Goal: Task Accomplishment & Management: Manage account settings

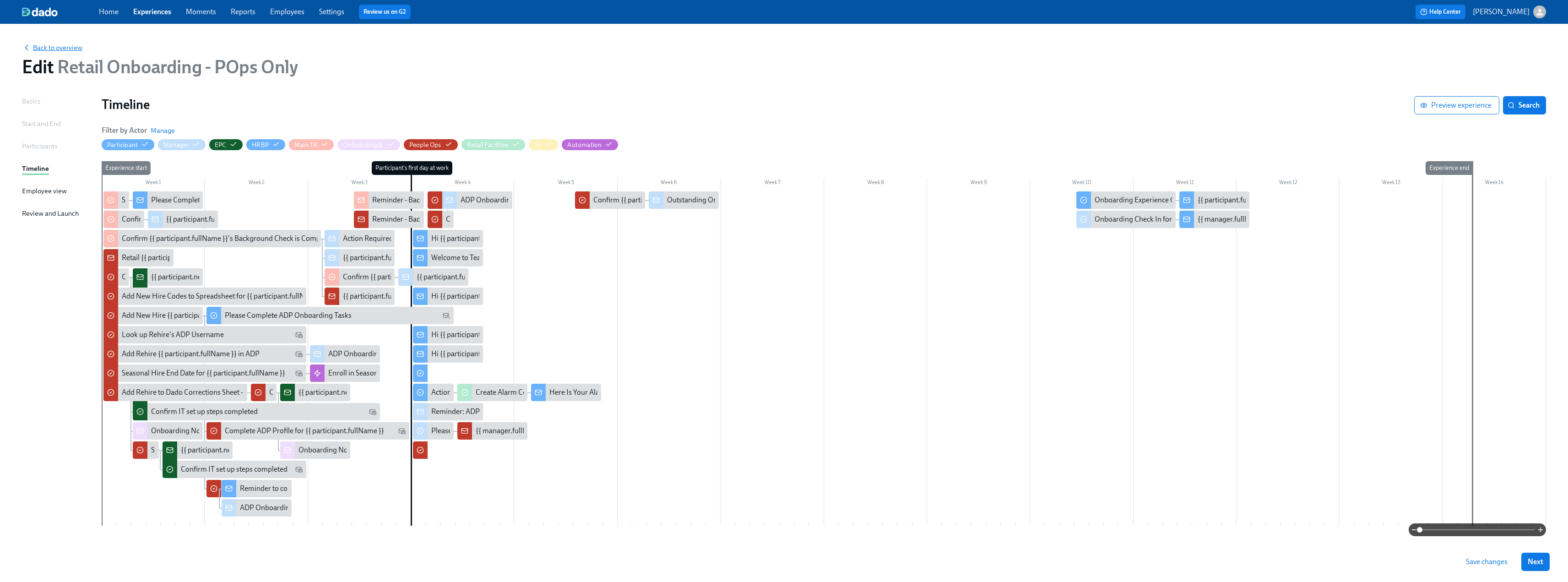
click at [52, 47] on span "Back to overview" at bounding box center [52, 48] width 60 height 9
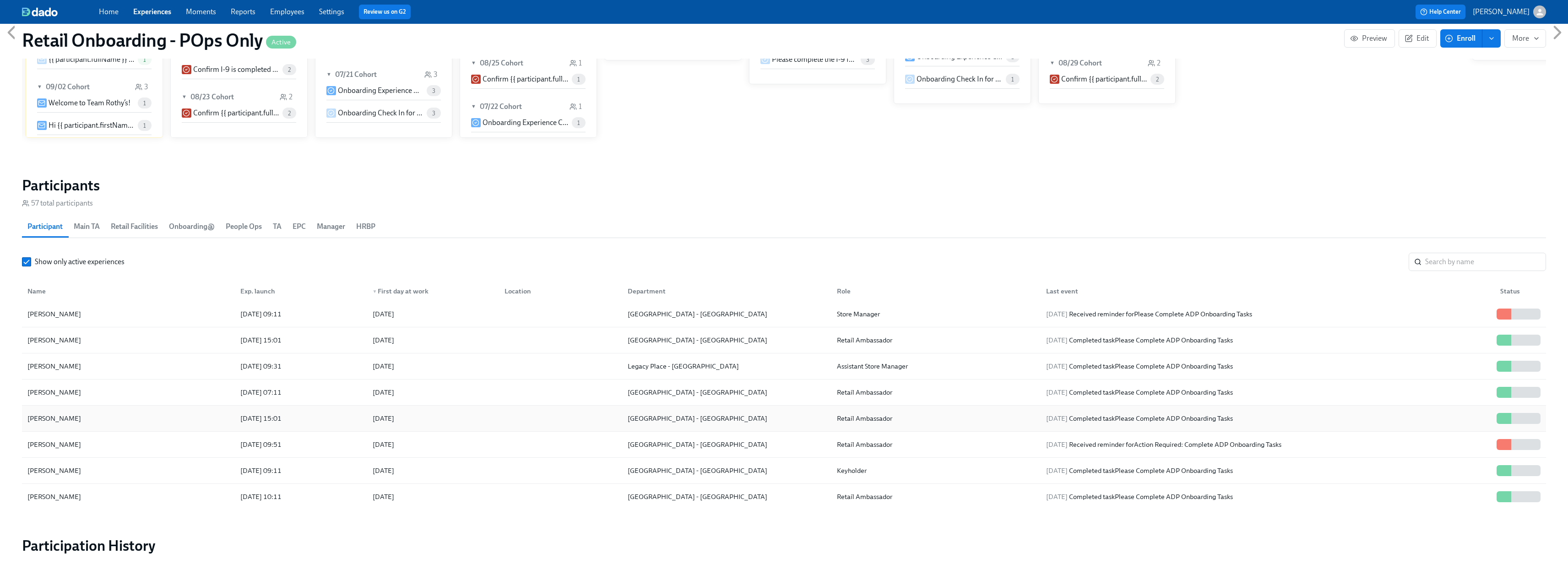
scroll to position [1287, 0]
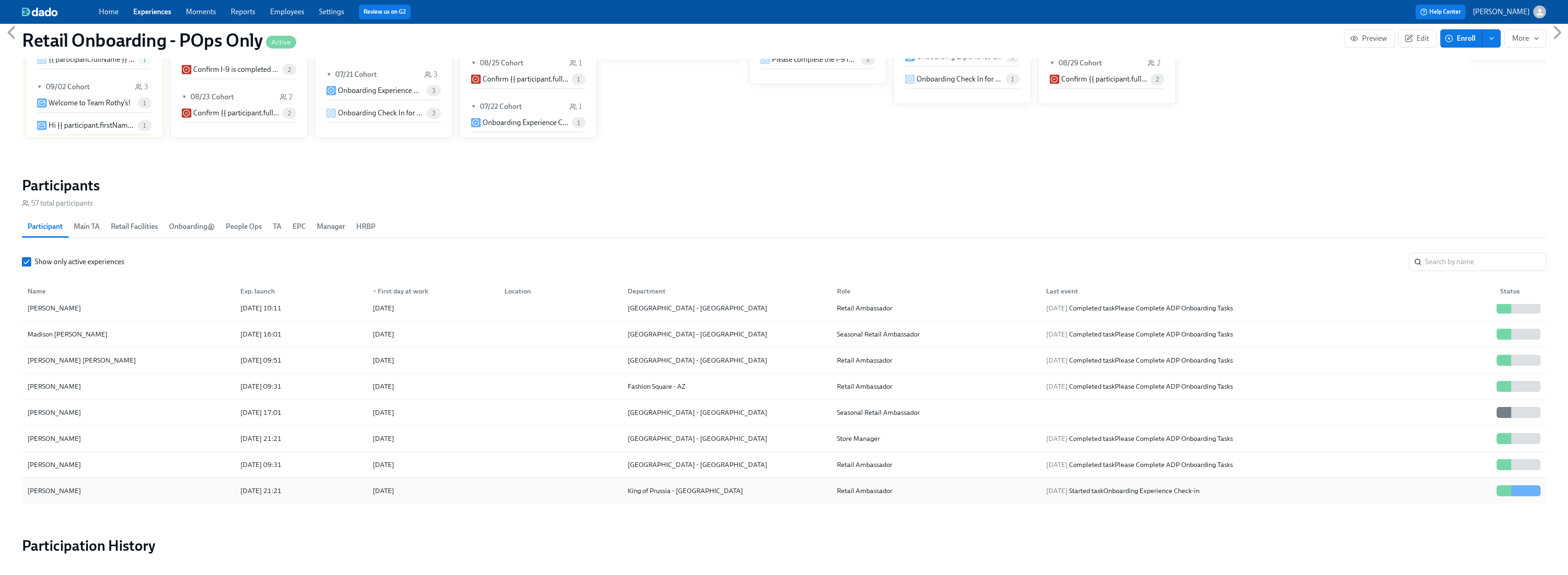
click at [53, 492] on div "Alex Hernandez" at bounding box center [54, 491] width 61 height 11
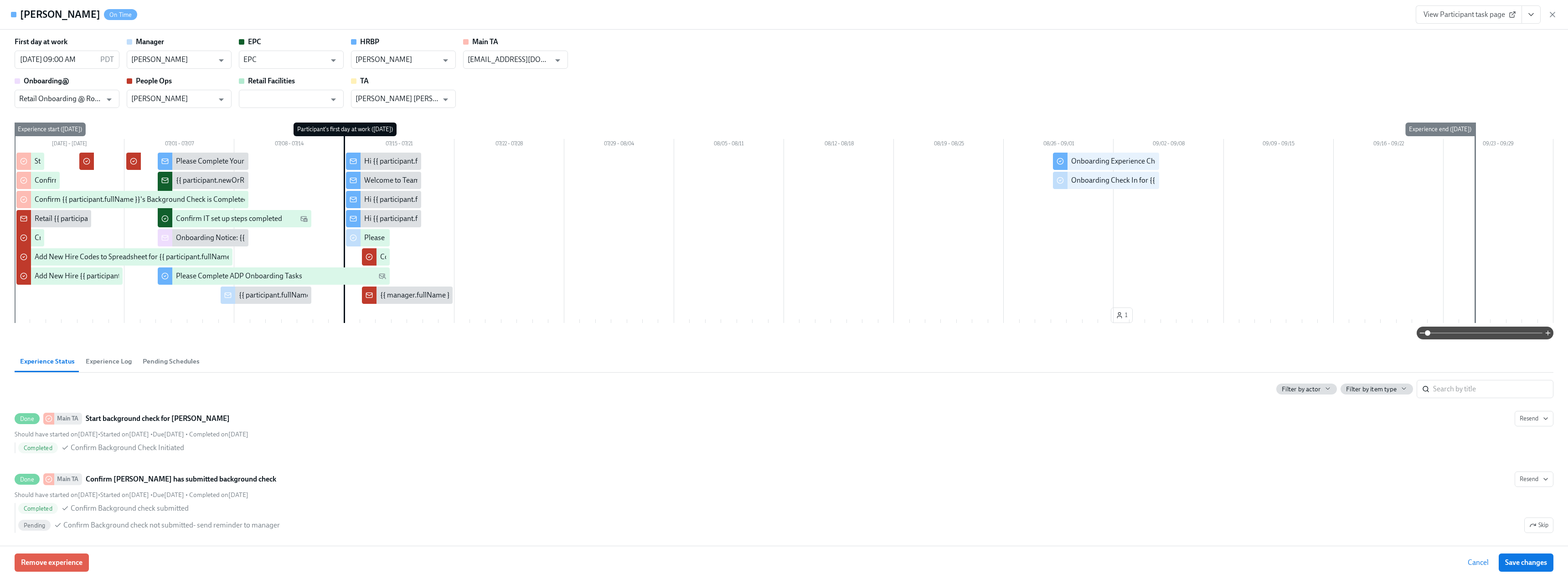
click at [1530, 13] on icon "View task page" at bounding box center [1531, 14] width 9 height 9
click at [1484, 31] on link "View Manager task page" at bounding box center [1468, 35] width 76 height 10
drag, startPoint x: 1554, startPoint y: 14, endPoint x: 414, endPoint y: 353, distance: 1189.3
click at [1554, 14] on icon "button" at bounding box center [1552, 14] width 9 height 9
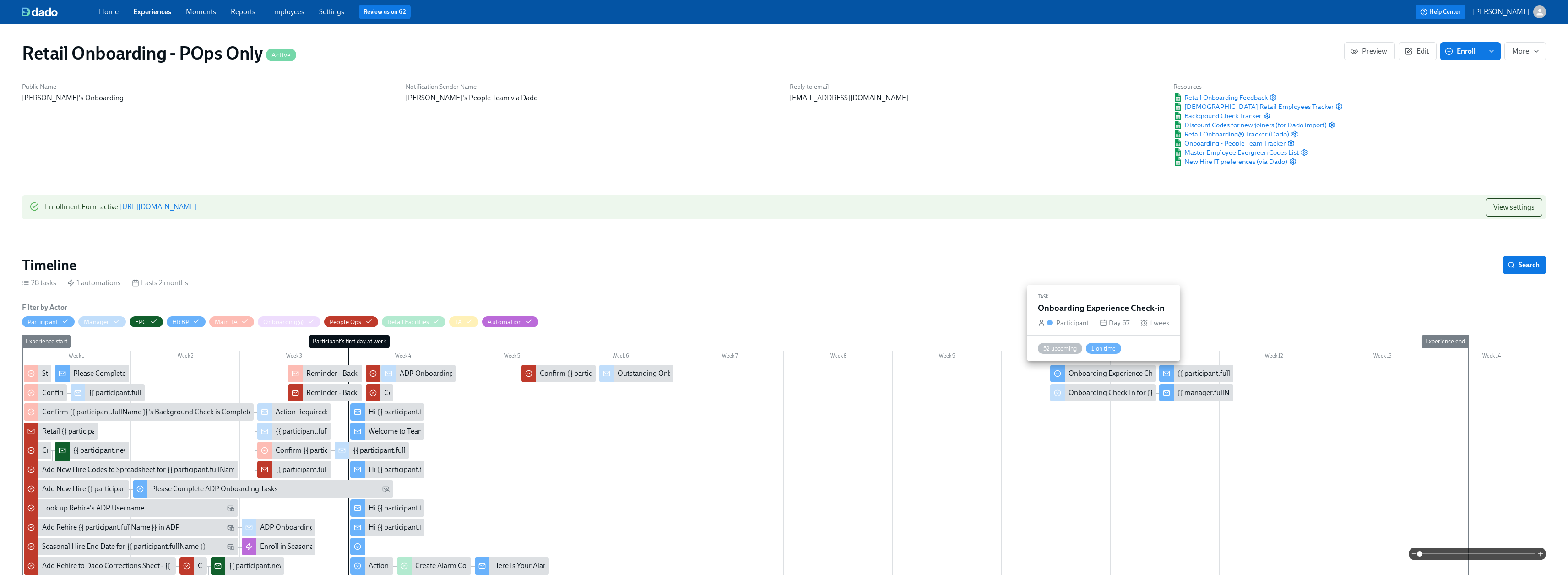
click at [1091, 369] on div "Onboarding Experience Check-in" at bounding box center [1120, 374] width 103 height 10
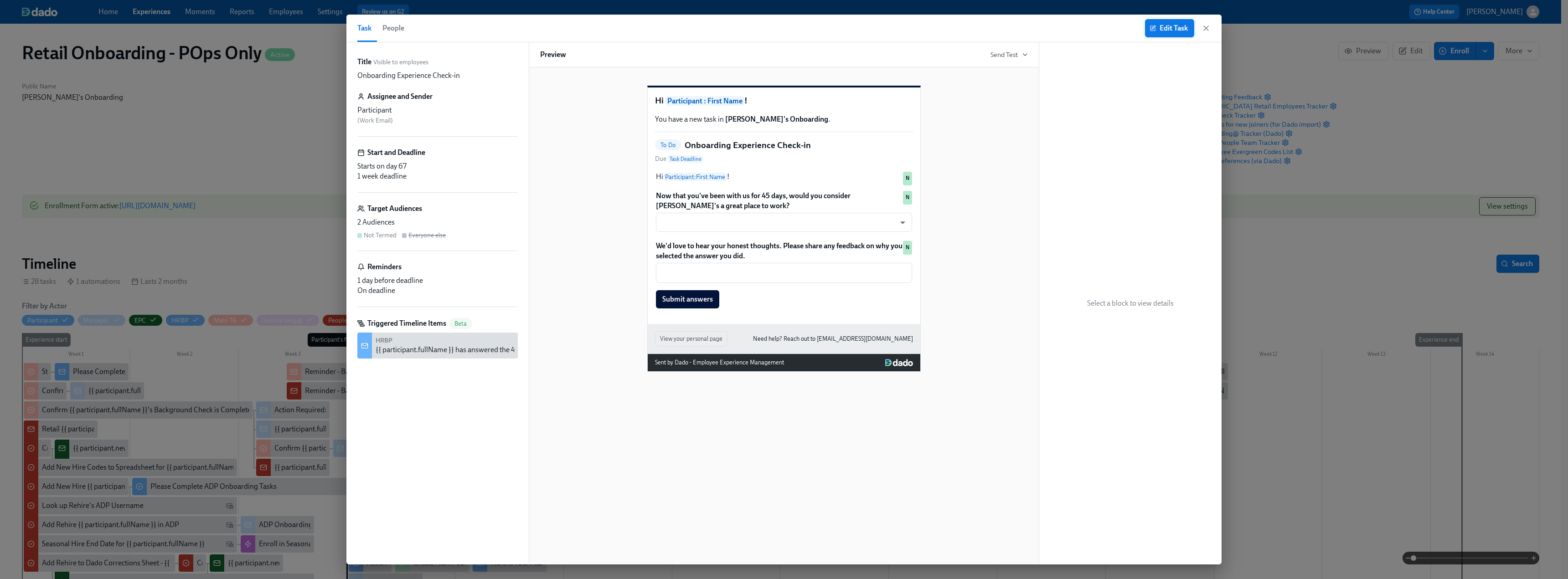
click at [1168, 24] on span "Edit Task" at bounding box center [1170, 28] width 36 height 9
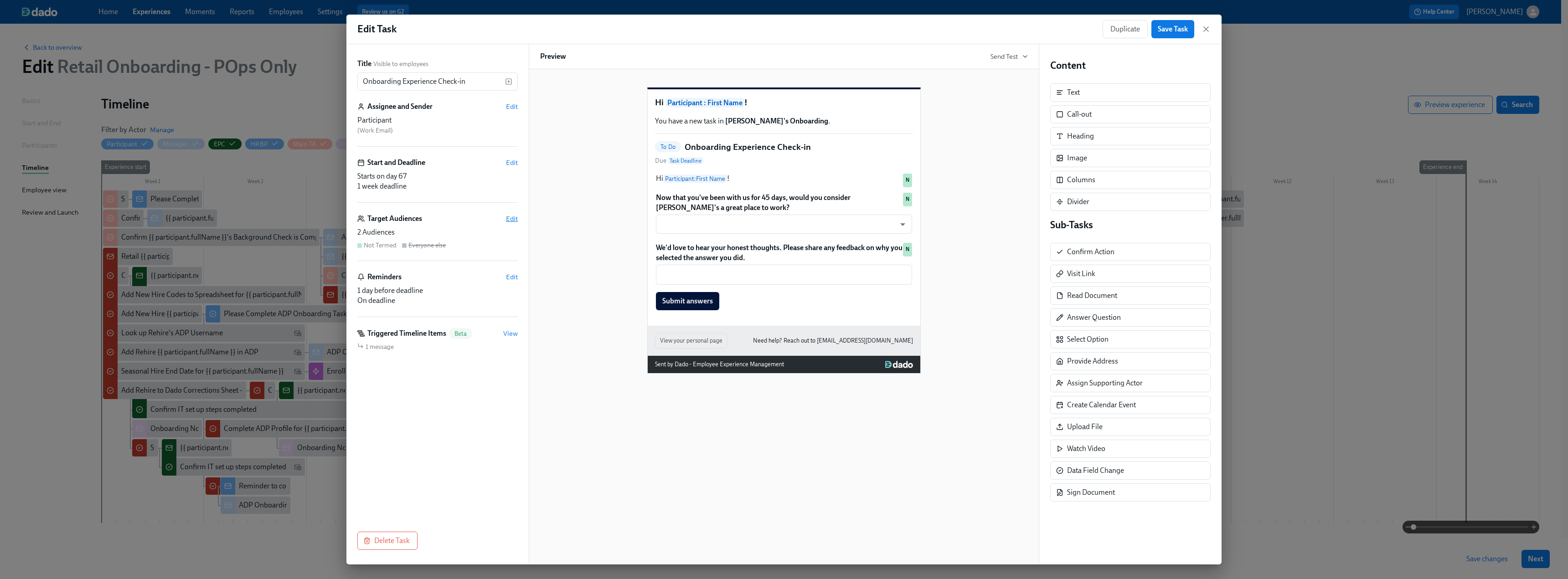
click at [510, 218] on span "Edit" at bounding box center [511, 218] width 12 height 9
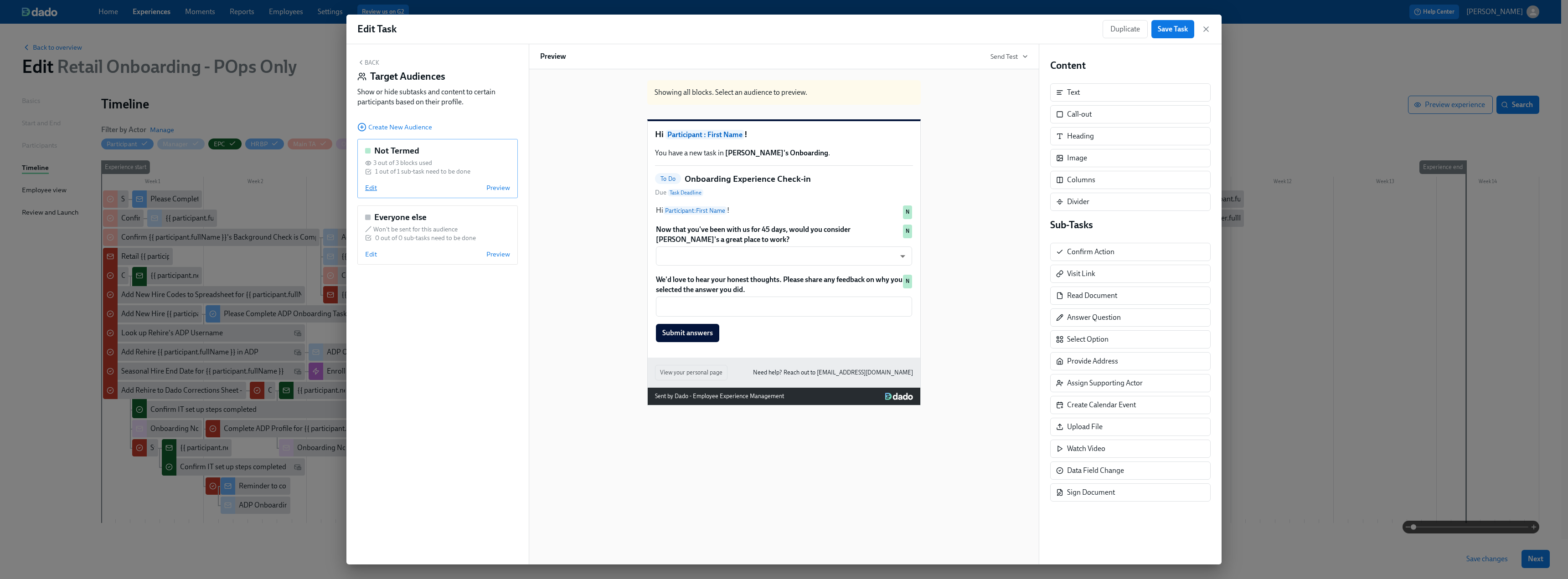
click at [370, 188] on span "Edit" at bounding box center [371, 187] width 12 height 9
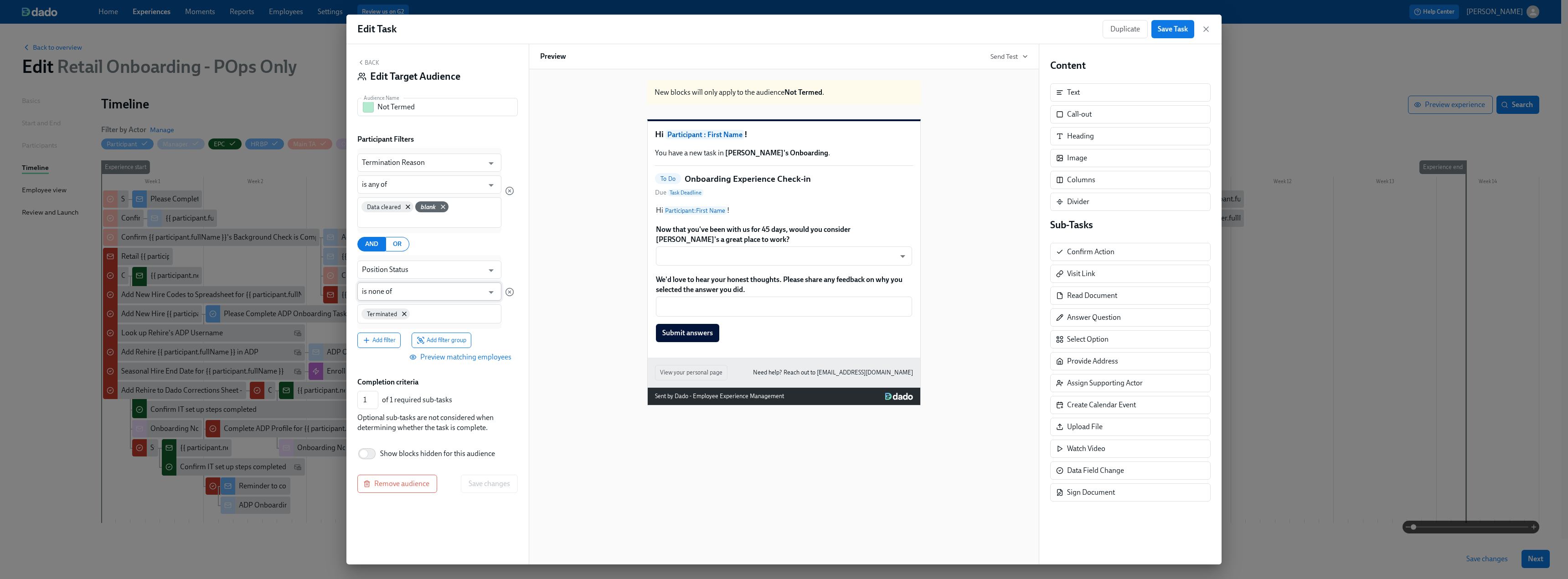
click at [394, 293] on input "is none of" at bounding box center [423, 291] width 122 height 18
click at [393, 293] on input "is none of" at bounding box center [423, 291] width 122 height 18
click at [506, 243] on div "AND OR" at bounding box center [435, 244] width 157 height 14
drag, startPoint x: 1215, startPoint y: 31, endPoint x: 1207, endPoint y: 30, distance: 8.1
click at [1214, 31] on div "Edit Task Duplicate Save Task" at bounding box center [784, 29] width 875 height 29
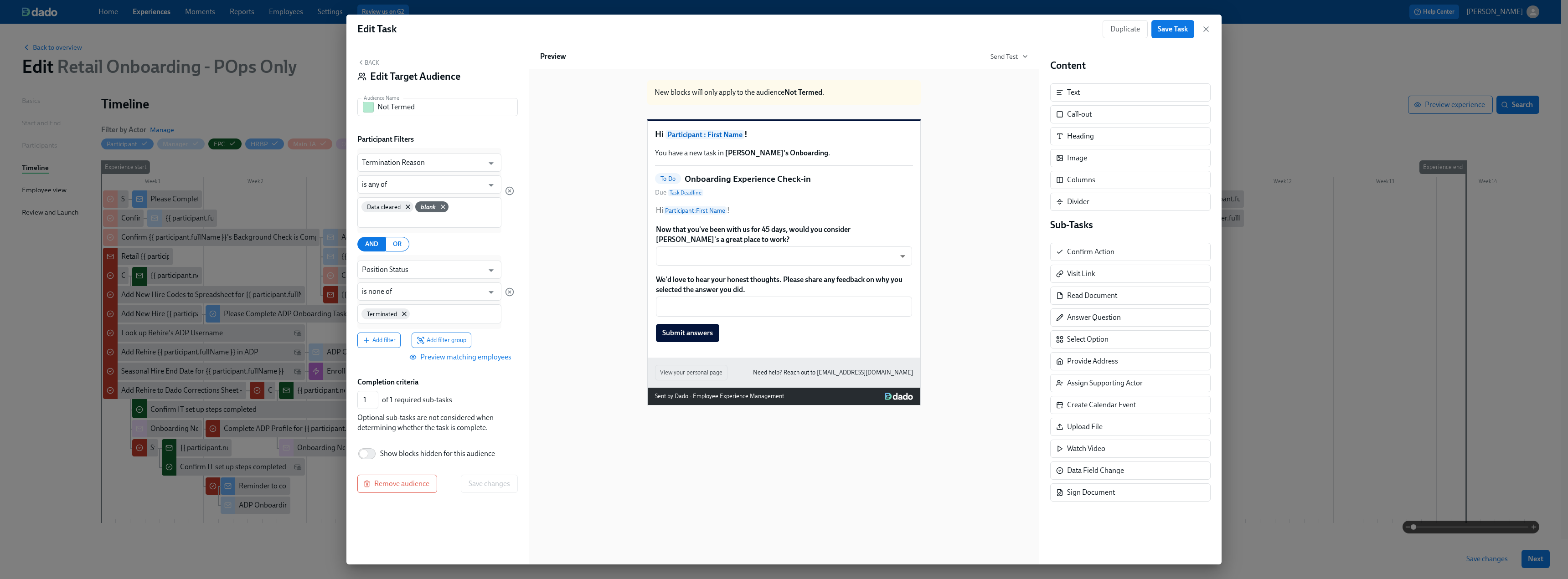
click at [1198, 29] on div "Duplicate Save Task" at bounding box center [1156, 29] width 108 height 18
click at [1207, 28] on icon "button" at bounding box center [1206, 29] width 4 height 4
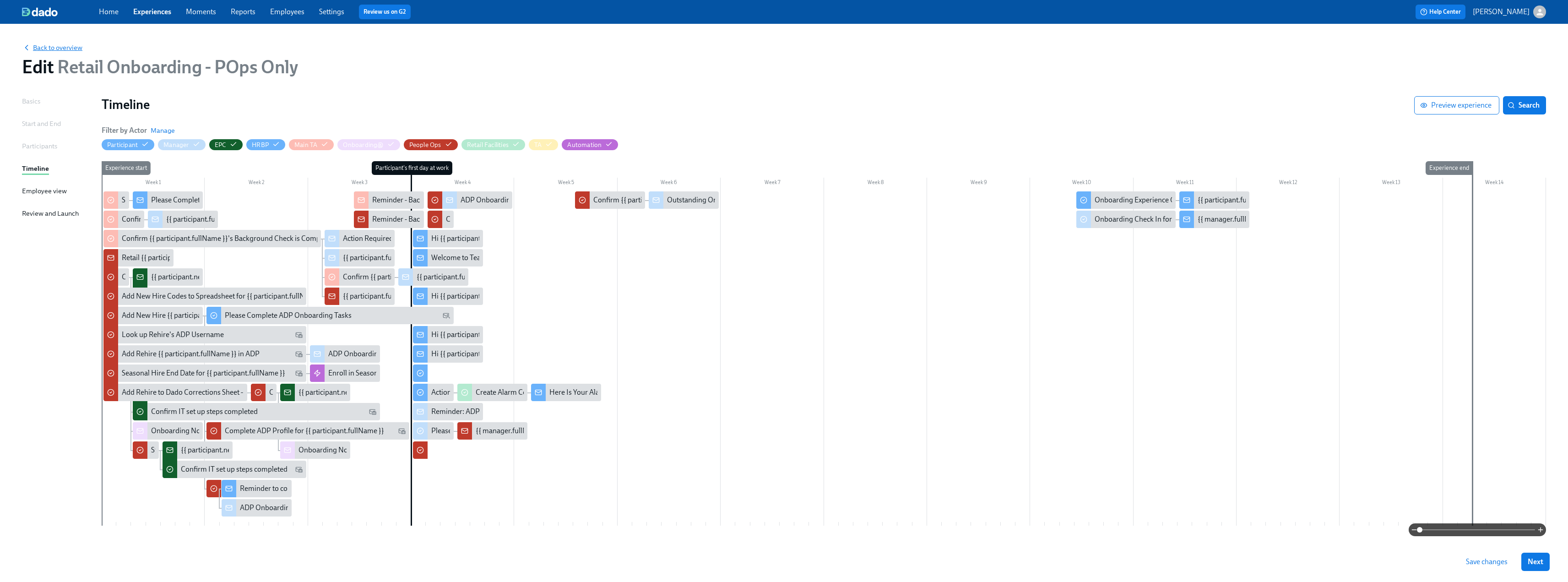
click at [61, 48] on span "Back to overview" at bounding box center [52, 48] width 60 height 9
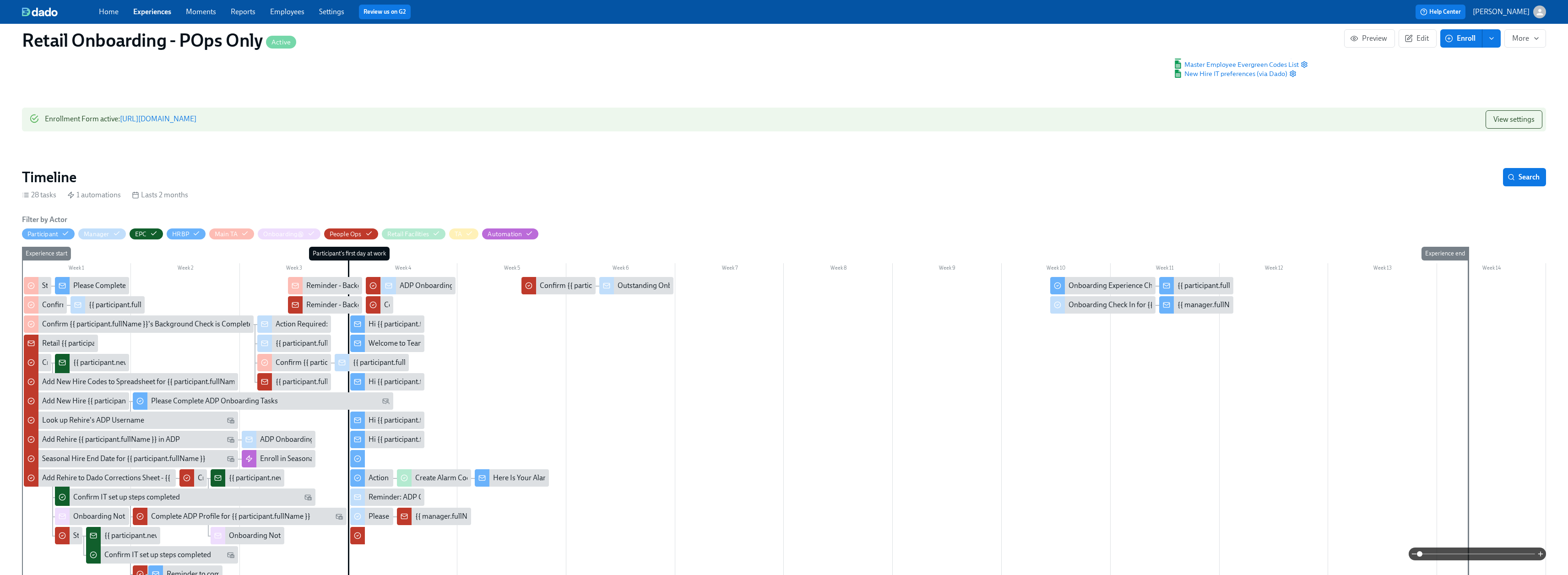
scroll to position [92, 0]
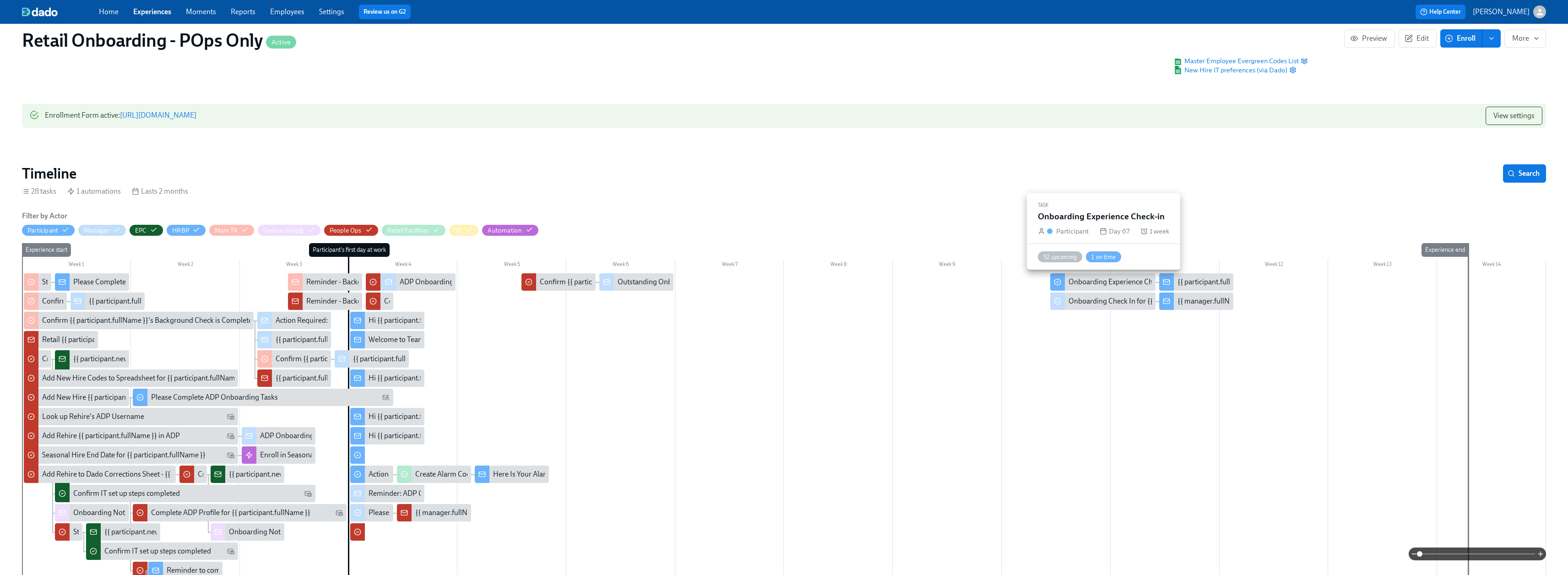
click at [1091, 282] on div "Onboarding Experience Check-in" at bounding box center [1120, 282] width 103 height 10
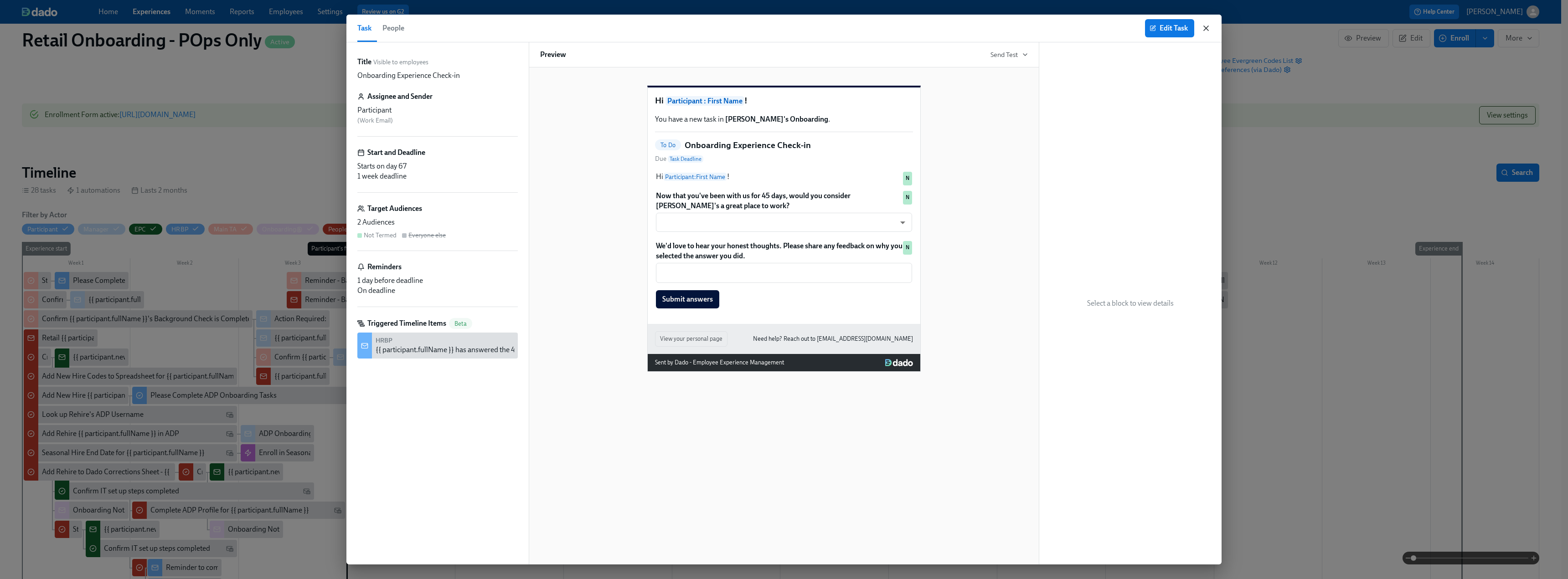
click at [1208, 28] on icon "button" at bounding box center [1206, 28] width 9 height 9
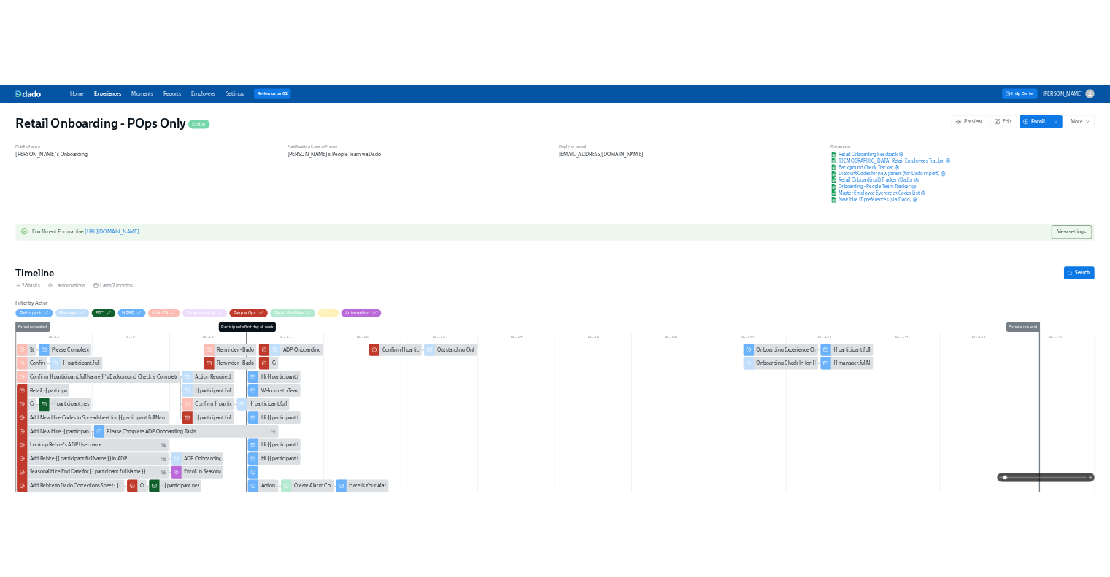
scroll to position [0, 14065]
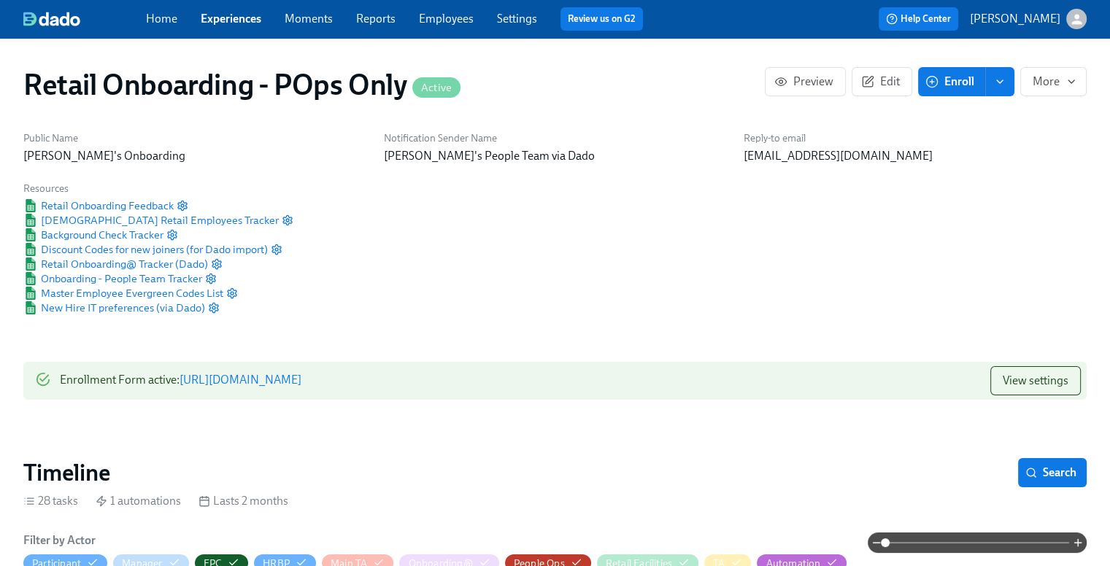
click at [439, 17] on link "Employees" at bounding box center [446, 19] width 55 height 14
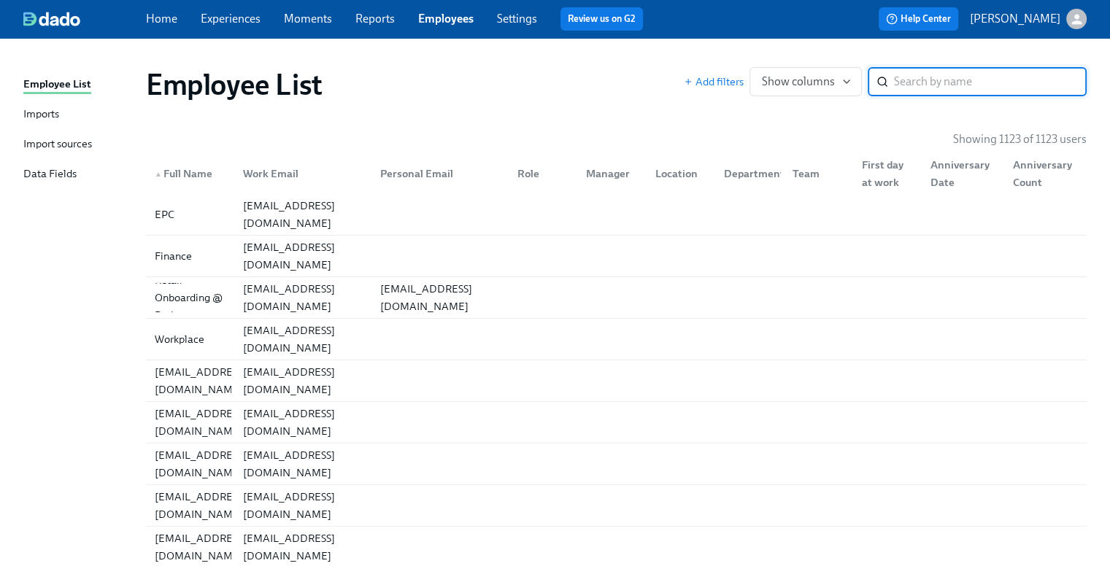
click at [936, 80] on input "search" at bounding box center [990, 81] width 193 height 29
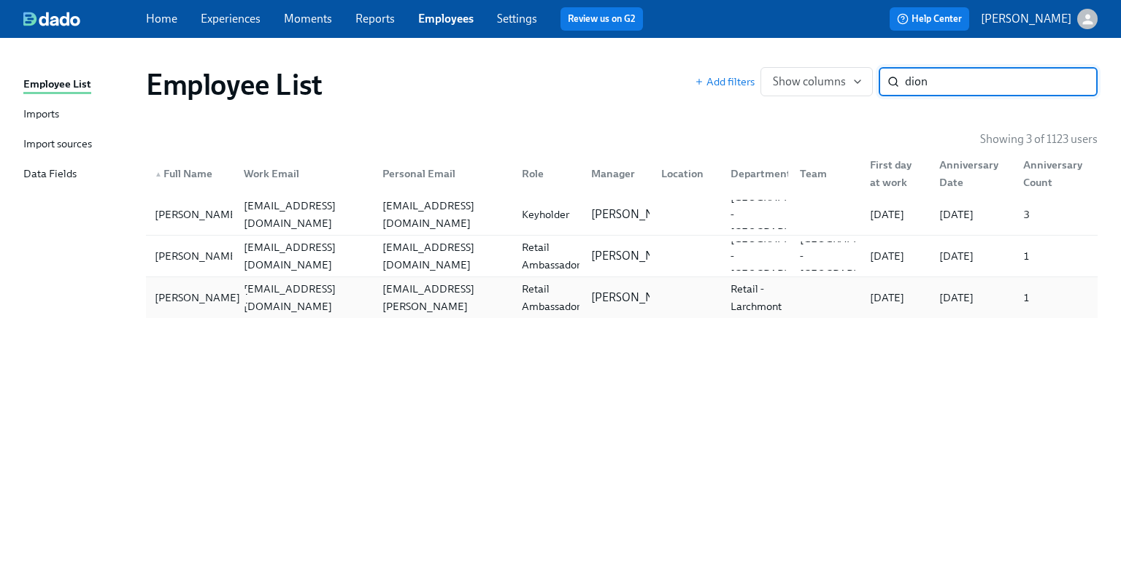
type input "dion"
click at [160, 291] on div "Natalie Dionisio" at bounding box center [197, 298] width 97 height 18
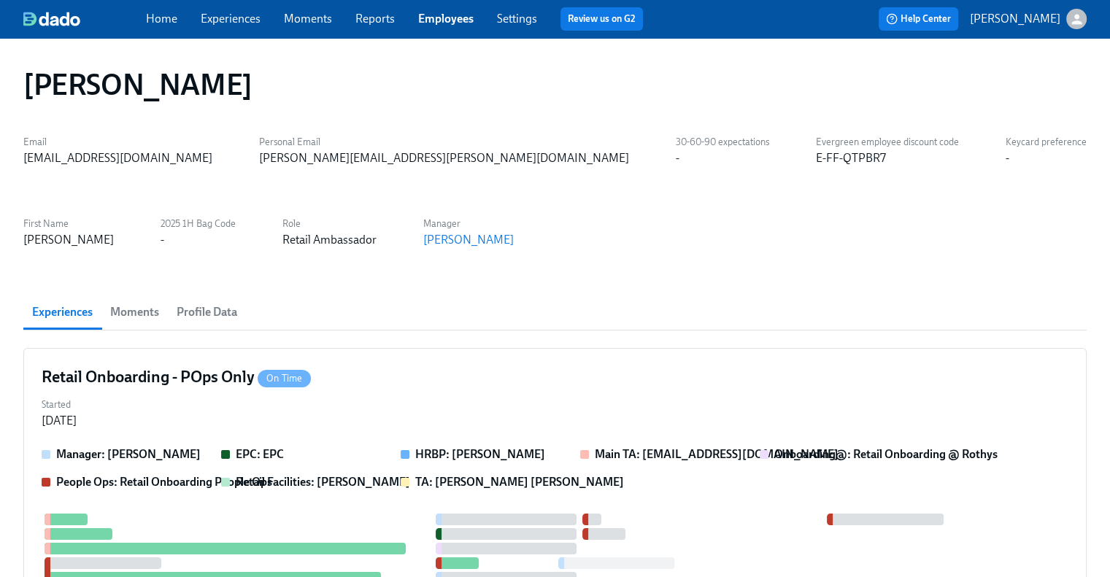
click at [197, 315] on span "Profile Data" at bounding box center [207, 312] width 61 height 20
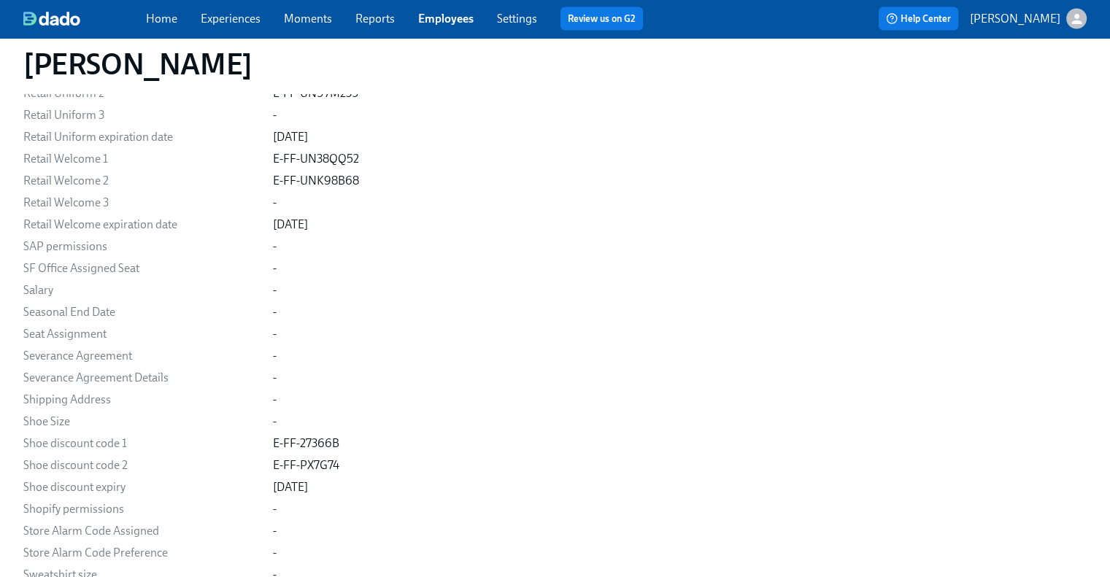
scroll to position [3218, 0]
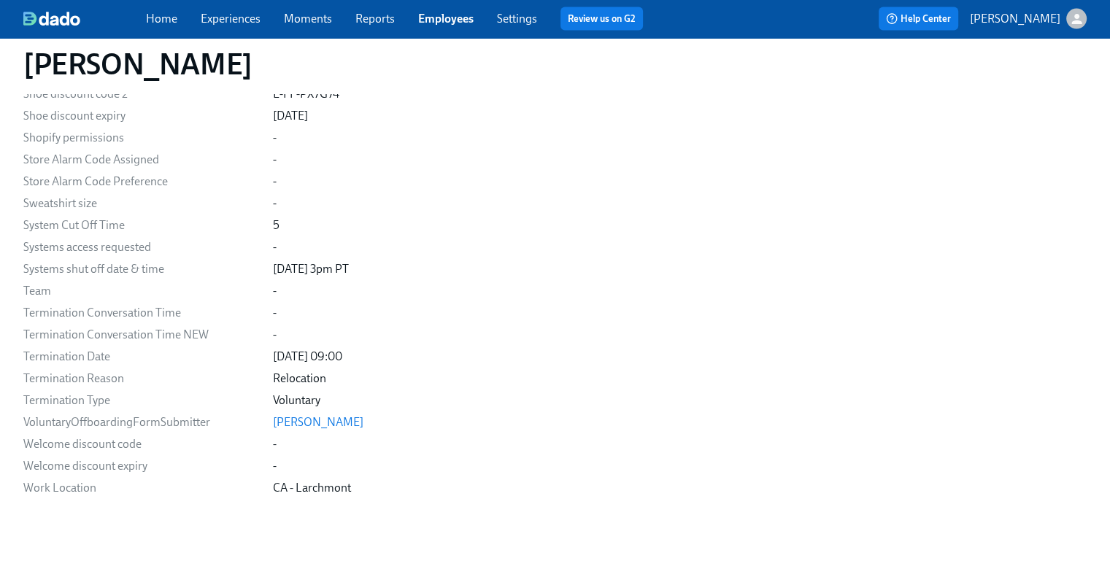
click at [242, 24] on link "Experiences" at bounding box center [231, 19] width 60 height 14
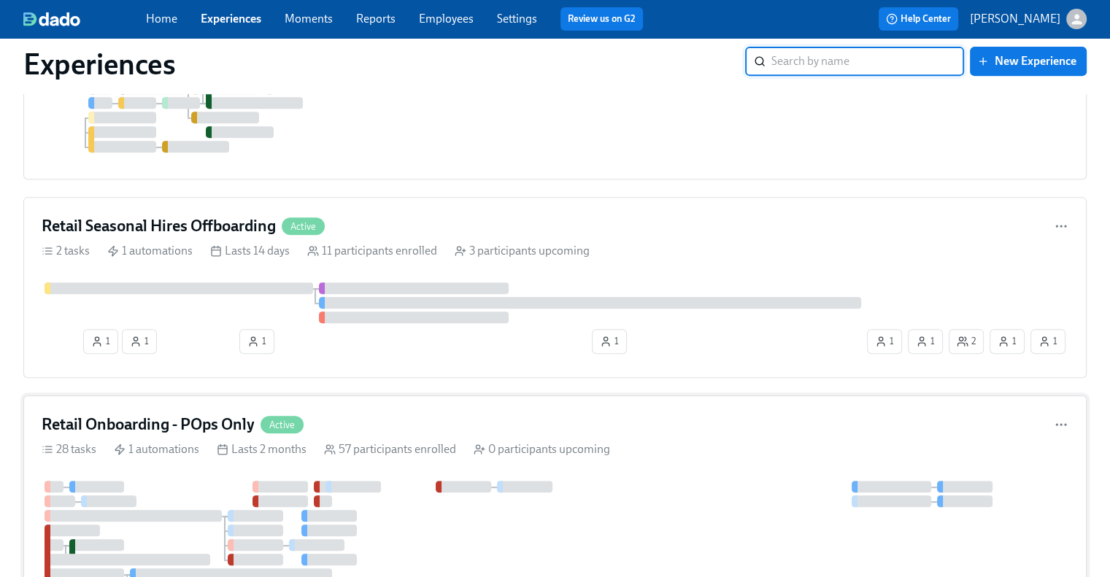
scroll to position [803, 0]
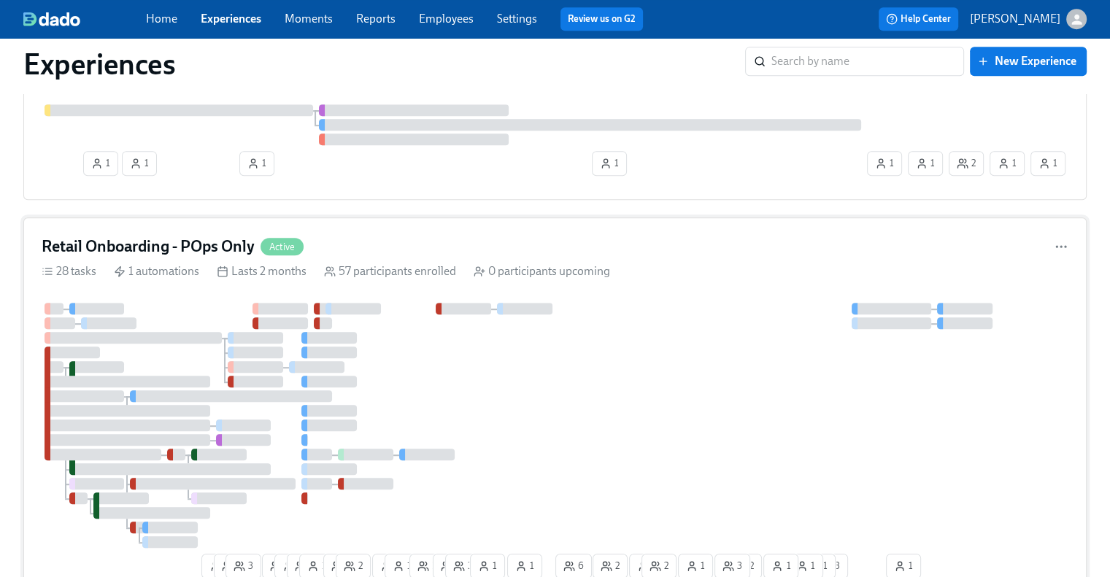
click at [208, 238] on h4 "Retail Onboarding - POps Only" at bounding box center [148, 247] width 213 height 22
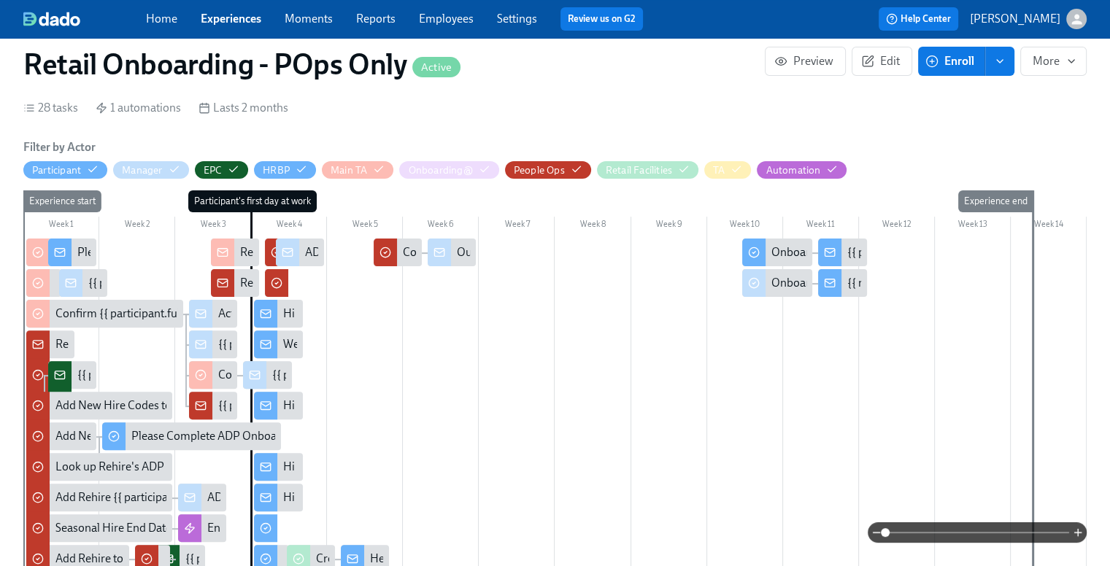
scroll to position [365, 0]
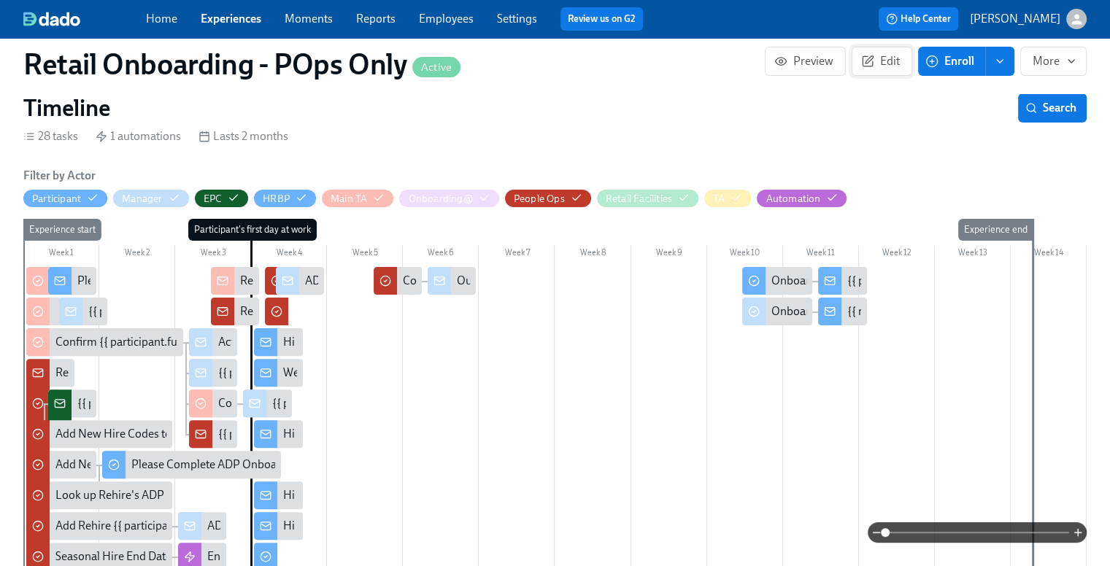
click at [884, 52] on button "Edit" at bounding box center [882, 61] width 61 height 29
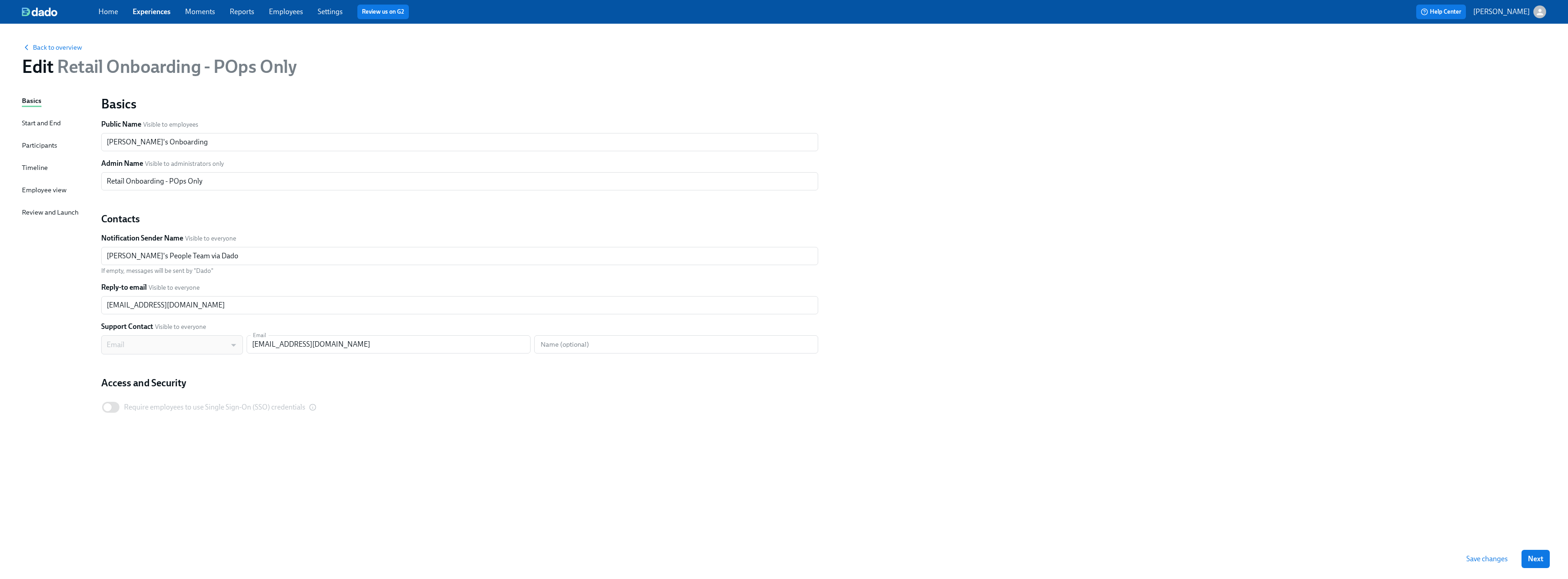
click at [36, 163] on div "Timeline" at bounding box center [35, 168] width 26 height 10
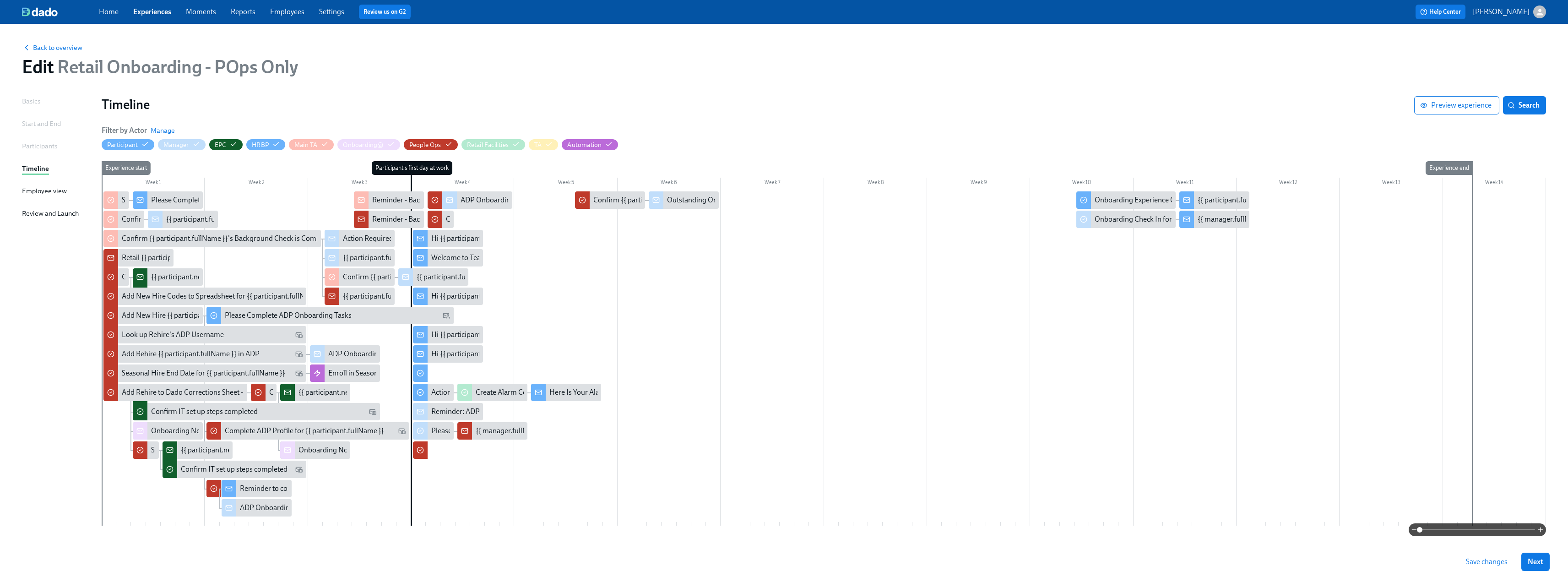
click at [1485, 531] on span at bounding box center [1478, 529] width 115 height 13
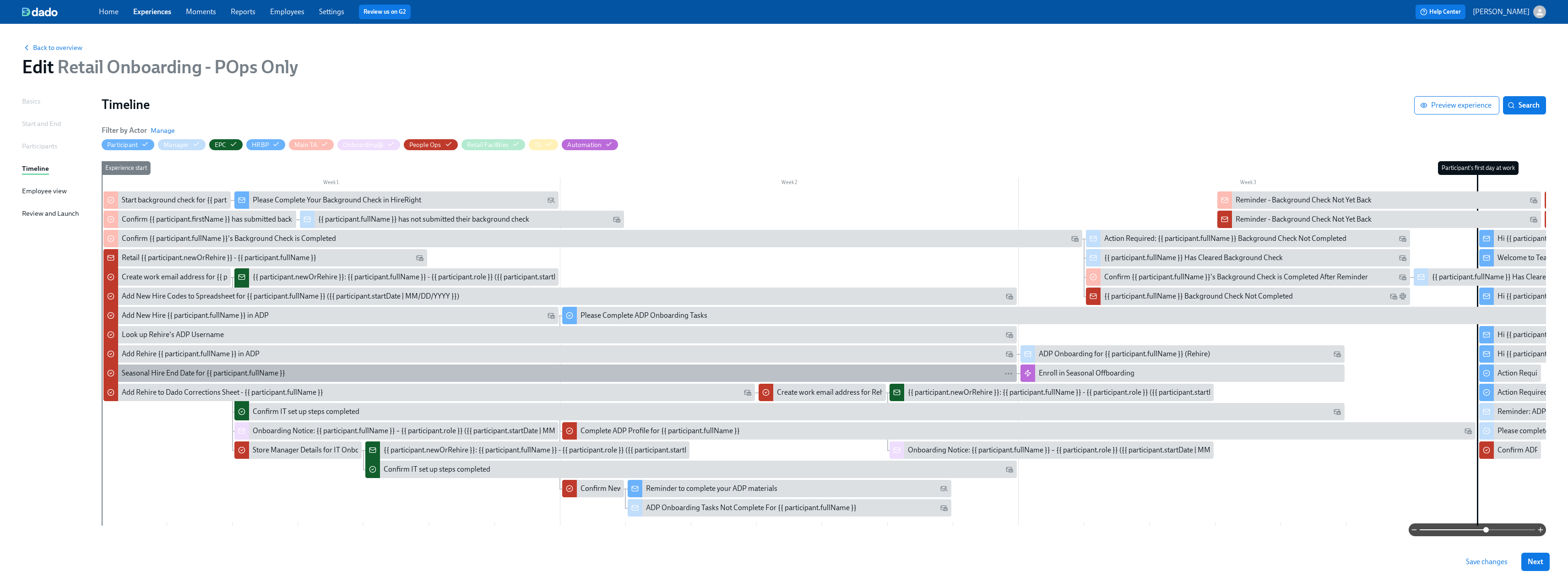
click at [156, 369] on div "Seasonal Hire End Date for {{ participant.fullName }}" at bounding box center [203, 373] width 164 height 10
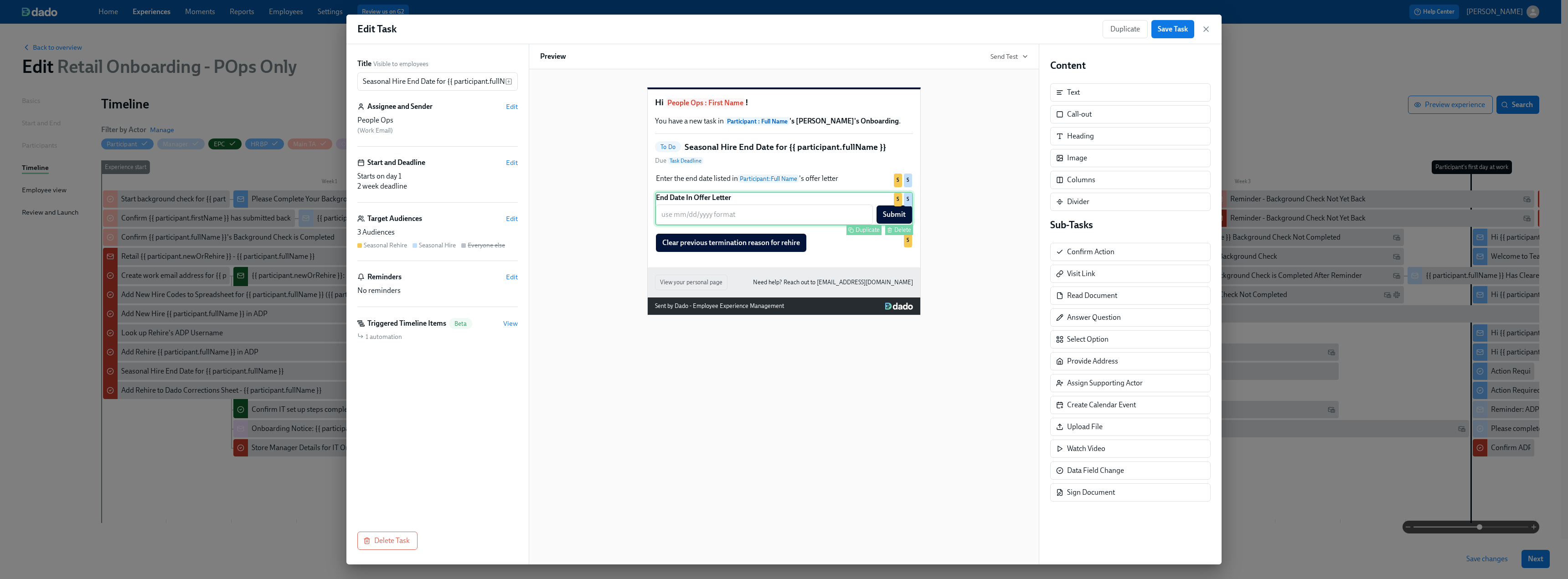
click at [801, 225] on div "End Date In Offer Letter ​ Submit Duplicate Delete S S" at bounding box center [784, 208] width 258 height 34
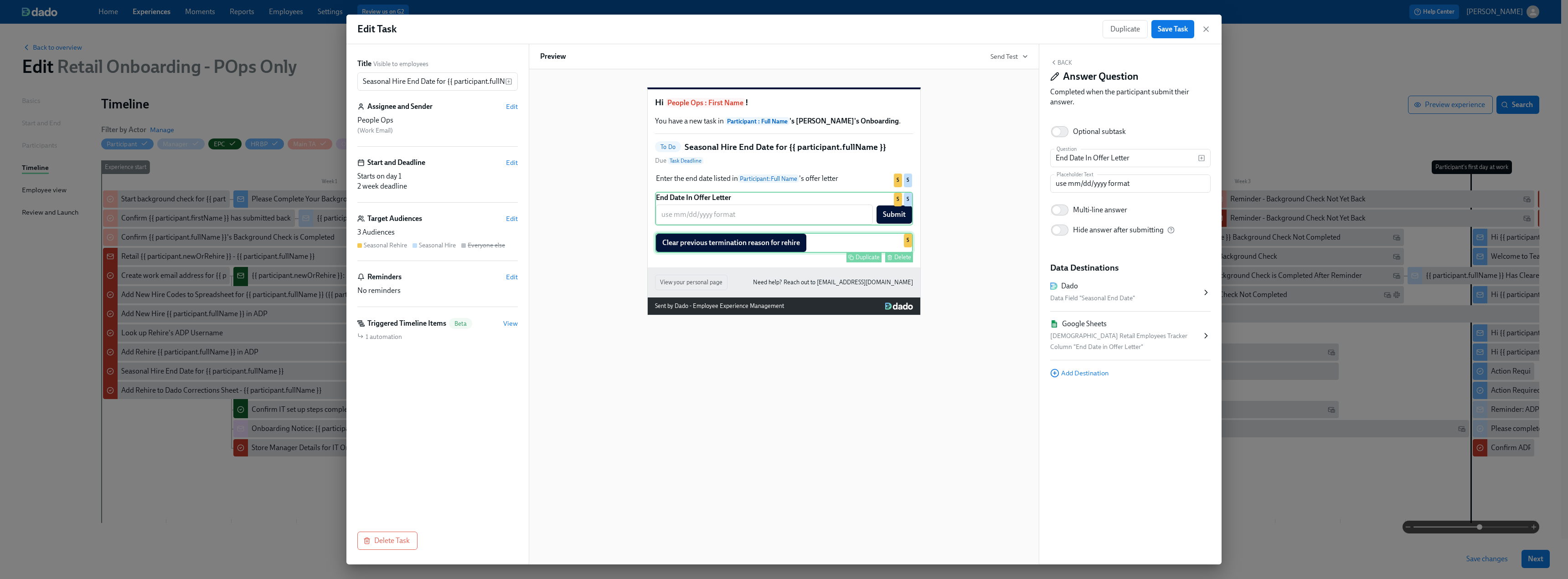
click at [809, 262] on div "Duplicate Delete" at bounding box center [785, 257] width 256 height 11
click at [1203, 236] on div "Dado Data Field "Termination Reason"" at bounding box center [1130, 232] width 160 height 38
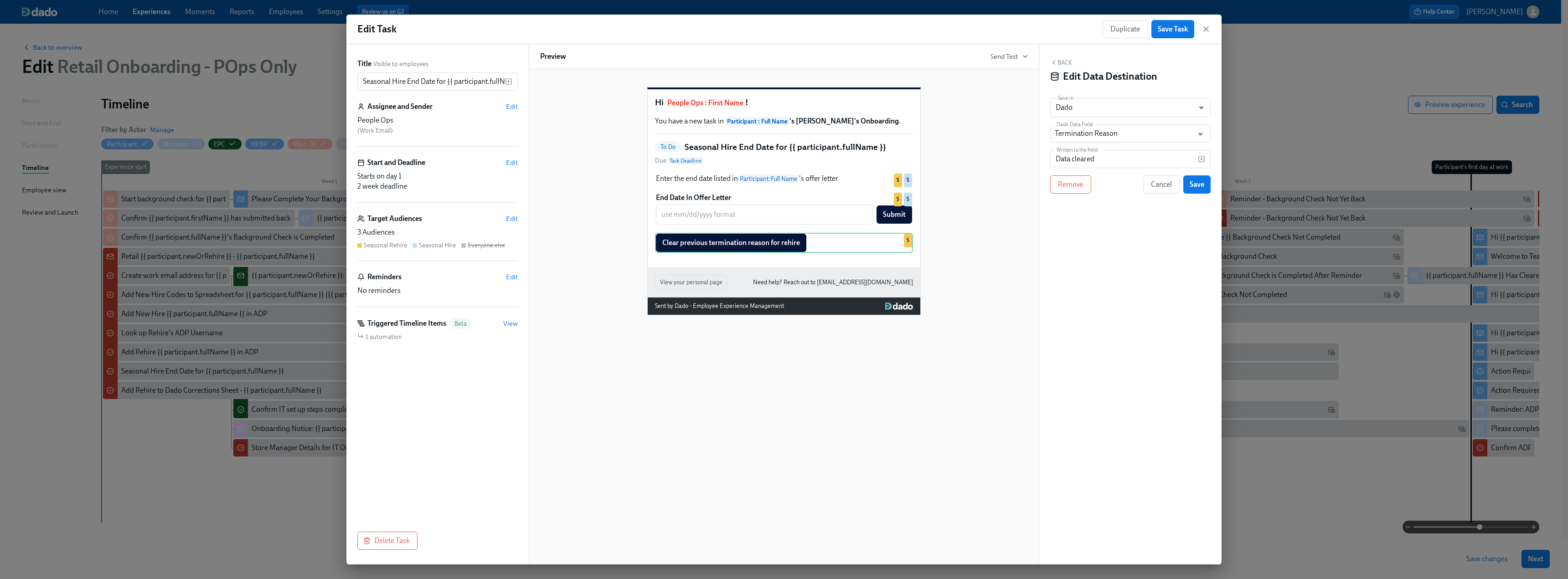
click at [975, 261] on div "Hi People Ops : First Name ! You have a new task in Participant : Full Name 's …" at bounding box center [784, 194] width 488 height 242
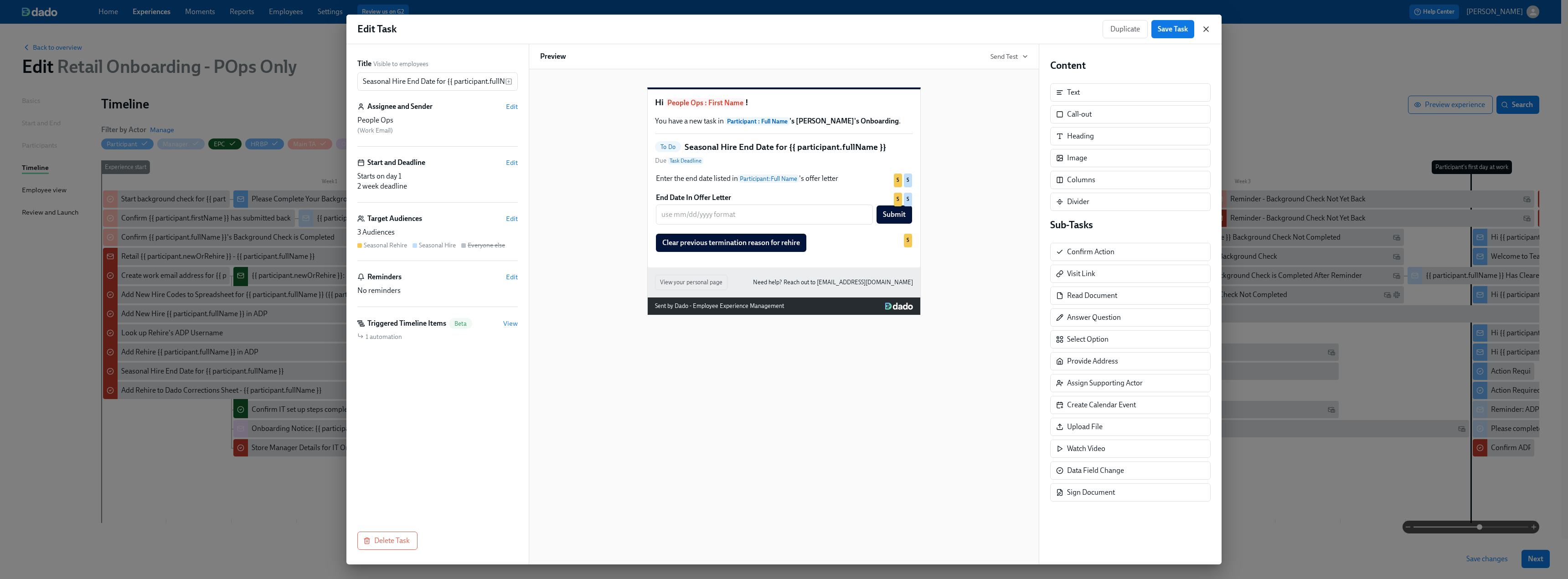
click at [1206, 29] on icon "button" at bounding box center [1206, 29] width 4 height 4
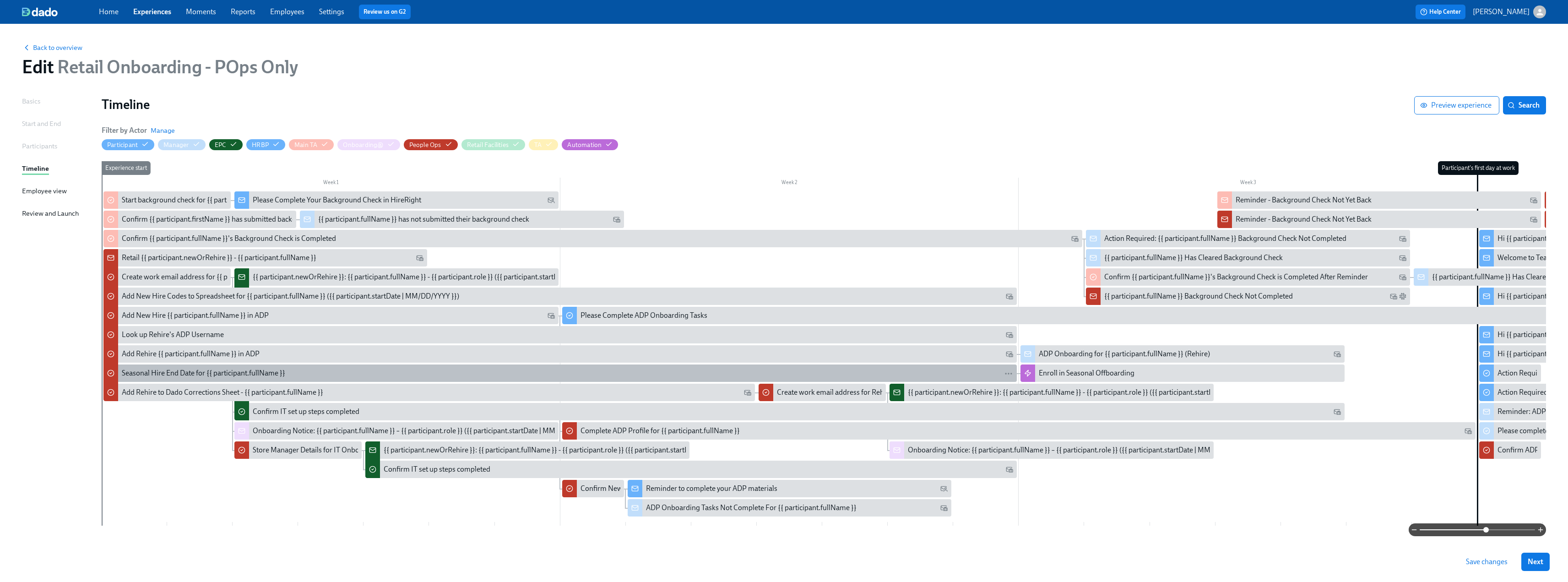
click at [191, 371] on div "Seasonal Hire End Date for {{ participant.fullName }}" at bounding box center [203, 373] width 164 height 10
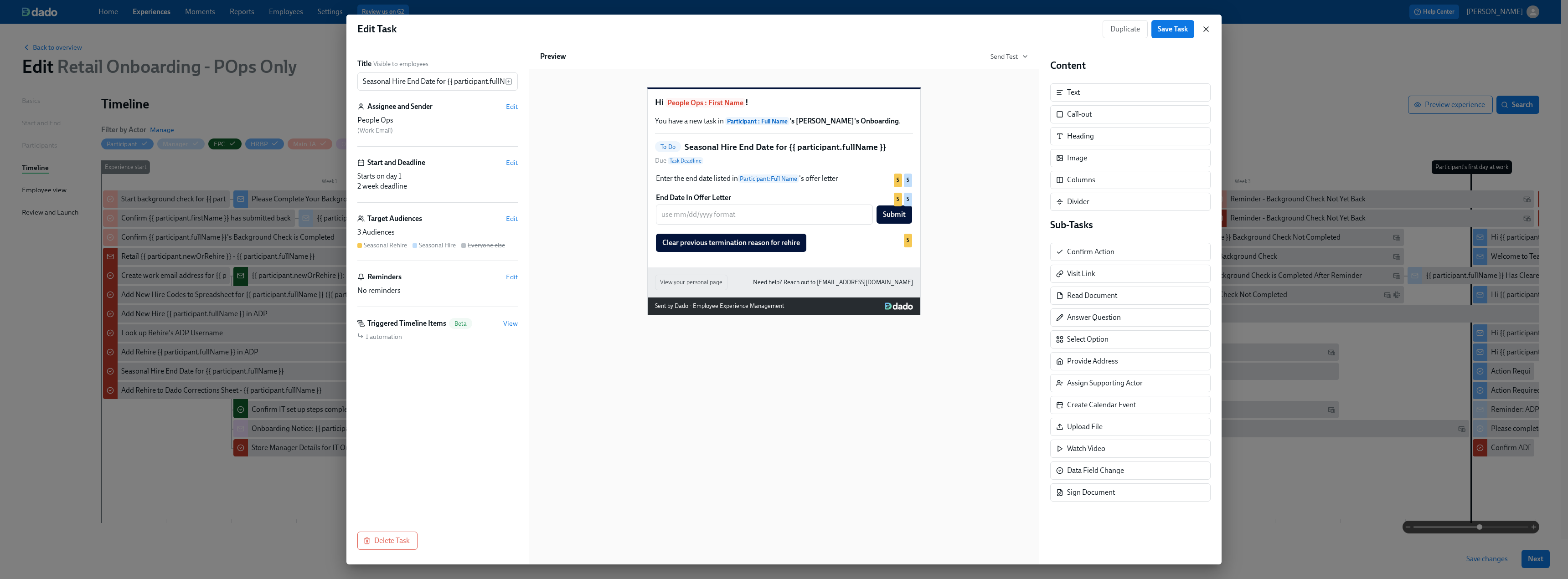
click at [1203, 28] on icon "button" at bounding box center [1206, 29] width 9 height 9
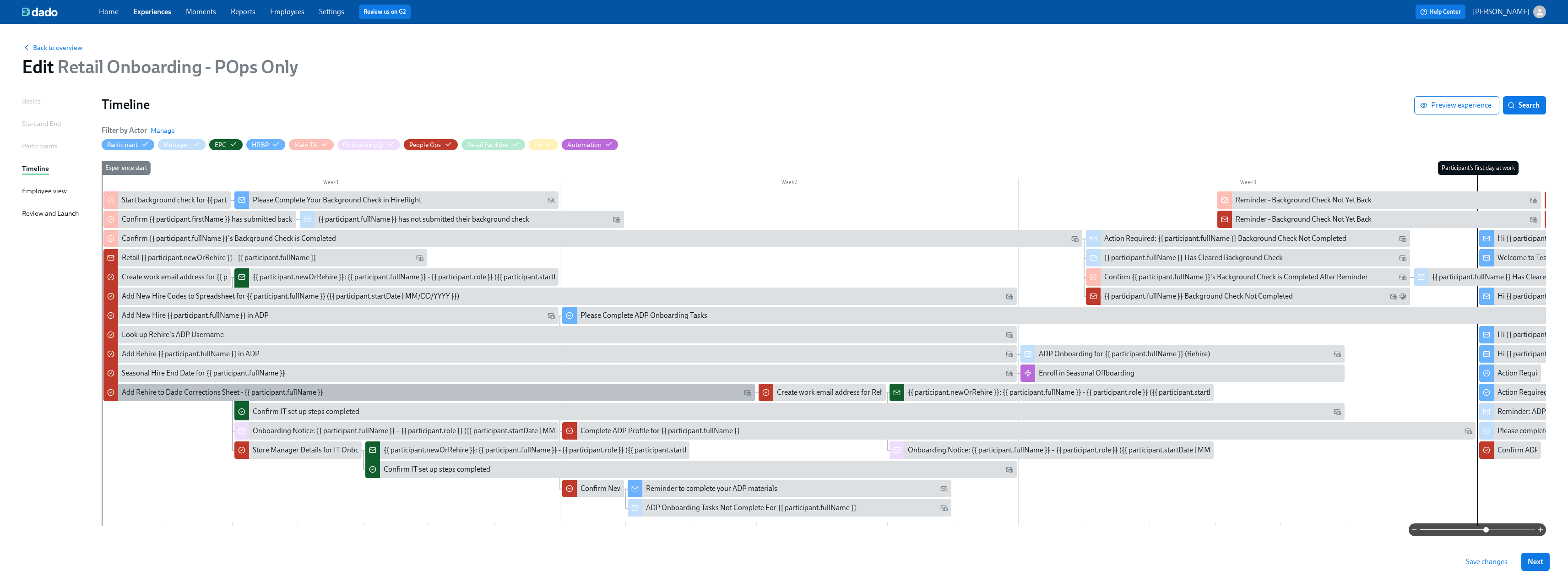
click at [215, 398] on div "Add Rehire to Dado Corrections Sheet - {{ participant.fullName }}" at bounding box center [429, 393] width 652 height 18
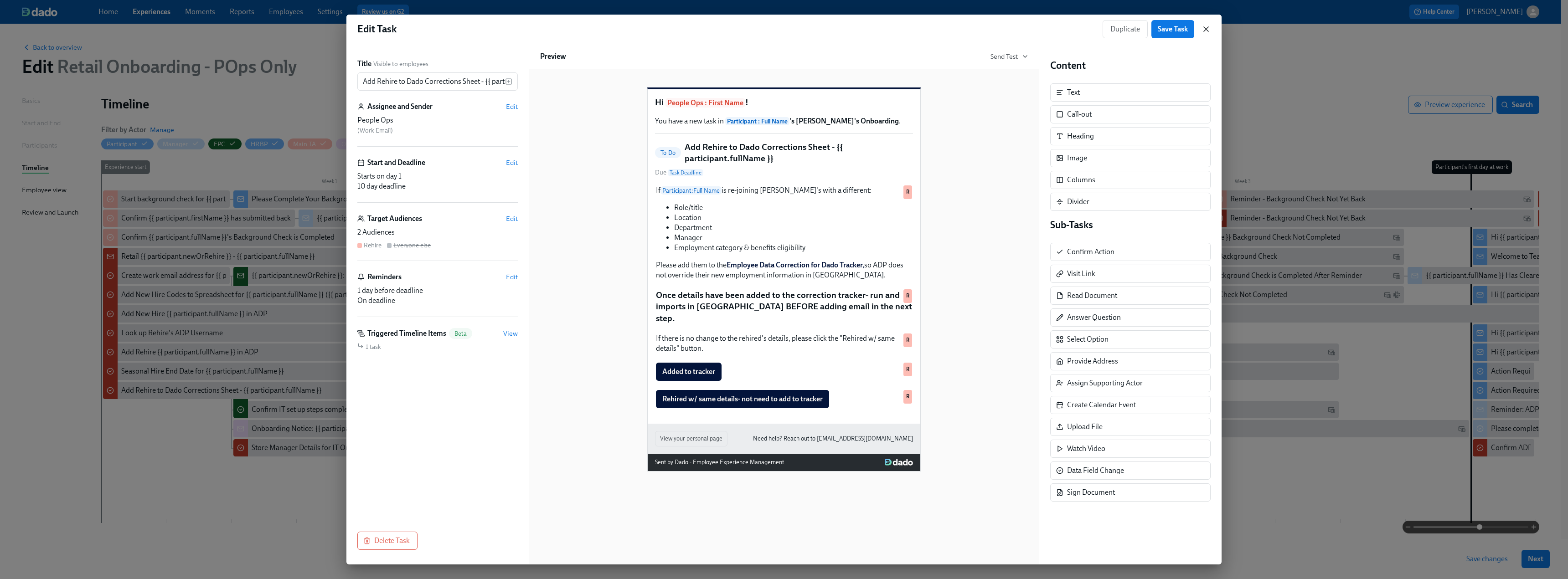
click at [1205, 27] on icon "button" at bounding box center [1206, 29] width 9 height 9
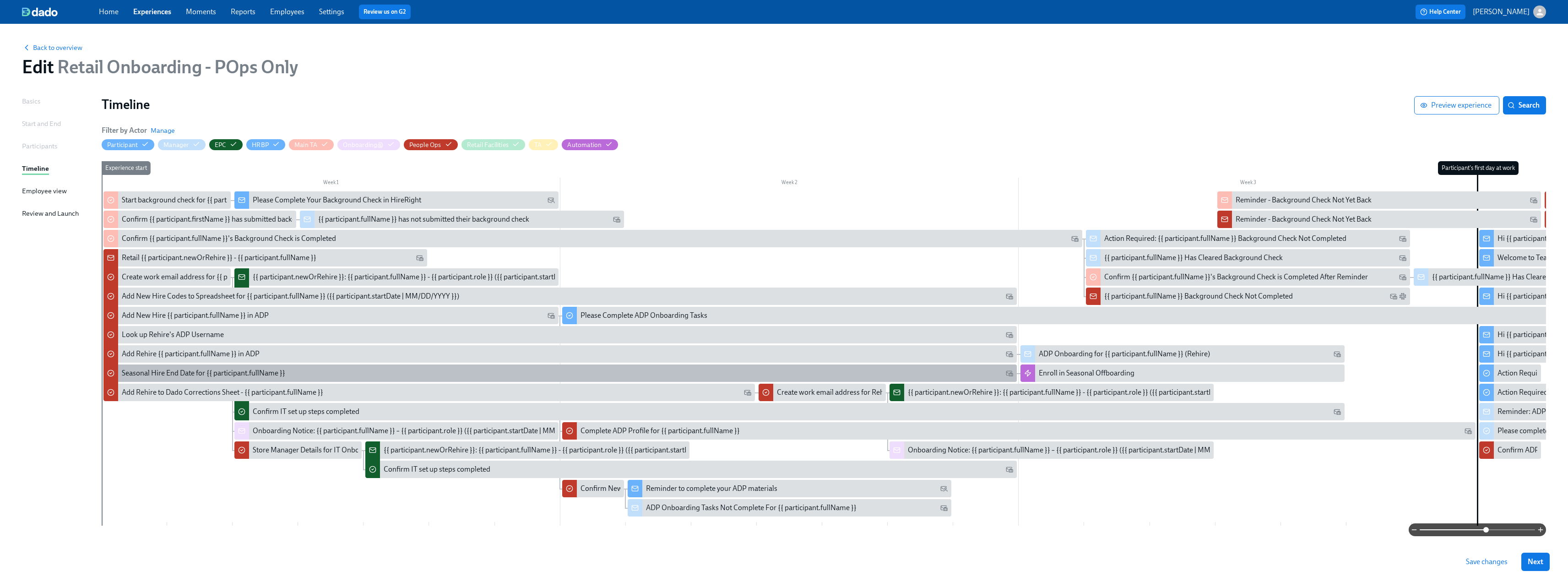
click at [206, 378] on div "Seasonal Hire End Date for {{ participant.fullName }}" at bounding box center [203, 373] width 164 height 10
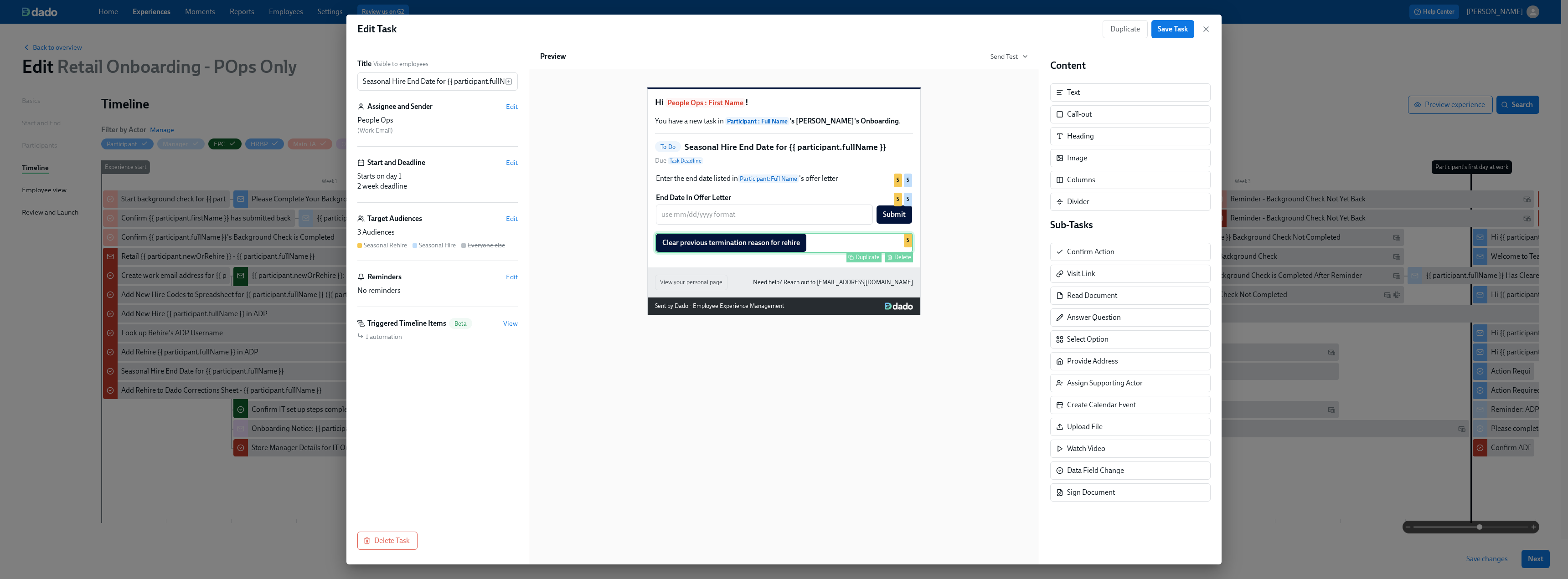
click at [784, 262] on div "Duplicate Delete" at bounding box center [785, 257] width 256 height 11
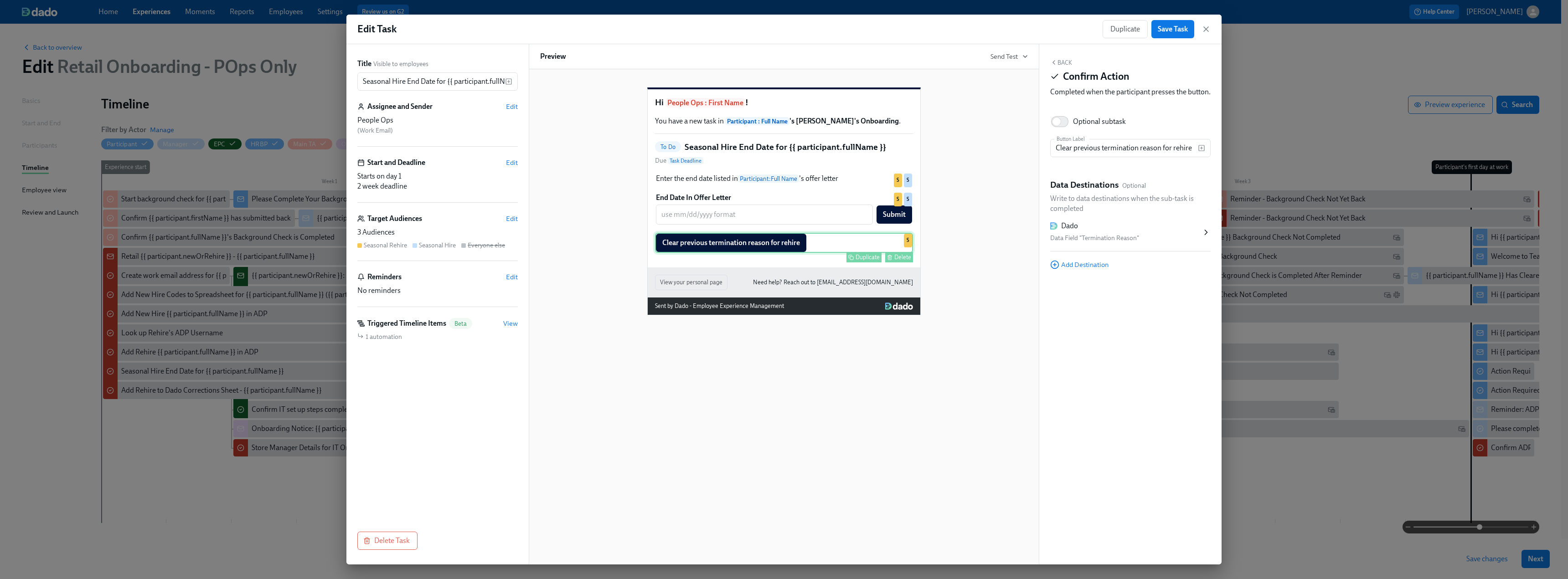
click at [889, 253] on div "Clear previous termination reason for rehire Duplicate Delete S" at bounding box center [784, 243] width 258 height 20
click at [899, 261] on div "Delete" at bounding box center [902, 257] width 17 height 7
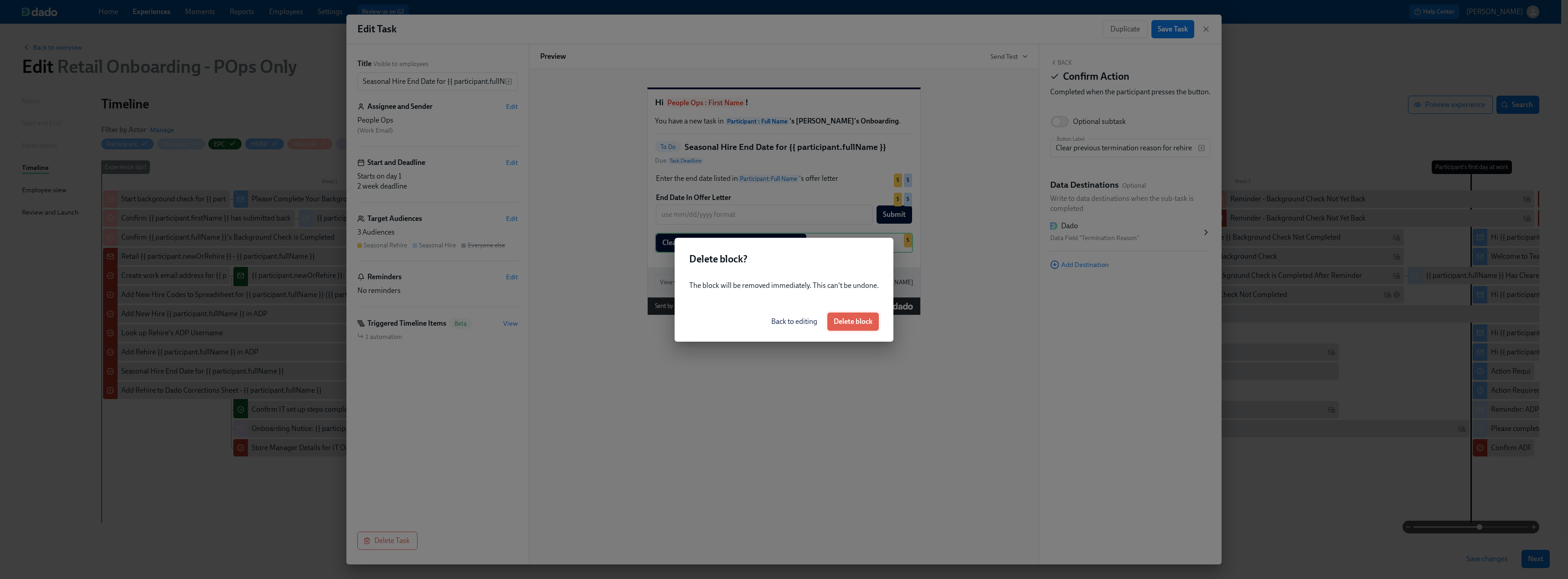
click at [854, 324] on span "Delete block" at bounding box center [853, 321] width 39 height 9
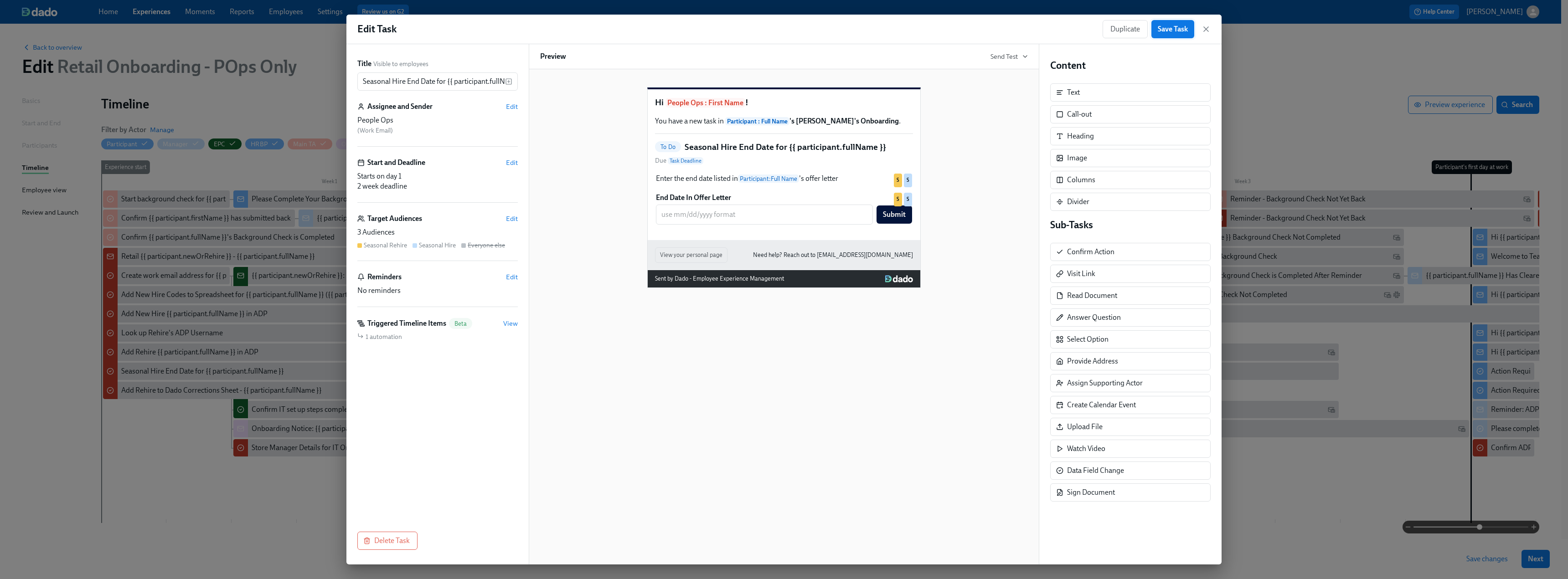
click at [1160, 31] on span "Save Task" at bounding box center [1173, 29] width 30 height 9
click at [1203, 29] on icon "button" at bounding box center [1206, 29] width 9 height 9
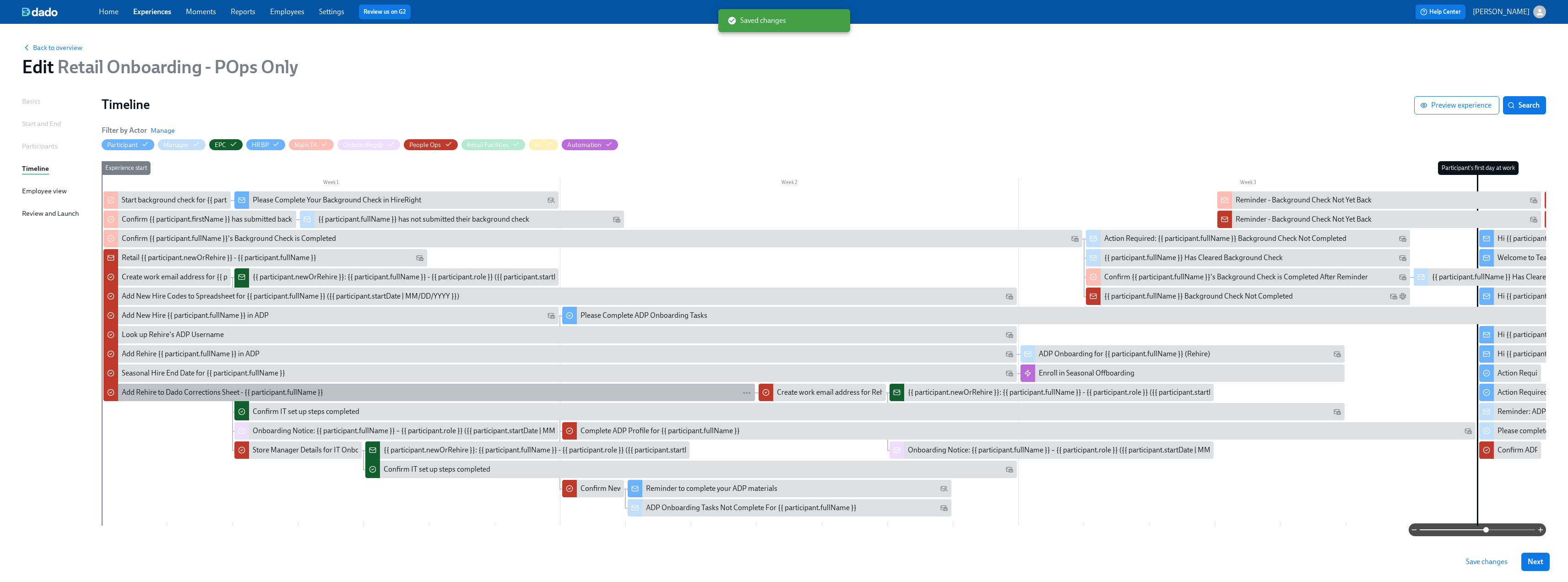
click at [188, 394] on div "Add Rehire to Dado Corrections Sheet - {{ participant.fullName }}" at bounding box center [222, 393] width 201 height 10
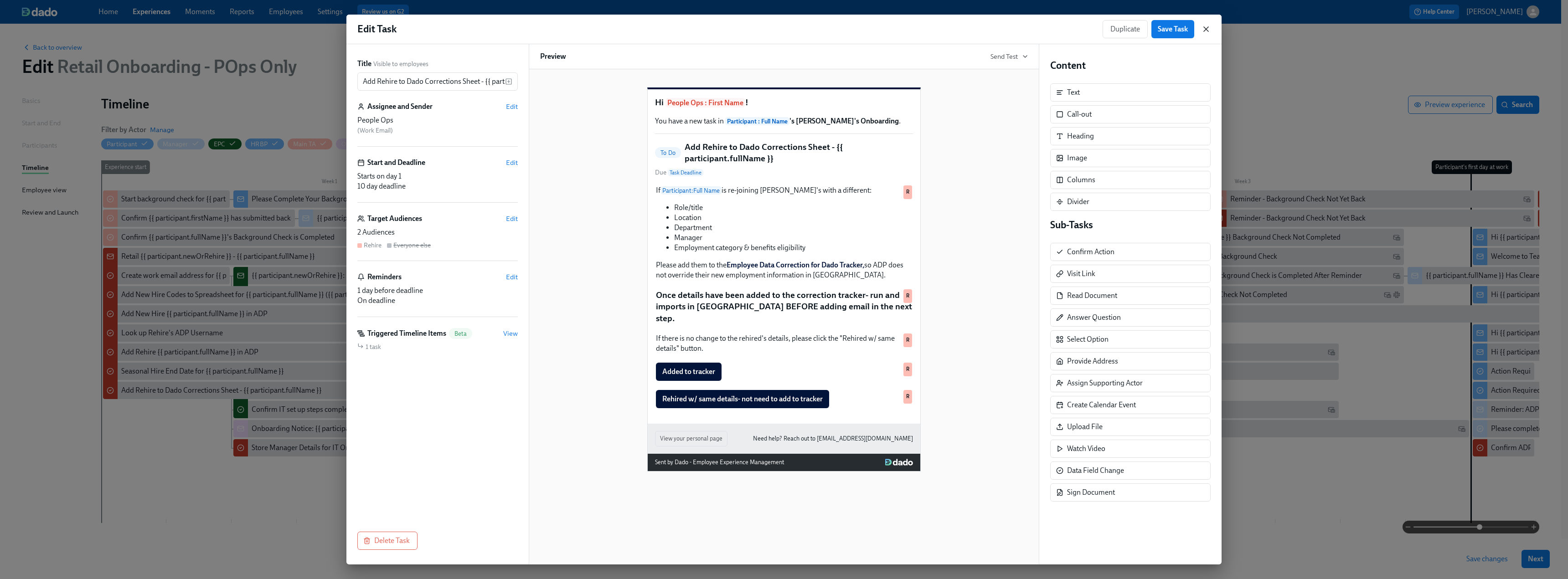
click at [1208, 29] on icon "button" at bounding box center [1206, 29] width 9 height 9
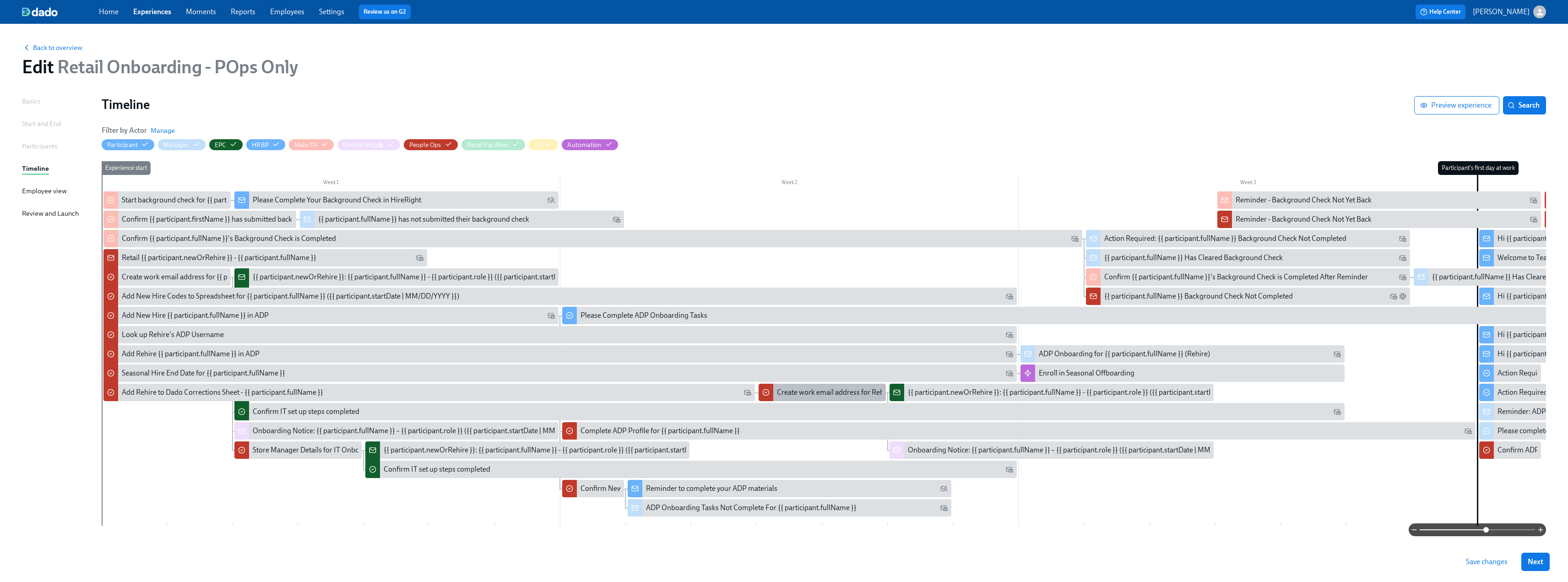
click at [830, 392] on div "Create work email address for Rehire {{ participant.fullName }}" at bounding box center [875, 393] width 196 height 10
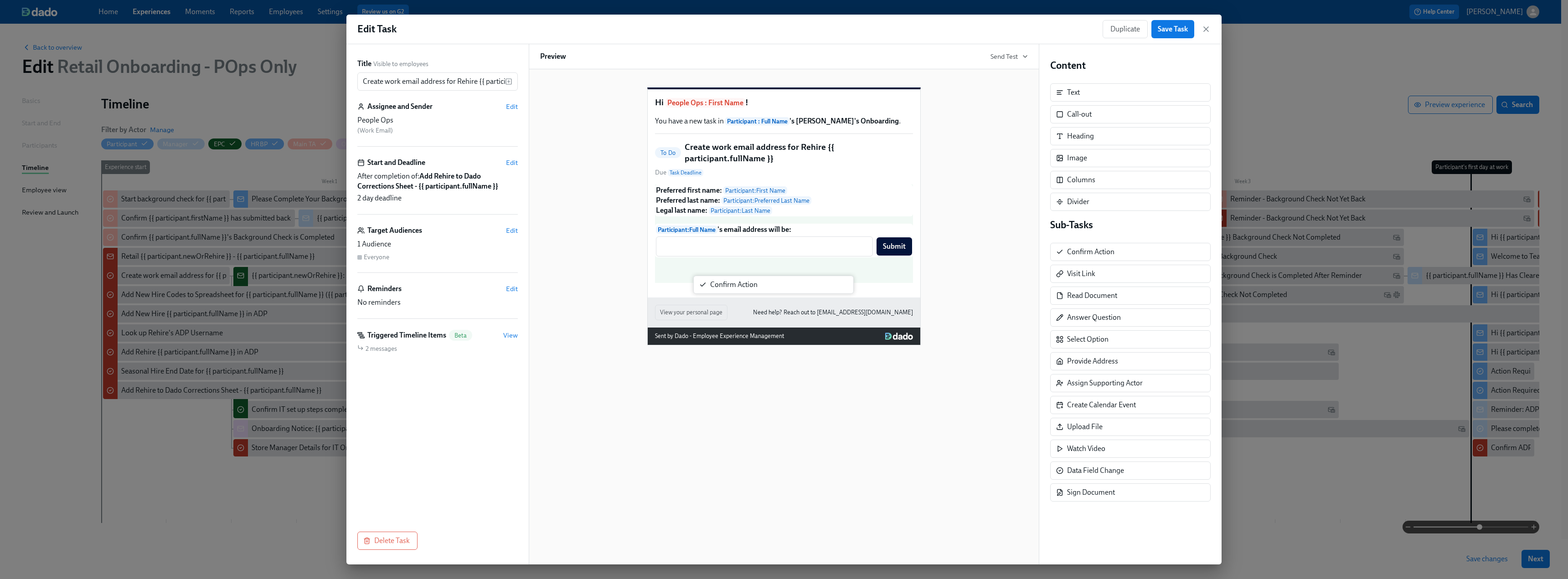
drag, startPoint x: 1093, startPoint y: 254, endPoint x: 734, endPoint y: 287, distance: 360.5
click at [734, 287] on div "Title Visible to employees Create work email address for Rehire {{ participant.…" at bounding box center [784, 304] width 875 height 520
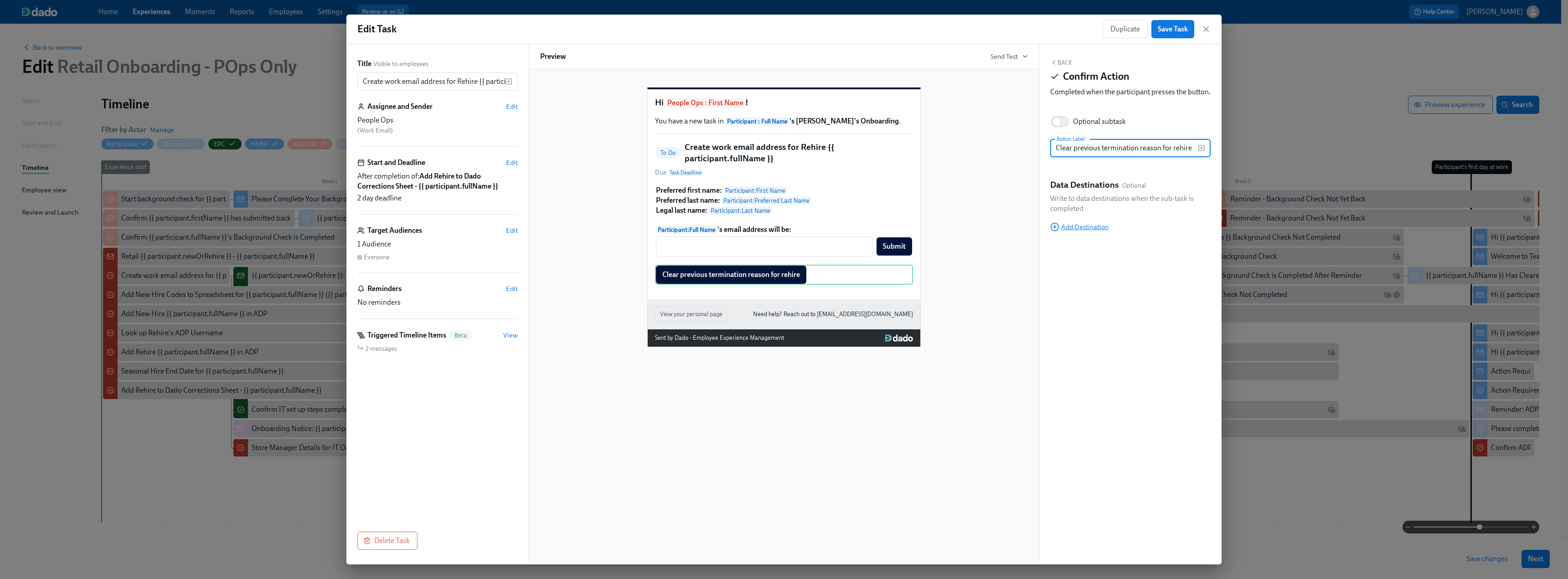
type input "Clear previous termination reason for rehire"
click at [1090, 231] on span "Add Destination" at bounding box center [1079, 226] width 58 height 9
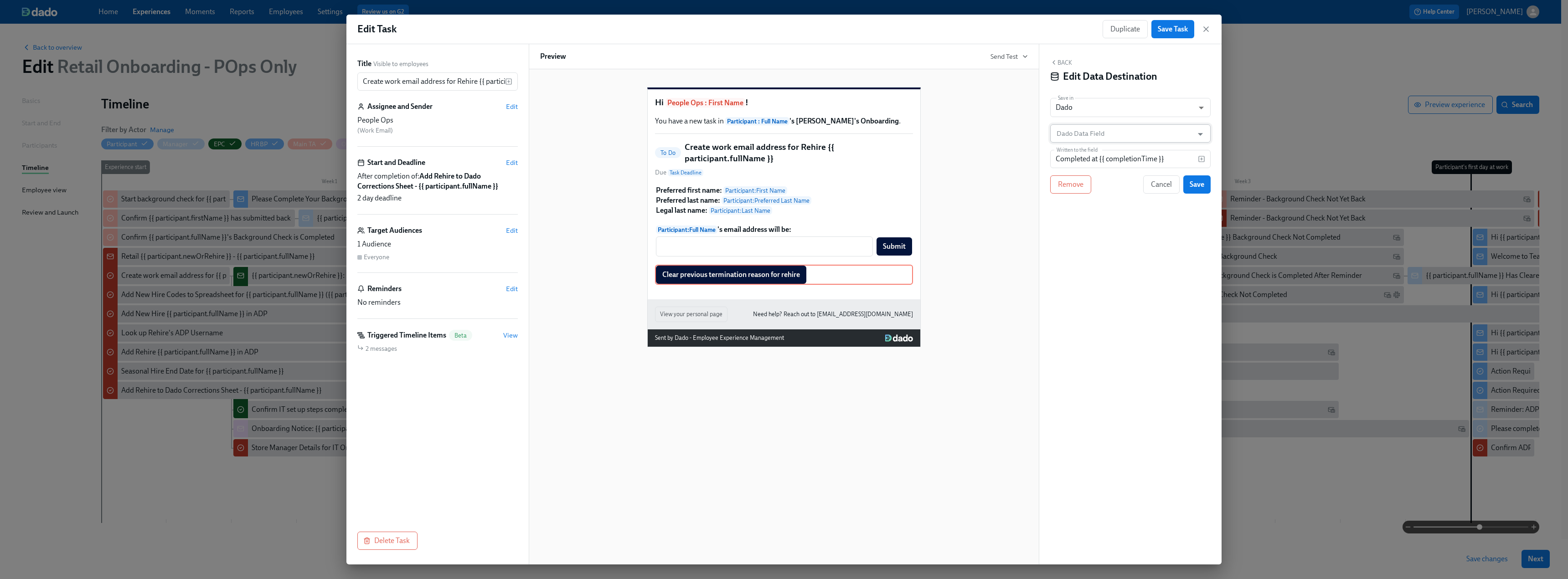
click at [1090, 127] on input "Dado Data Field" at bounding box center [1123, 133] width 138 height 18
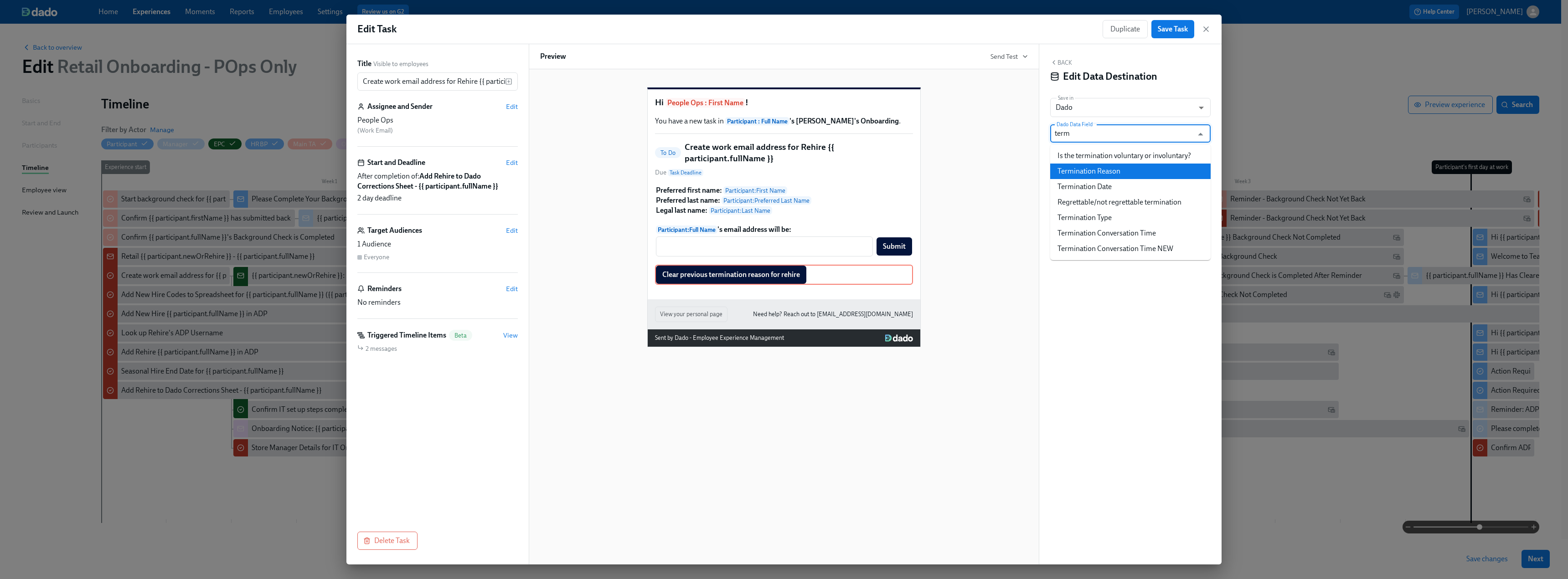
click at [1089, 173] on li "Termination Reason" at bounding box center [1130, 171] width 160 height 16
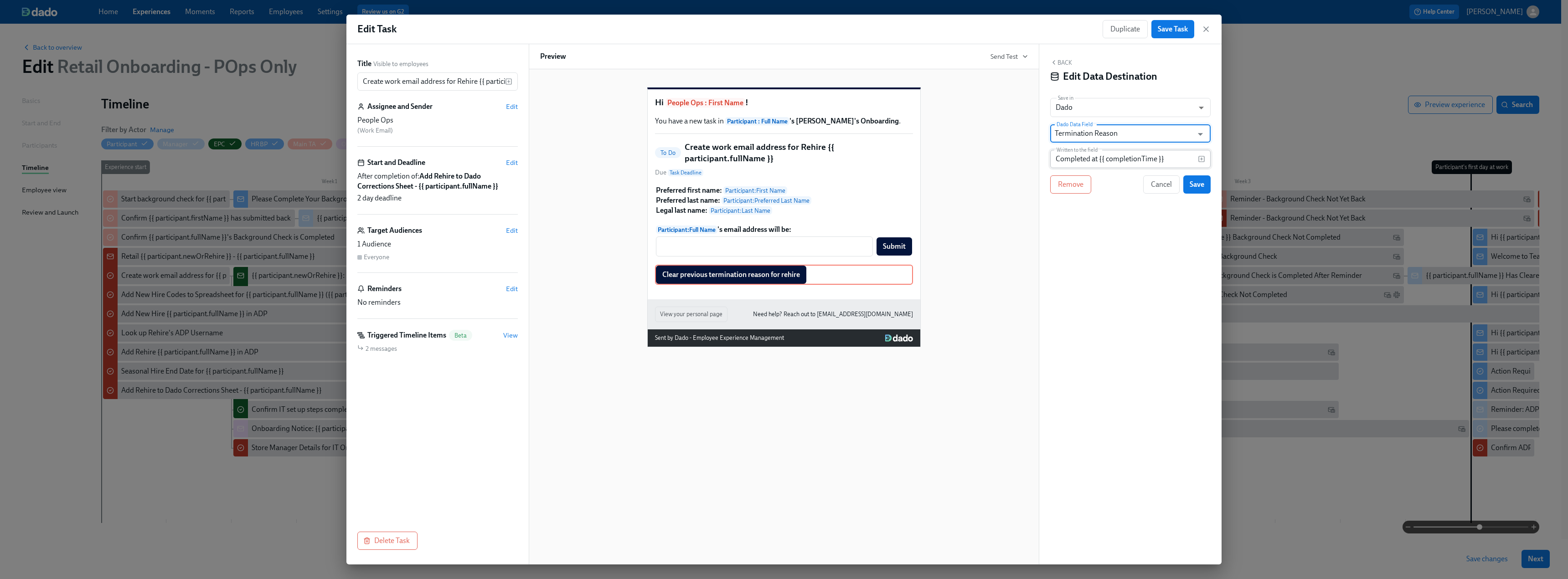
type input "Termination Reason"
drag, startPoint x: 1170, startPoint y: 160, endPoint x: 1043, endPoint y: 169, distance: 127.3
click at [1043, 169] on div "Back Edit Data Destination Save in Dado USER_PROFILE ​ Dado Data Field Terminat…" at bounding box center [1130, 304] width 182 height 520
type input "Data cleared"
click at [1196, 187] on span "Save" at bounding box center [1196, 184] width 14 height 9
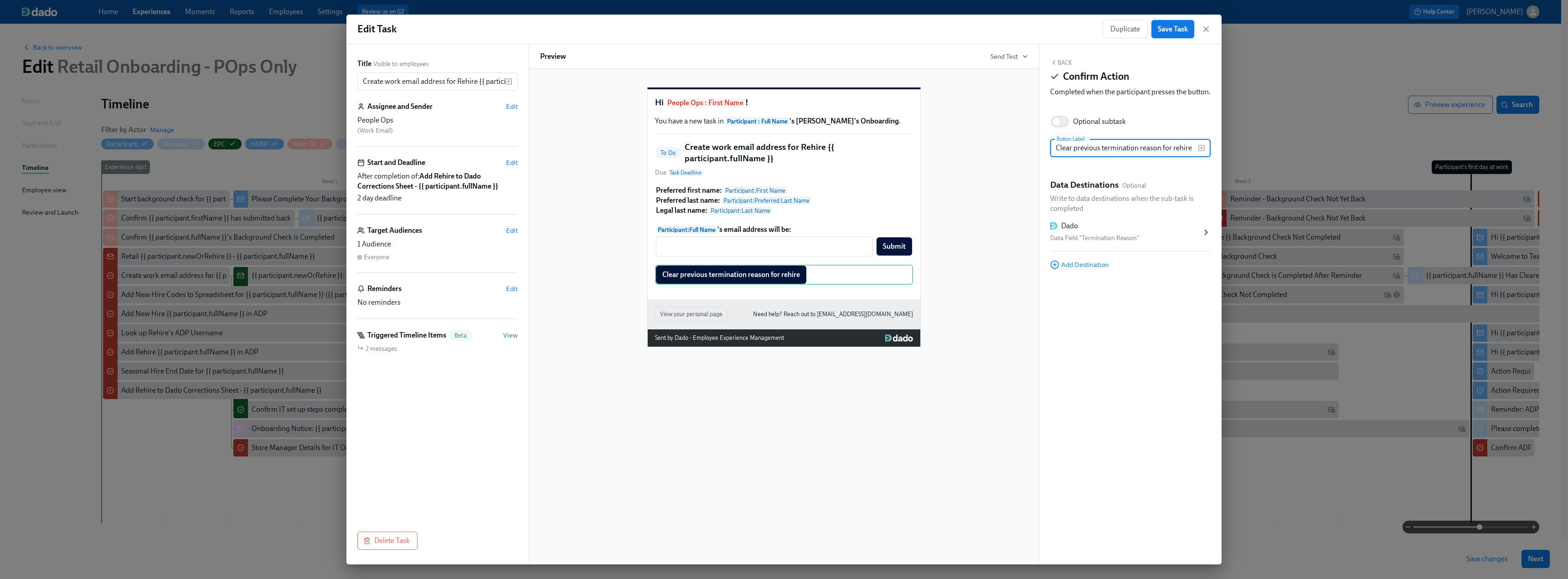
click at [1158, 34] on button "Save Task" at bounding box center [1173, 29] width 43 height 18
click at [1204, 26] on icon "button" at bounding box center [1206, 29] width 9 height 9
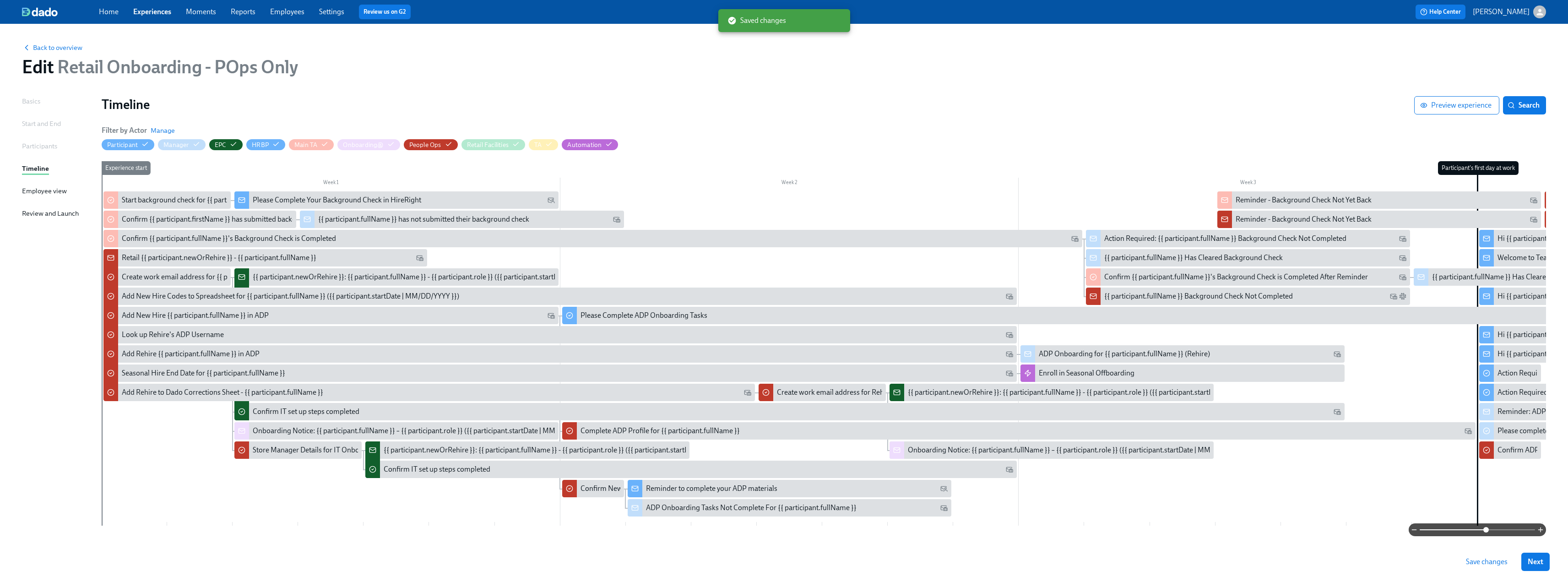
click at [1490, 563] on span "Save changes" at bounding box center [1486, 561] width 41 height 9
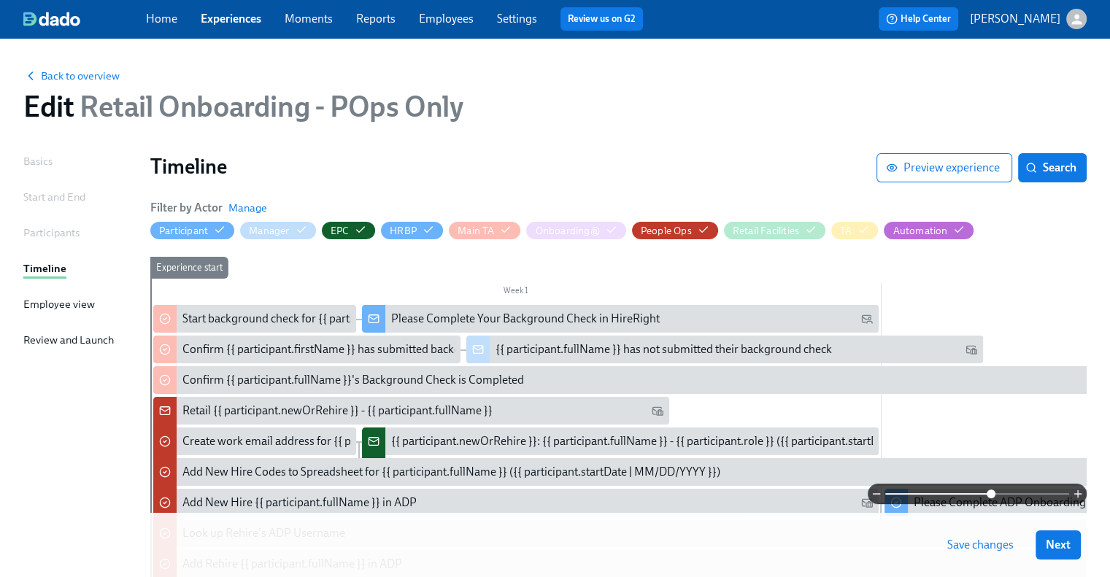
click at [444, 15] on link "Employees" at bounding box center [446, 19] width 55 height 14
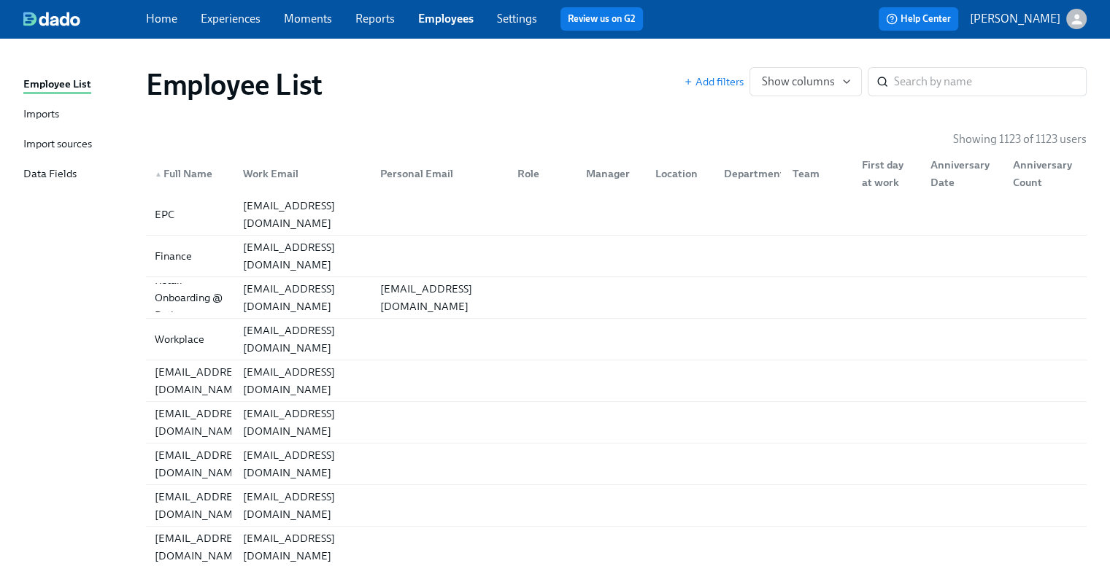
click at [222, 20] on link "Experiences" at bounding box center [231, 19] width 60 height 14
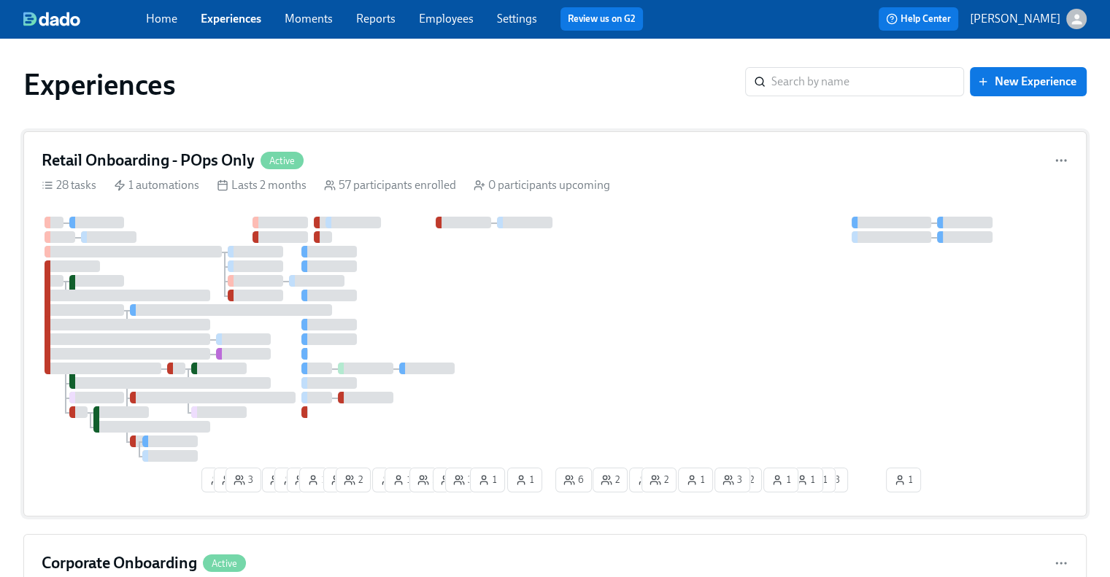
click at [217, 158] on h4 "Retail Onboarding - POps Only" at bounding box center [148, 161] width 213 height 22
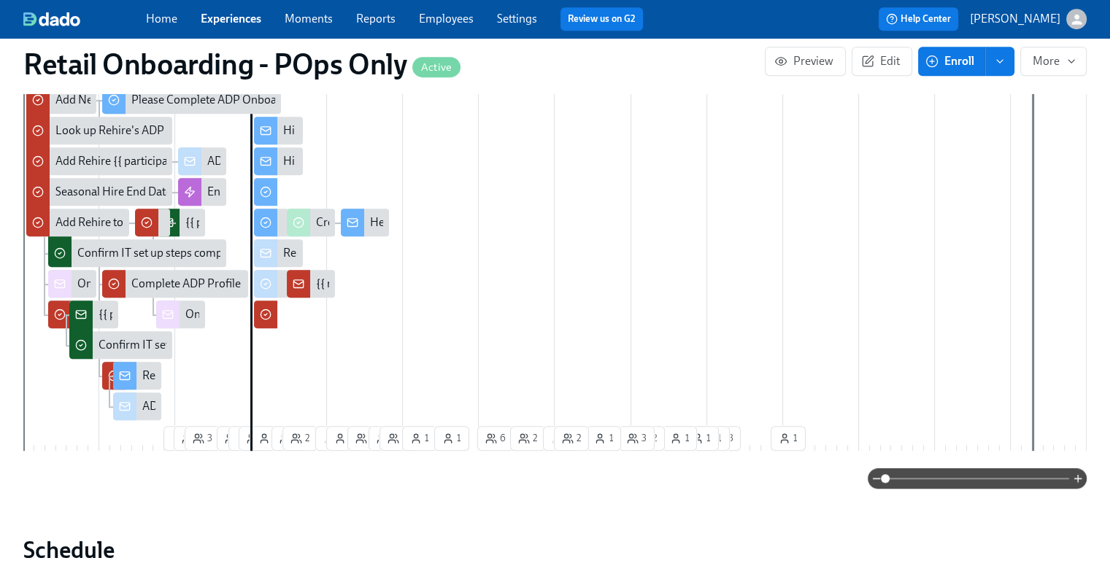
scroll to position [0, 14065]
click at [885, 56] on span "Edit" at bounding box center [882, 61] width 36 height 15
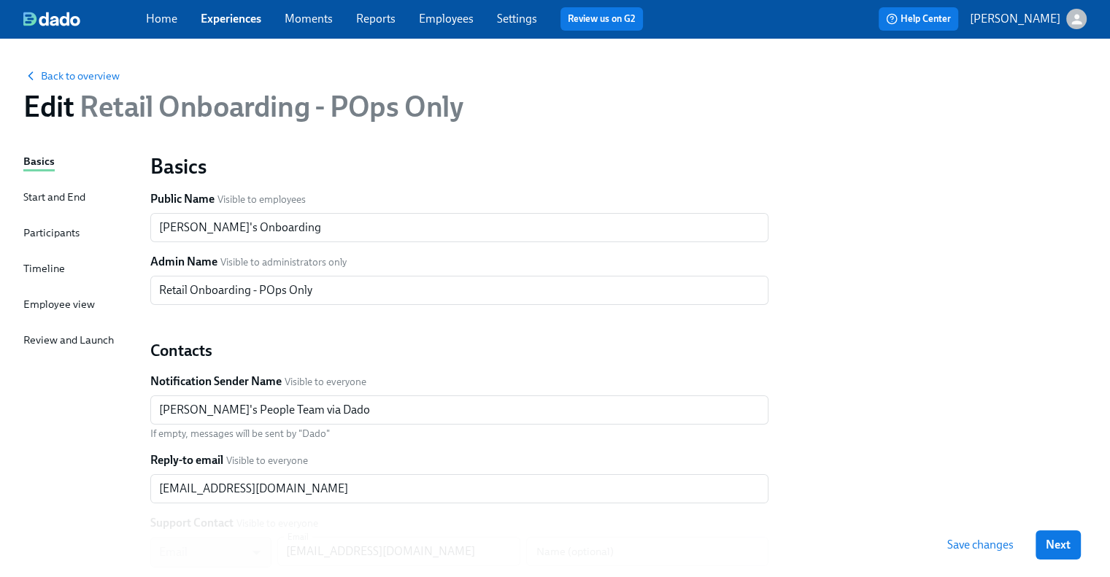
click at [40, 266] on div "Timeline" at bounding box center [44, 269] width 42 height 16
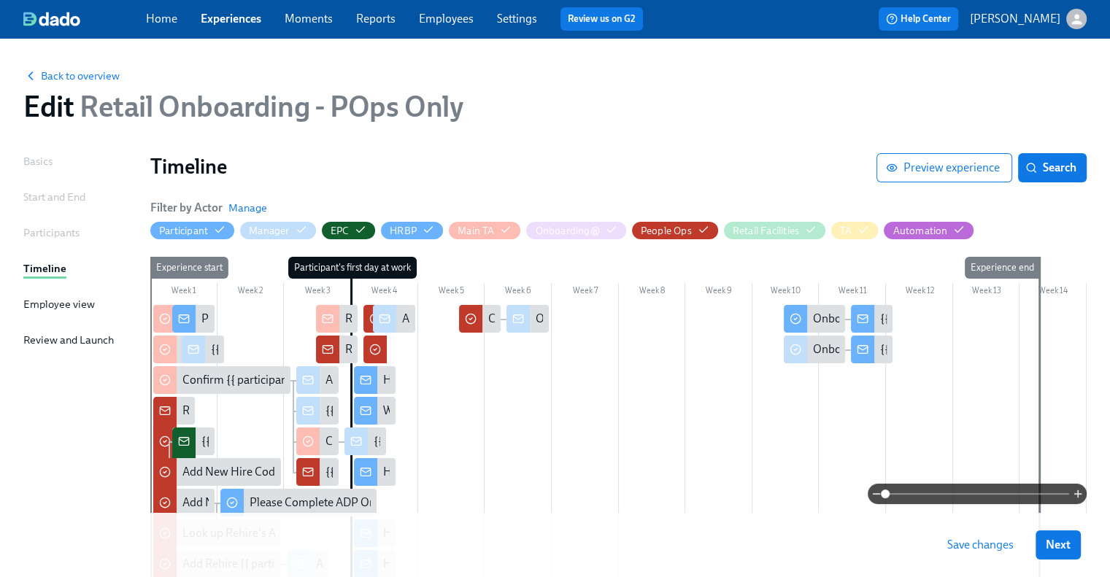
click at [961, 496] on span at bounding box center [977, 494] width 184 height 20
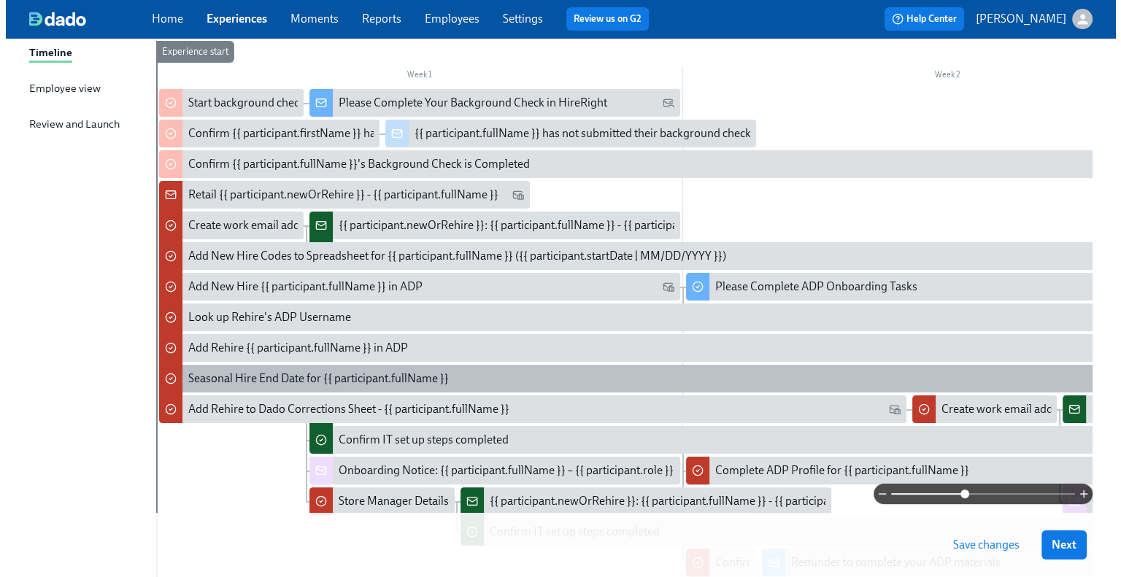
scroll to position [219, 0]
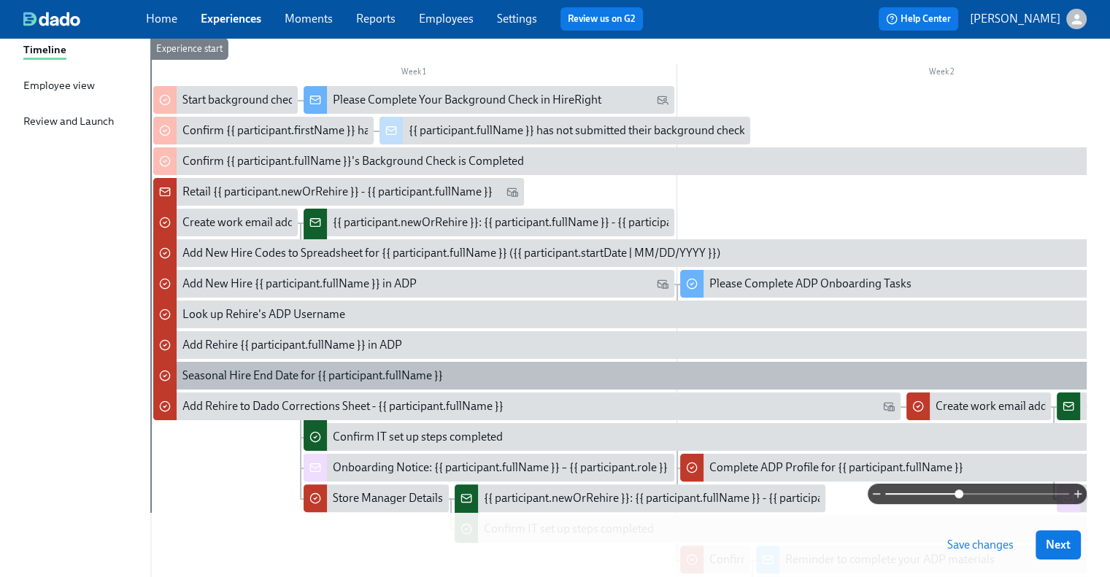
click at [254, 373] on div "Seasonal Hire End Date for {{ participant.fullName }}" at bounding box center [312, 376] width 261 height 16
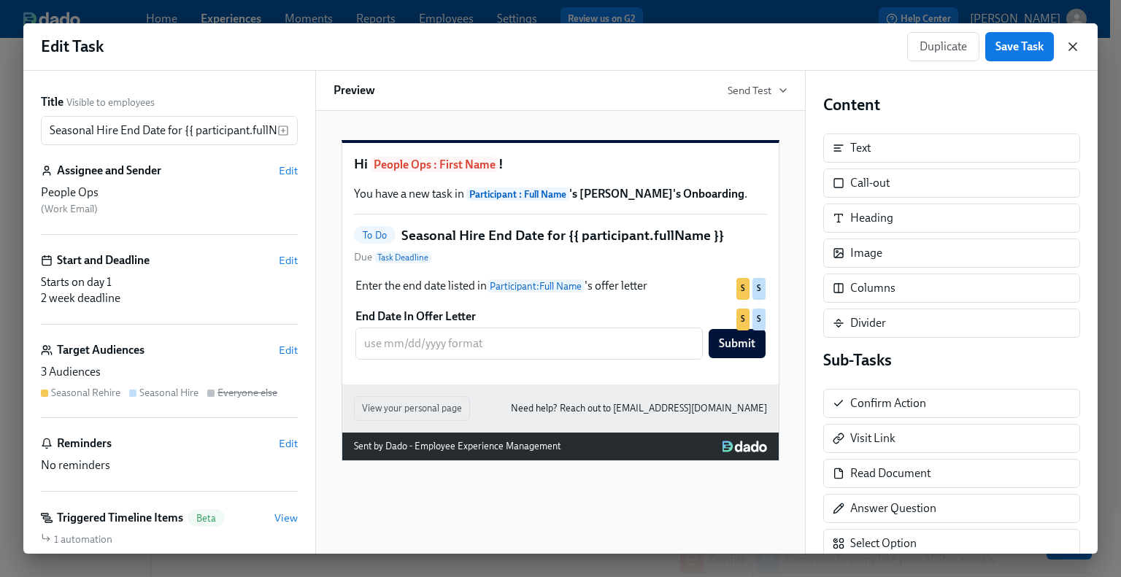
click at [1077, 45] on icon "button" at bounding box center [1073, 46] width 15 height 15
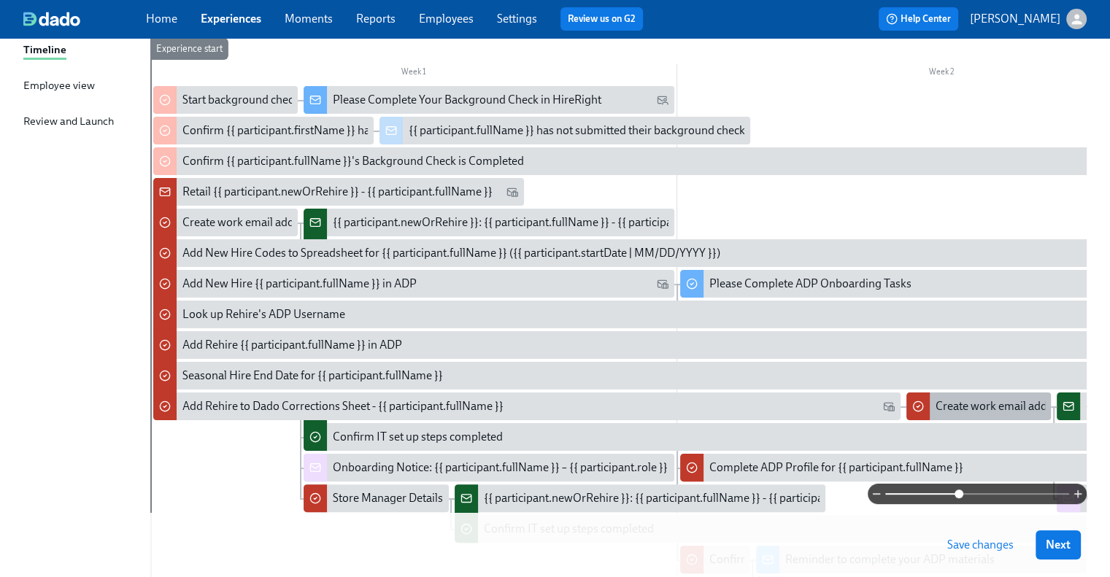
click at [988, 407] on div "Create work email address for Rehire {{ participant.fullName }}" at bounding box center [1092, 407] width 312 height 16
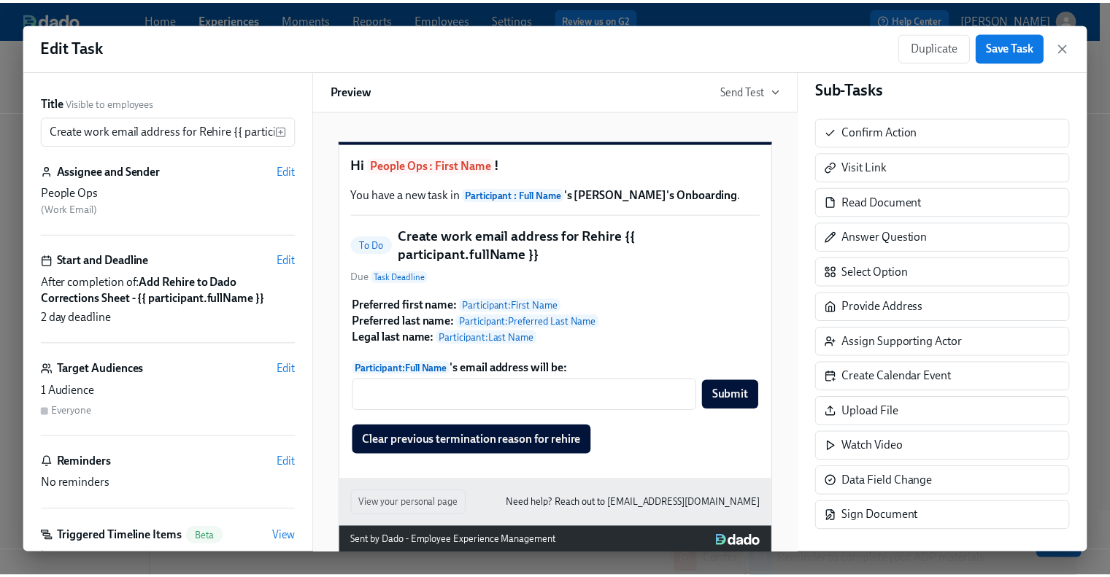
scroll to position [279, 0]
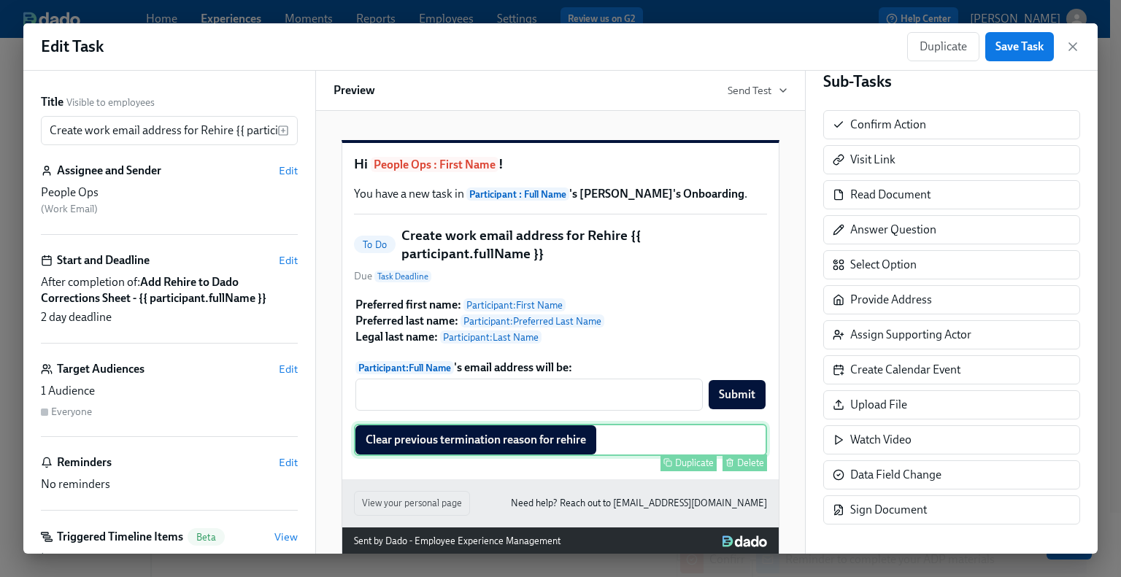
click at [593, 456] on div "Clear previous termination reason for rehire Duplicate Delete" at bounding box center [560, 440] width 413 height 32
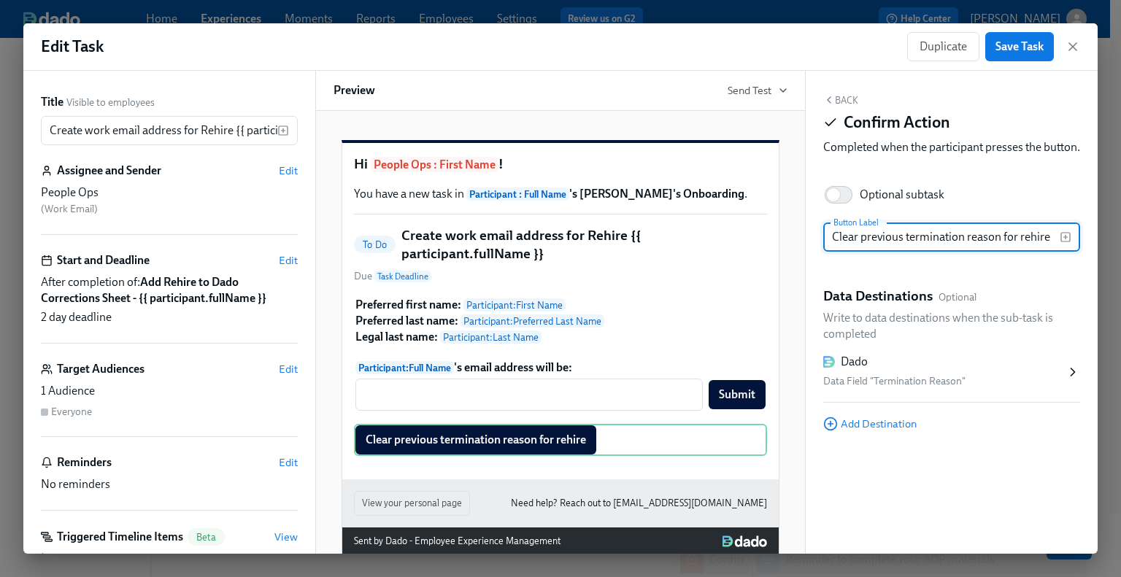
click at [1075, 380] on icon at bounding box center [1073, 372] width 15 height 15
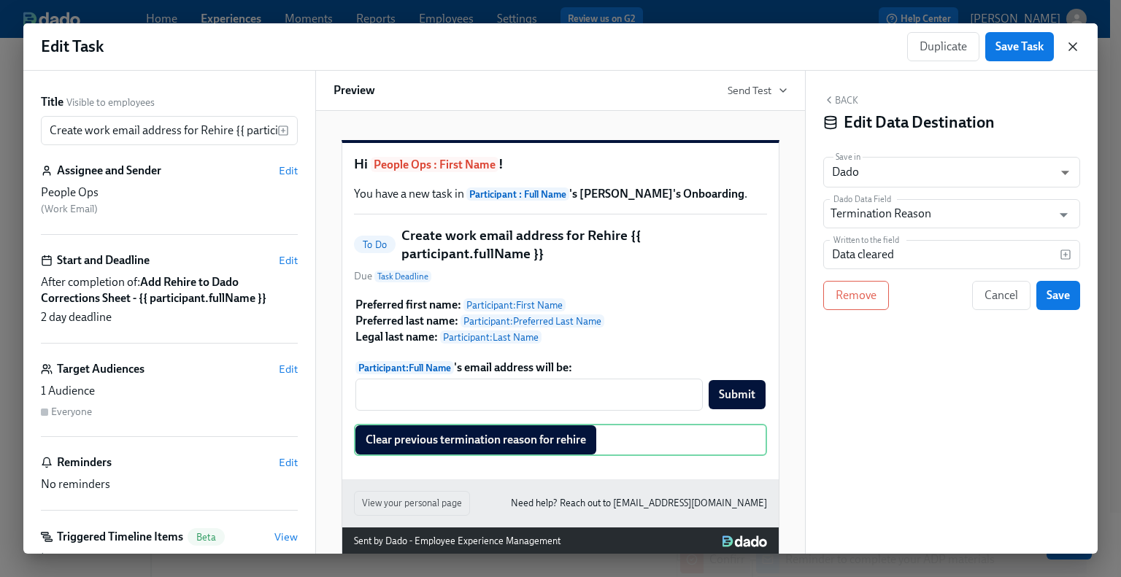
click at [1075, 46] on icon "button" at bounding box center [1073, 46] width 15 height 15
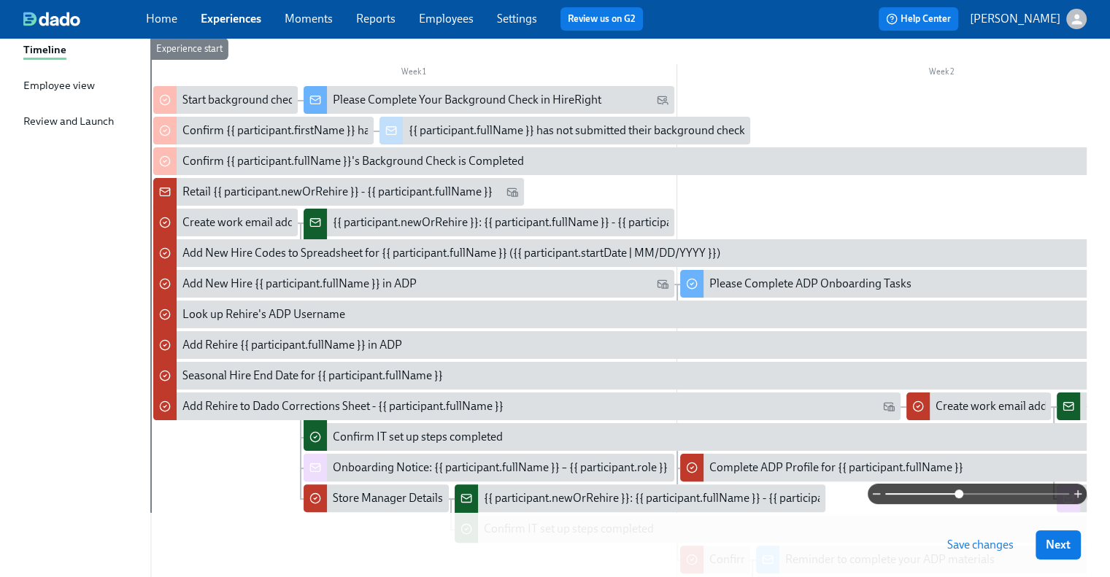
click at [982, 544] on span "Save changes" at bounding box center [980, 545] width 66 height 15
click at [451, 18] on link "Employees" at bounding box center [446, 19] width 55 height 14
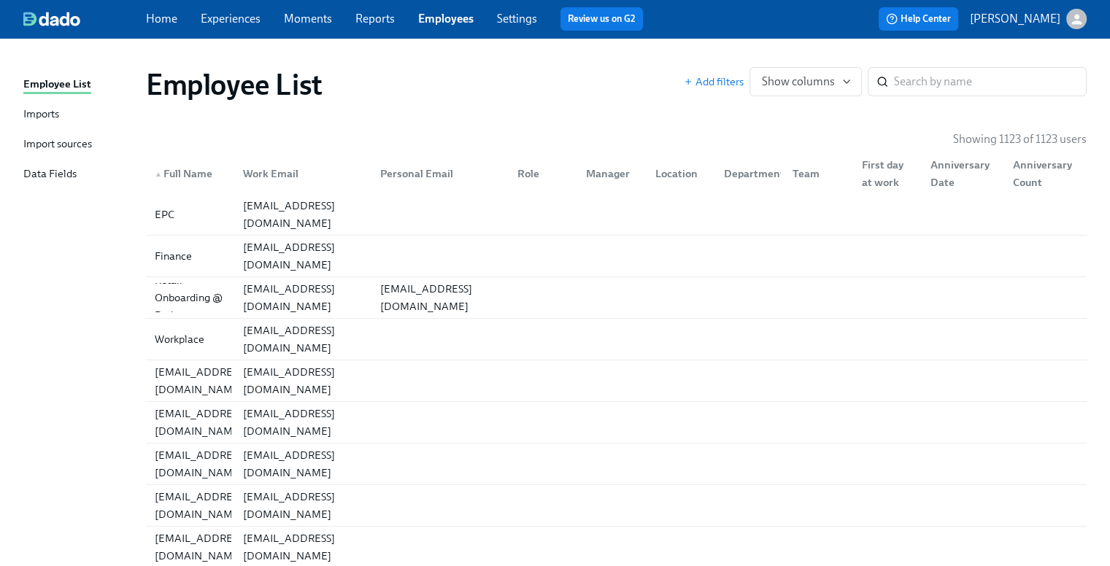
click at [42, 139] on div "Import sources" at bounding box center [57, 145] width 69 height 18
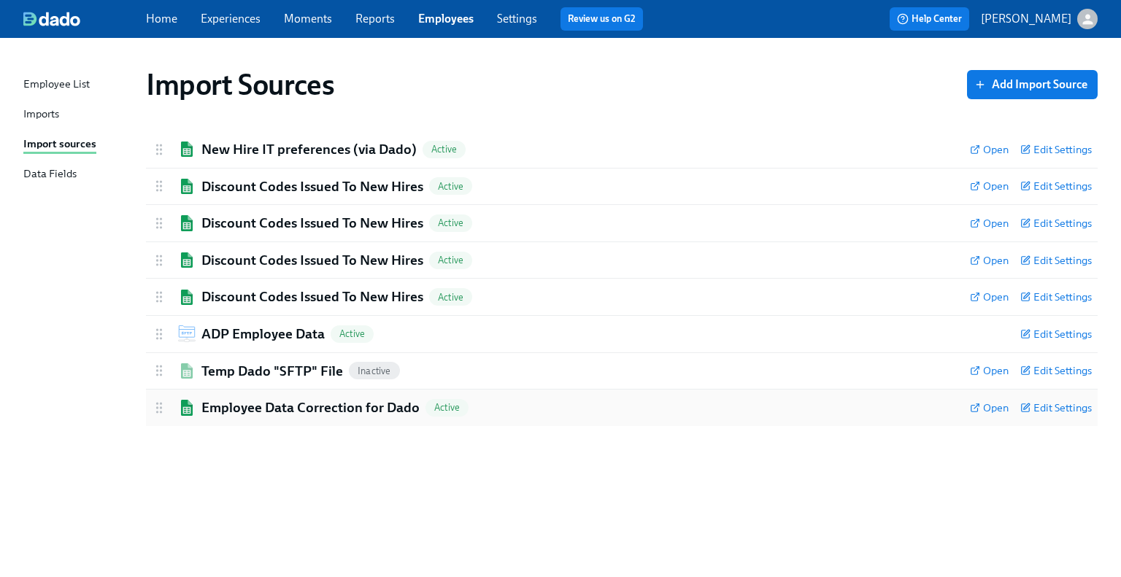
click at [251, 411] on h2 "Employee Data Correction for Dado" at bounding box center [310, 408] width 218 height 19
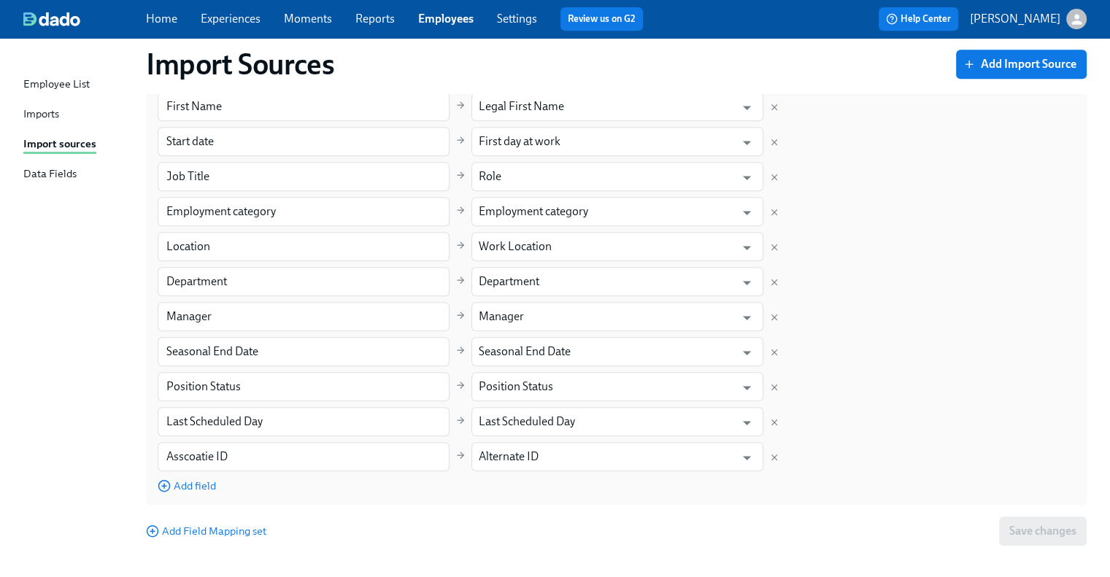
scroll to position [680, 0]
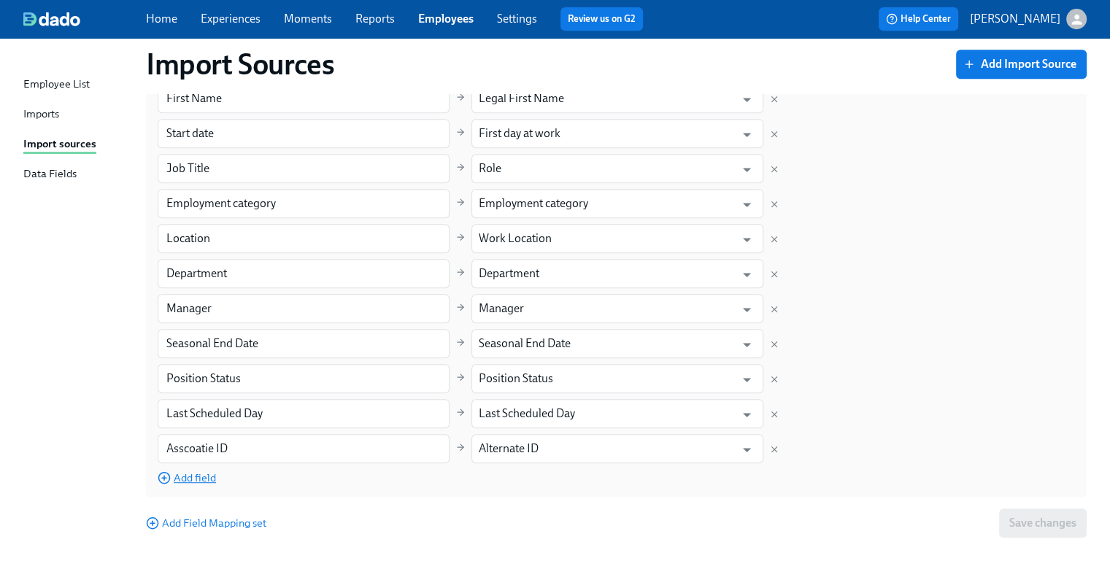
click at [187, 472] on span "Add field" at bounding box center [187, 478] width 58 height 15
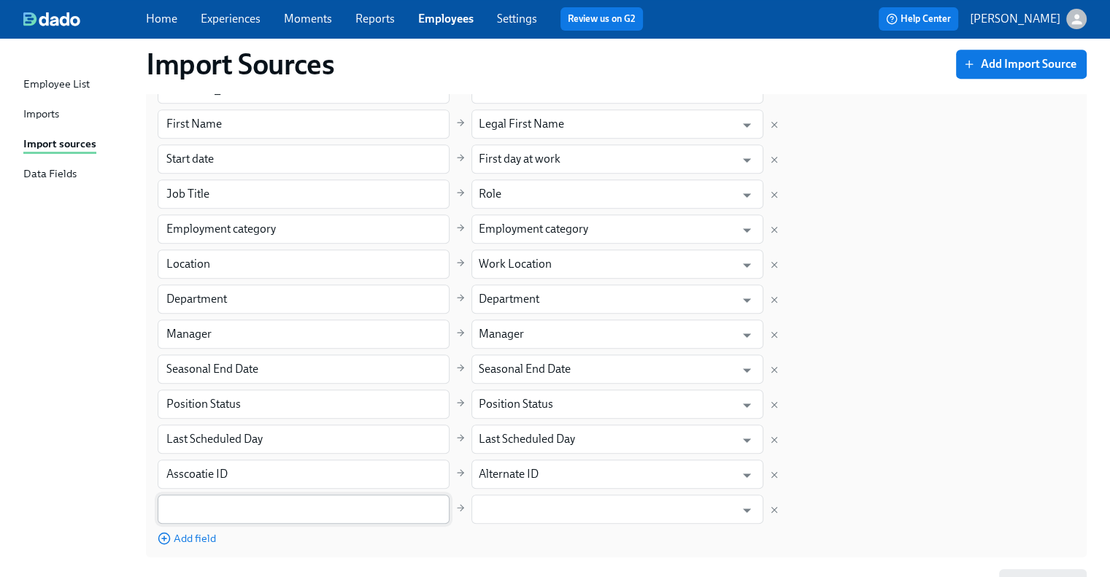
scroll to position [715, 0]
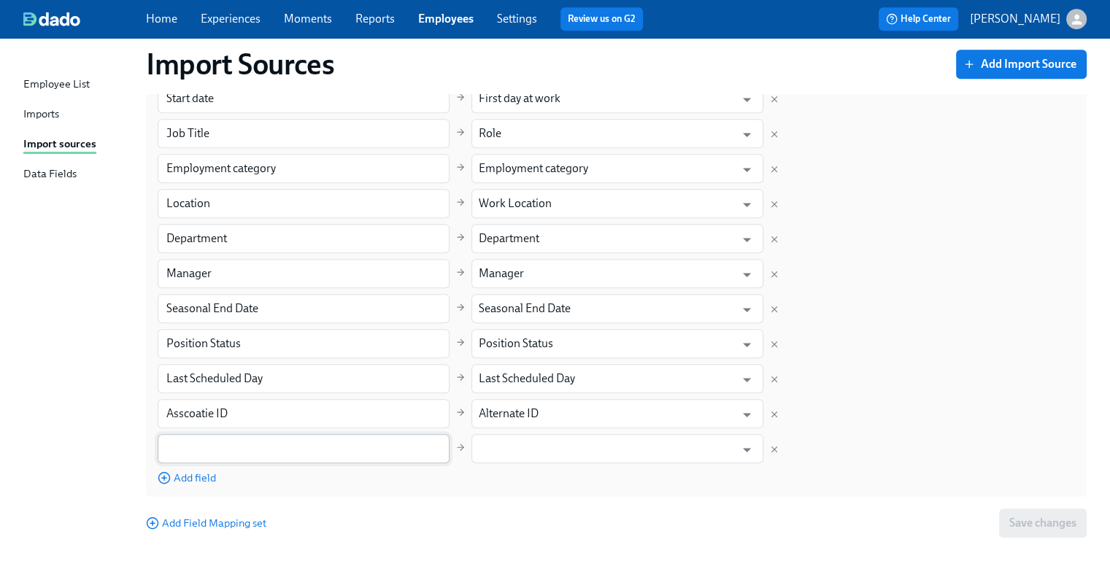
click at [243, 441] on input "text" at bounding box center [304, 448] width 292 height 29
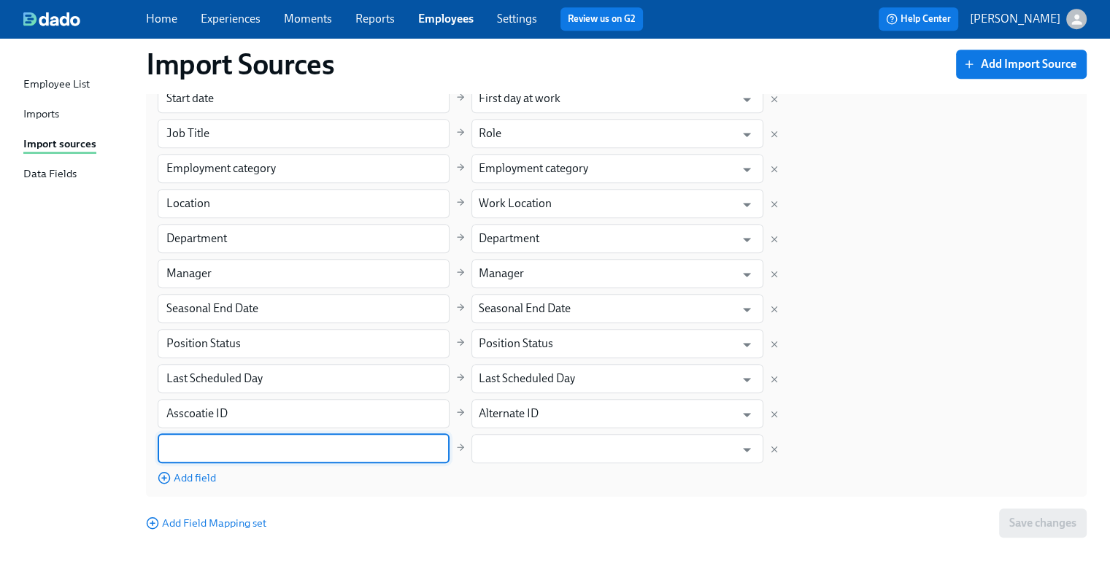
paste input "Termination Reason"
type input "Termination Reason"
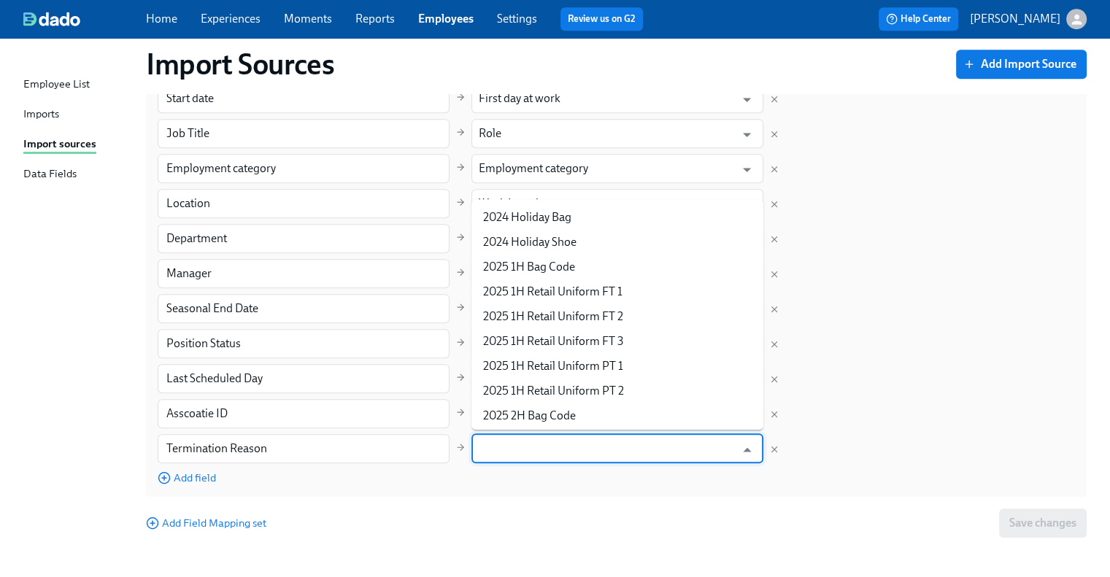
click at [543, 447] on input "text" at bounding box center [607, 448] width 256 height 29
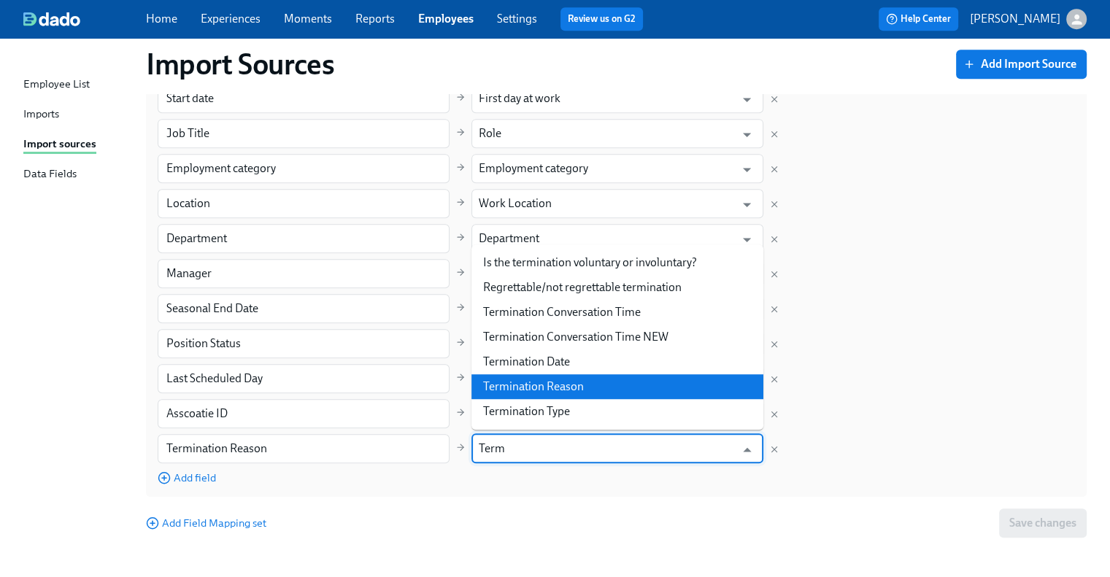
click at [550, 390] on li "Termination Reason" at bounding box center [618, 386] width 292 height 25
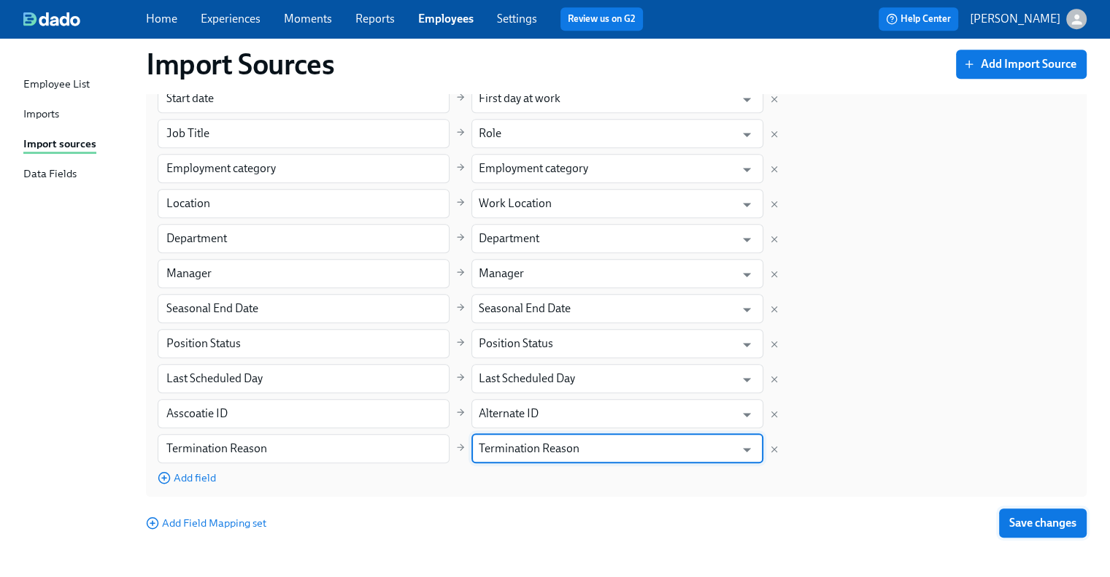
type input "Termination Reason"
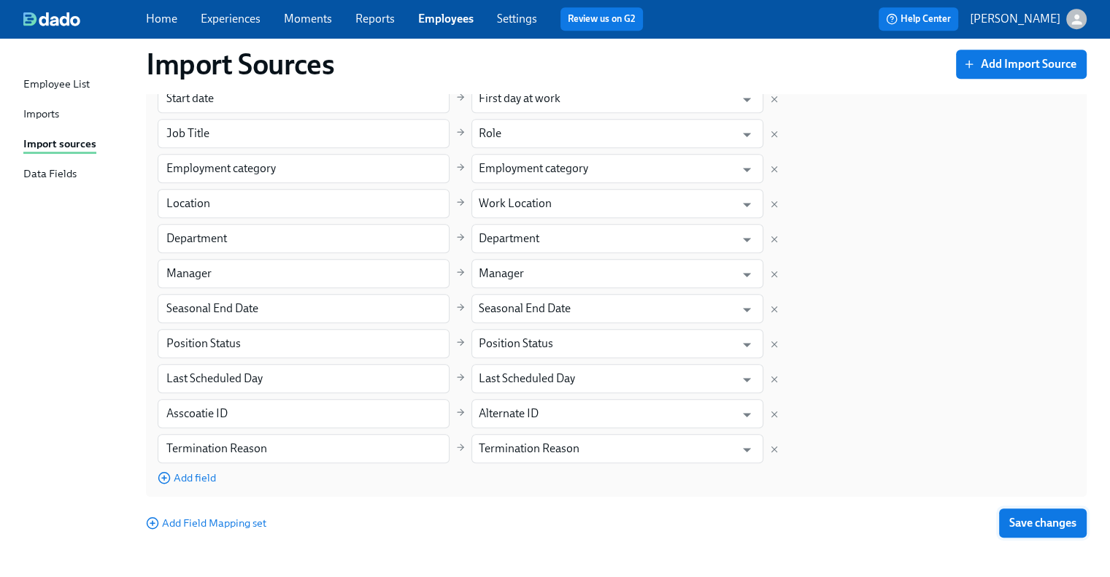
click at [1034, 526] on span "Save changes" at bounding box center [1043, 523] width 67 height 15
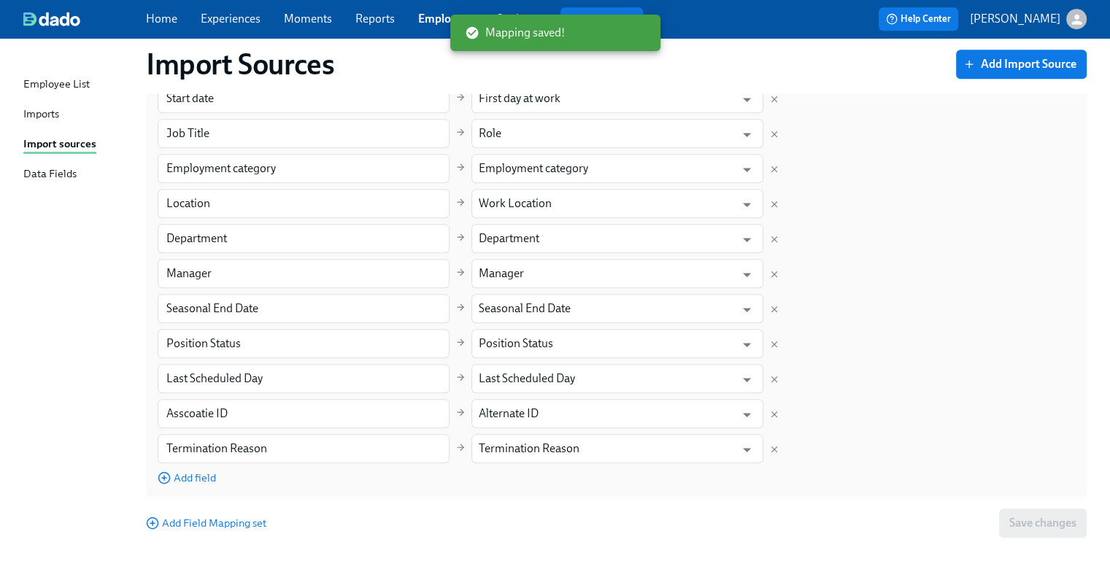
click at [32, 111] on div "Imports" at bounding box center [41, 115] width 36 height 18
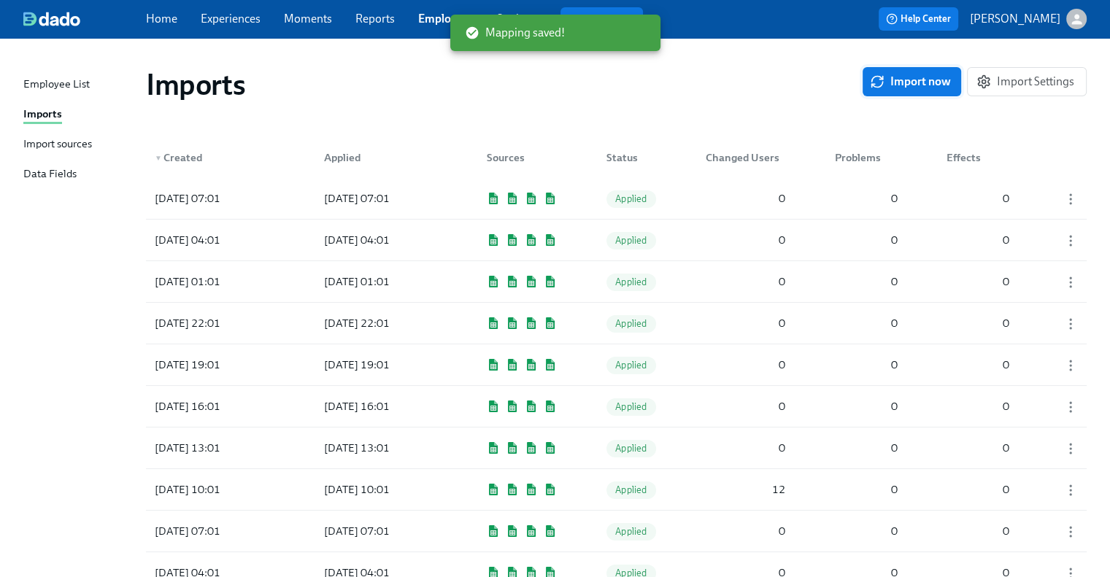
click at [919, 80] on span "Import now" at bounding box center [912, 81] width 78 height 15
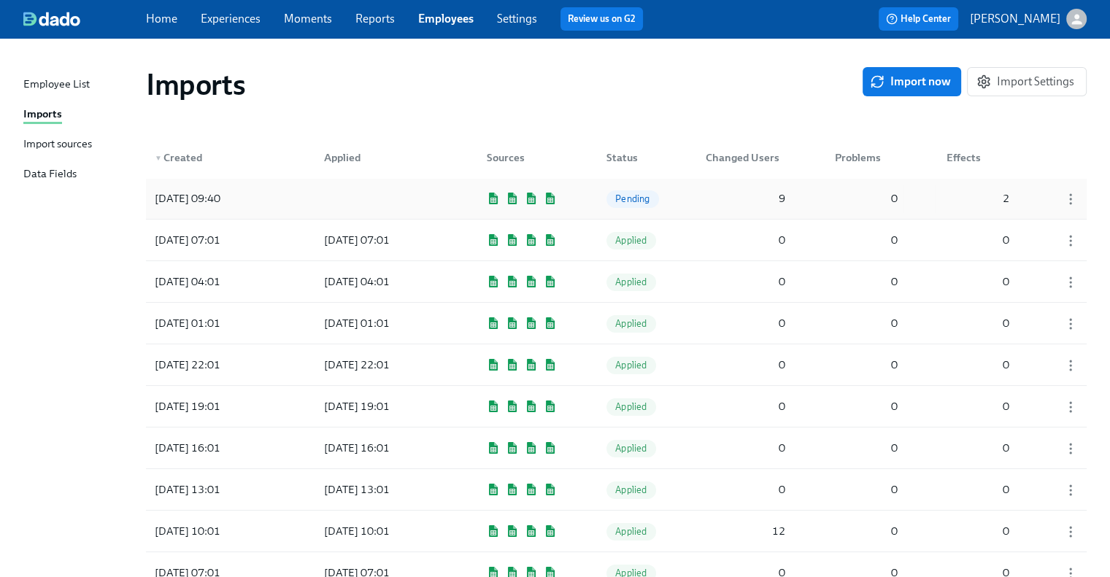
click at [708, 196] on div "9" at bounding box center [745, 198] width 91 height 29
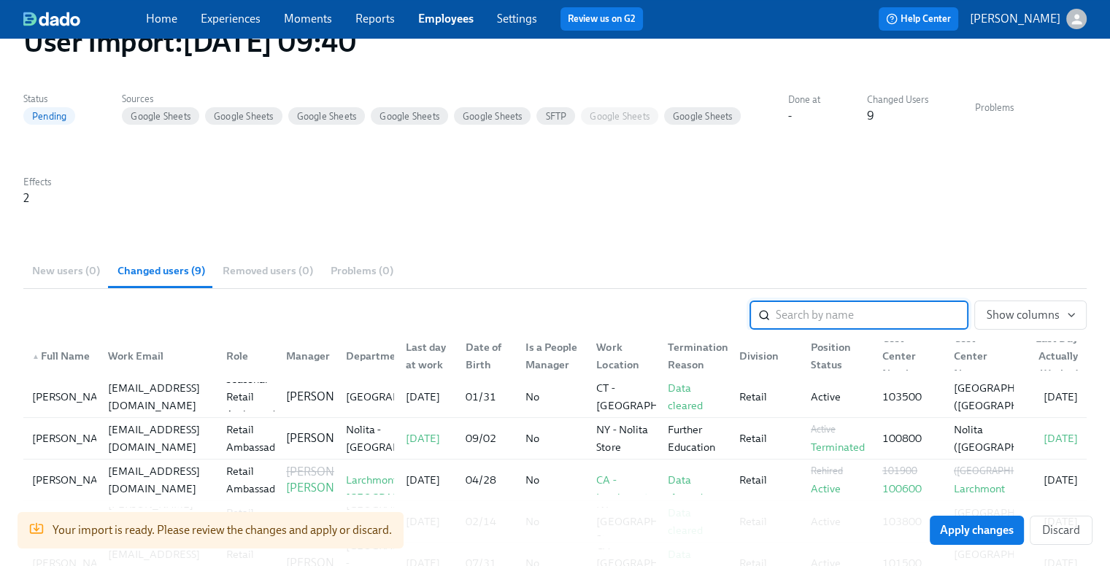
scroll to position [146, 0]
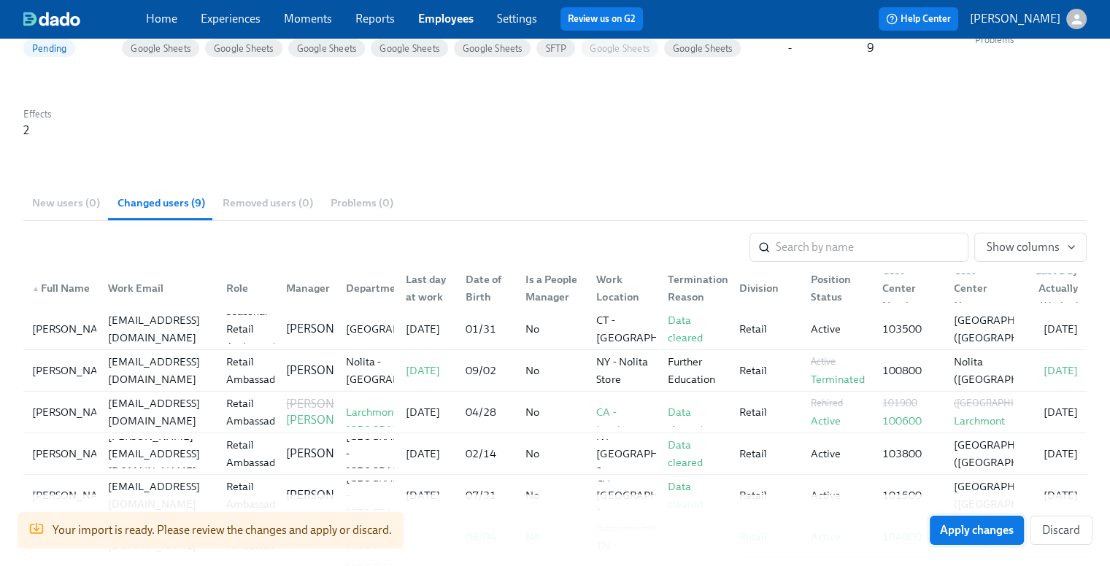
click at [975, 527] on span "Apply changes" at bounding box center [977, 530] width 74 height 15
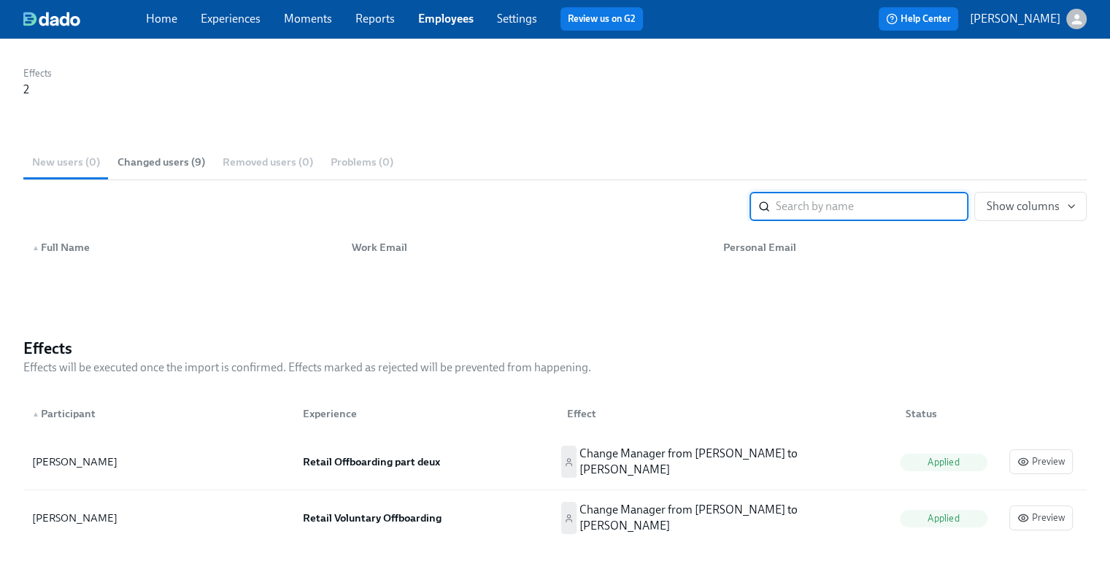
scroll to position [0, 0]
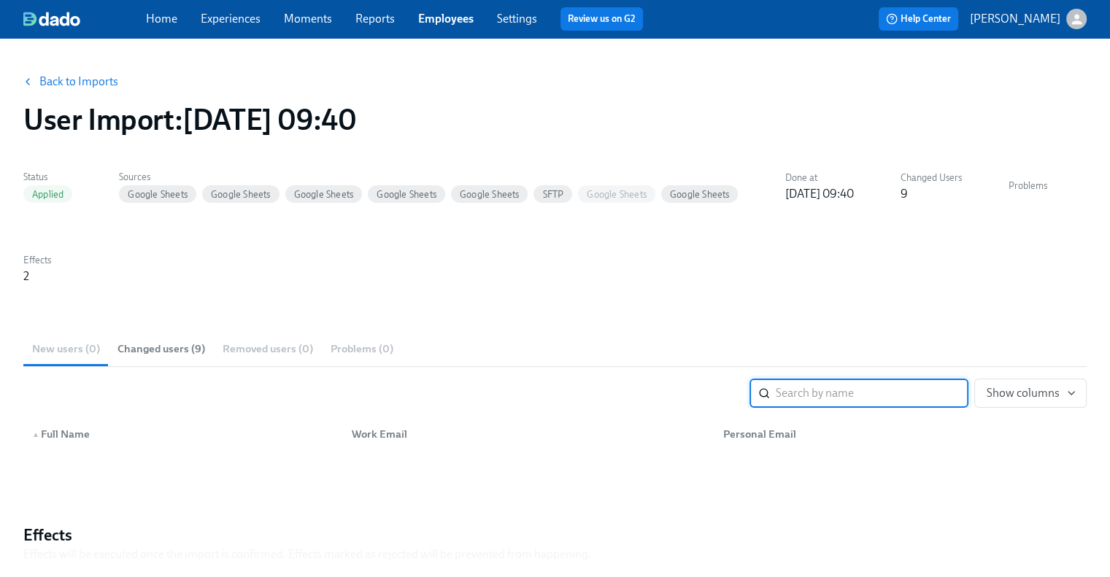
click at [84, 82] on link "Back to Imports" at bounding box center [78, 81] width 79 height 15
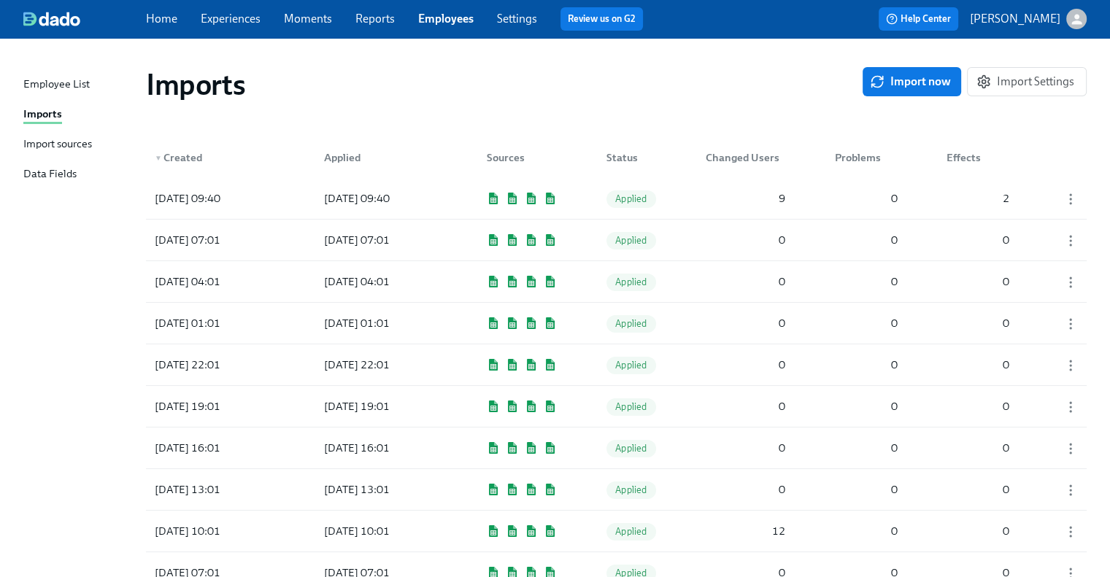
click at [254, 18] on link "Experiences" at bounding box center [231, 19] width 60 height 14
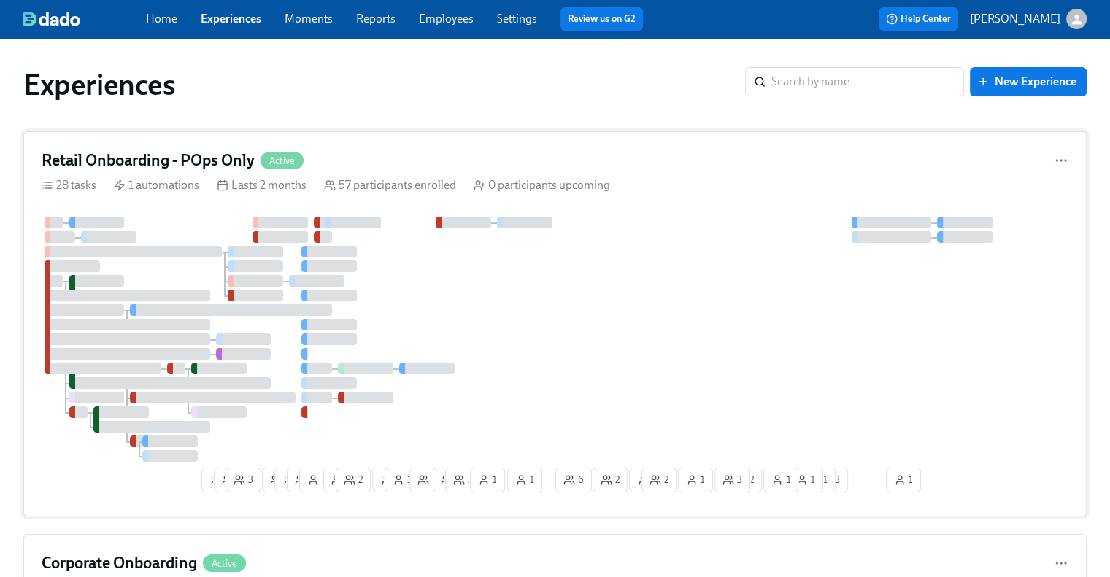
click at [188, 153] on h4 "Retail Onboarding - POps Only" at bounding box center [148, 161] width 213 height 22
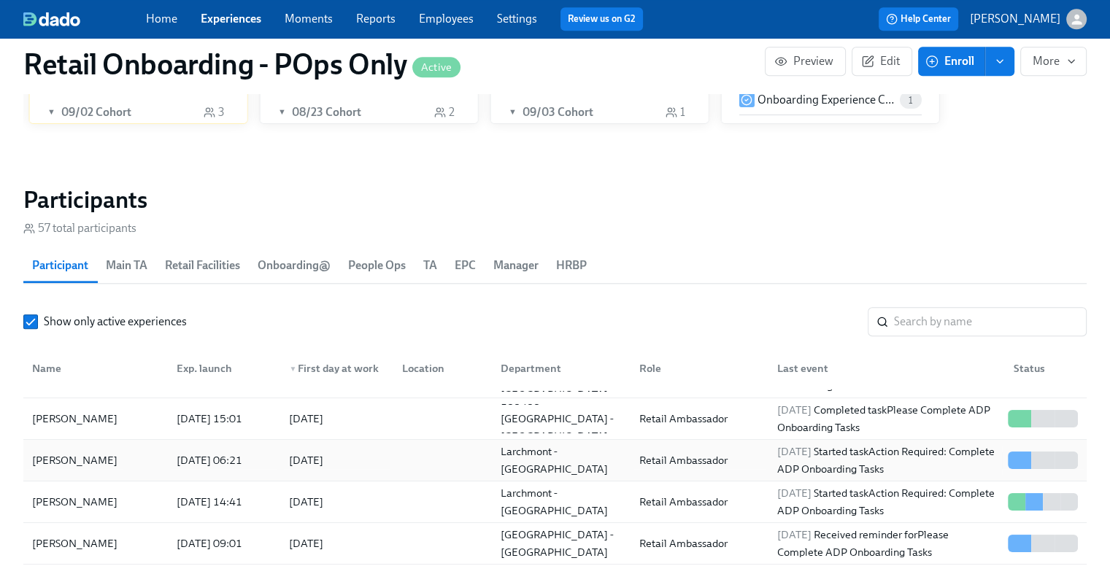
scroll to position [438, 0]
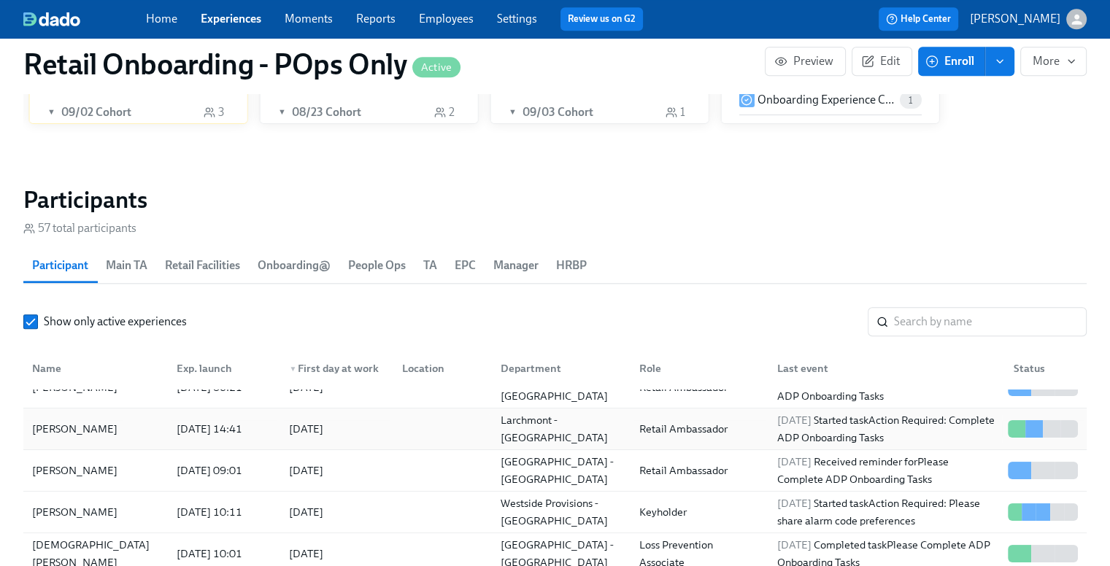
click at [113, 426] on div "Natalie Dionisio" at bounding box center [95, 429] width 139 height 29
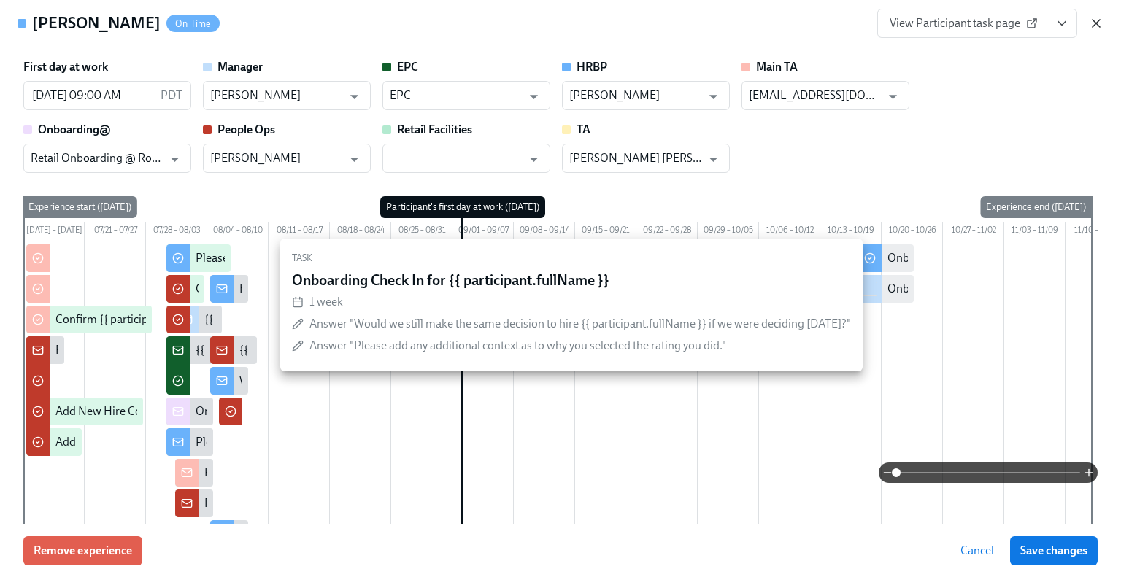
click at [1096, 20] on icon "button" at bounding box center [1096, 23] width 15 height 15
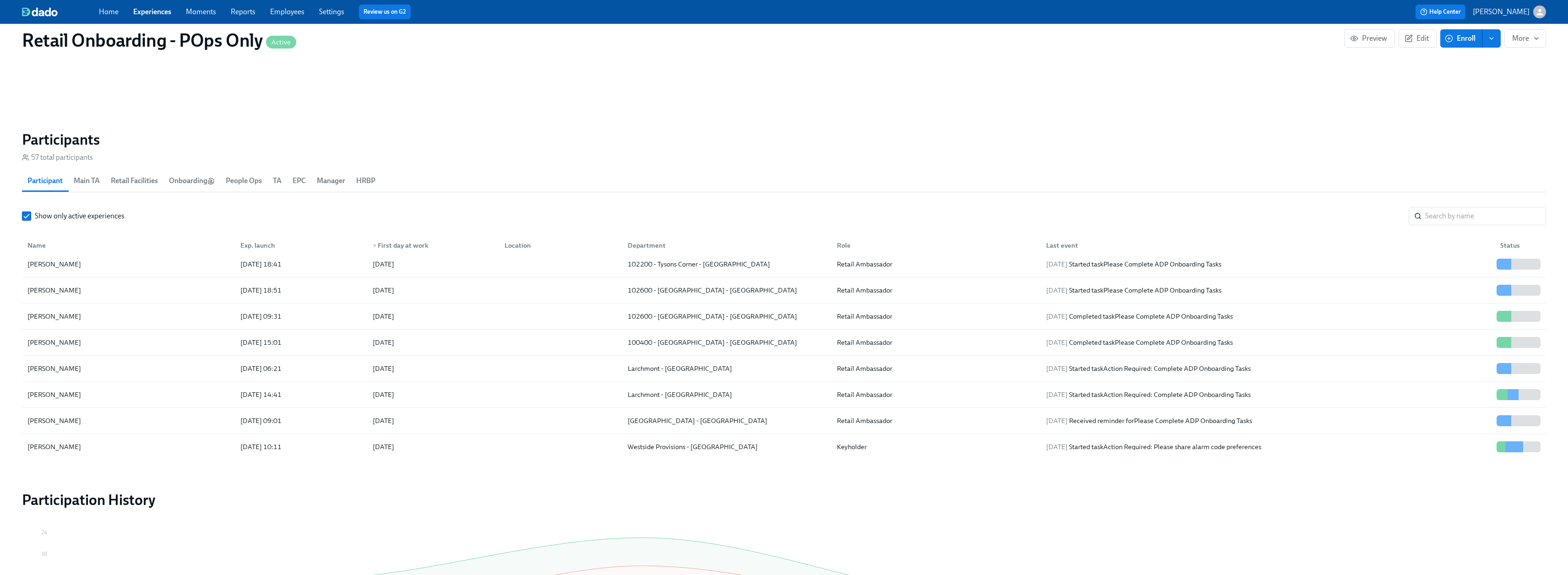
scroll to position [143, 0]
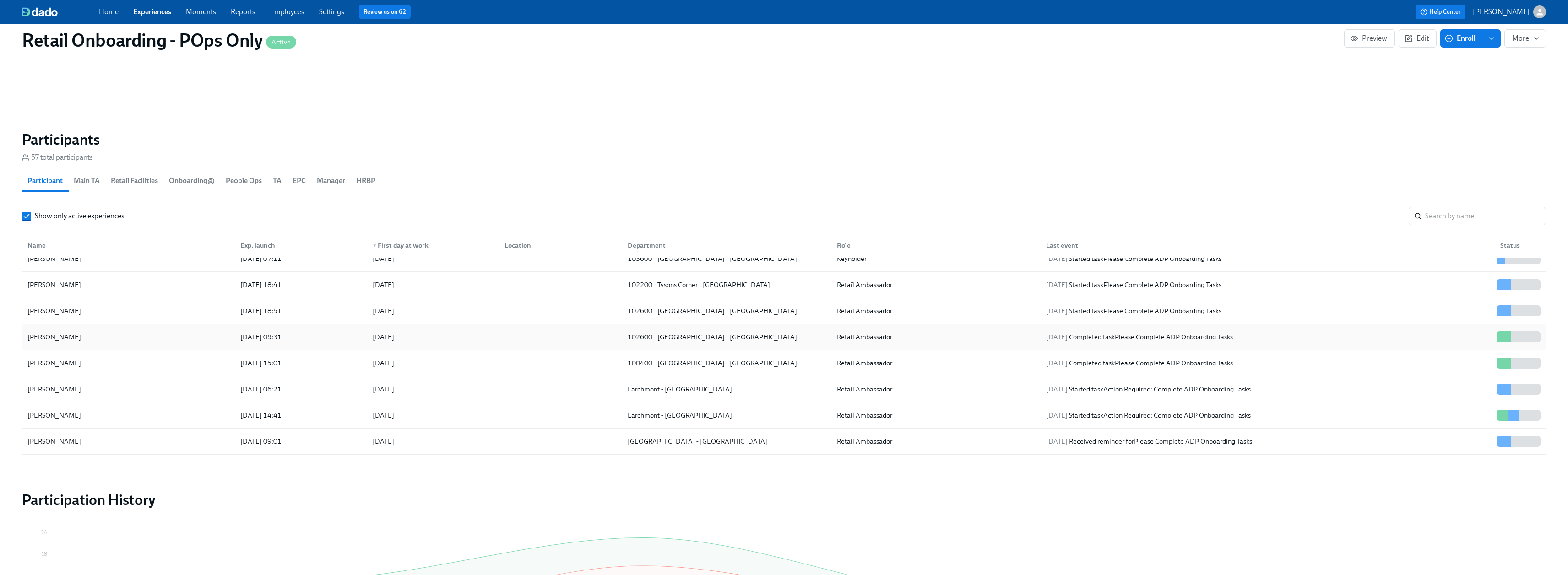
click at [104, 329] on div "Shelby Dieter" at bounding box center [129, 337] width 209 height 18
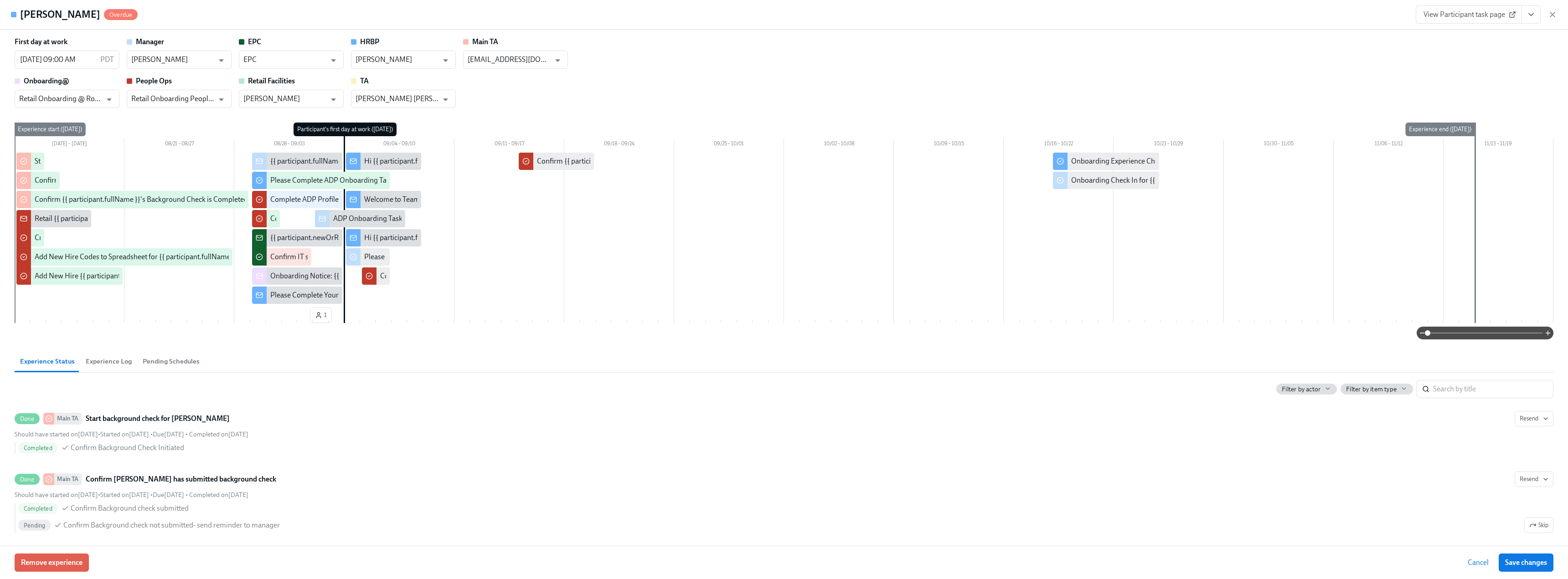
click at [1458, 18] on span "View Participant task page" at bounding box center [1469, 14] width 91 height 9
click at [1549, 14] on icon "button" at bounding box center [1552, 14] width 9 height 9
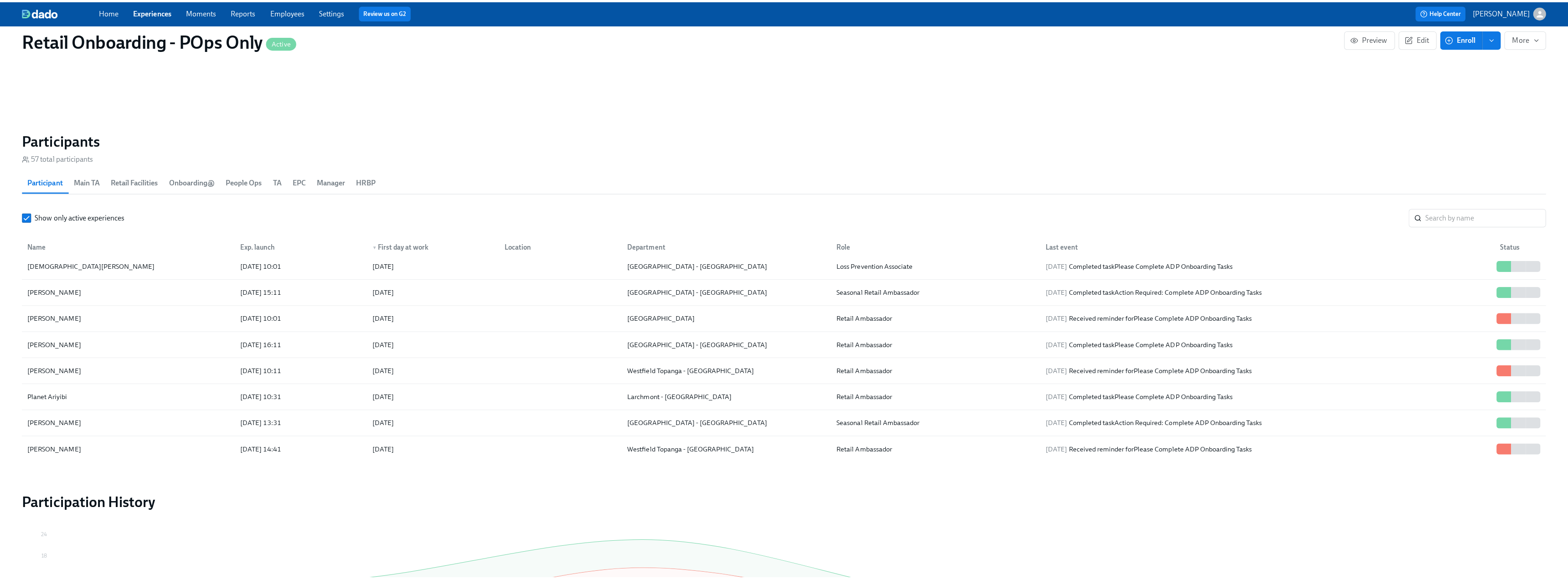
scroll to position [598, 0]
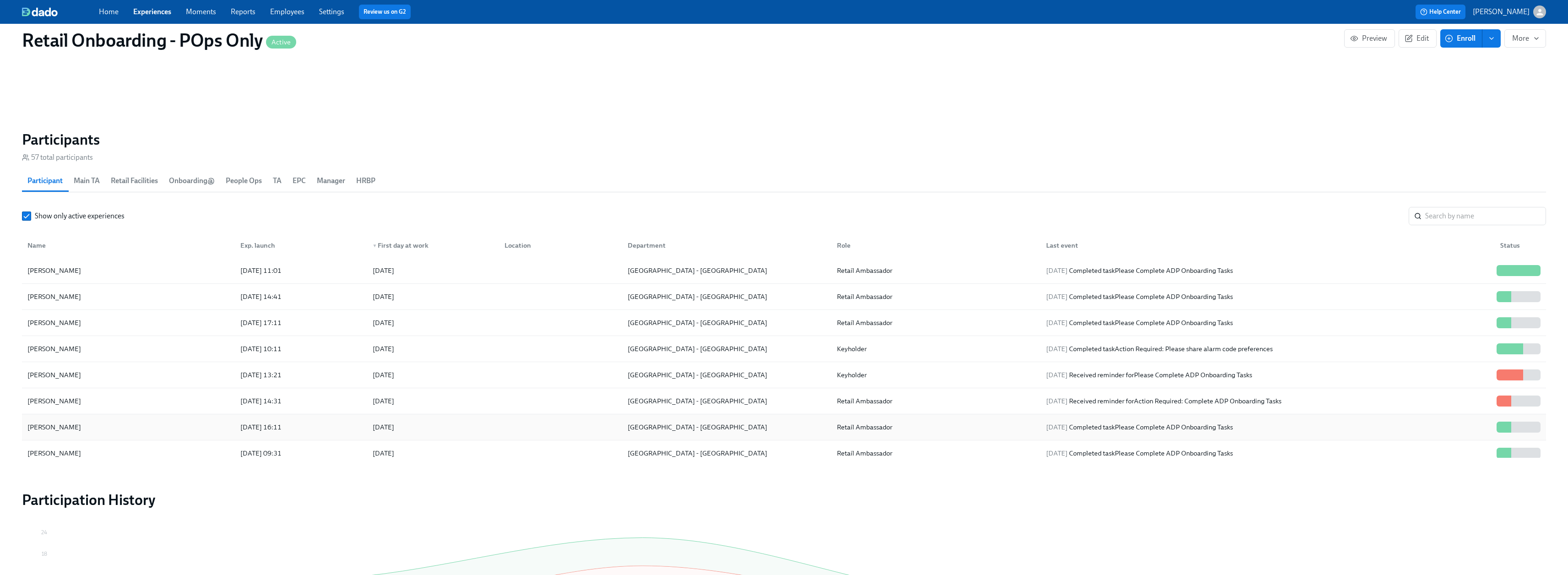
click at [80, 428] on div "Tarrel Williams" at bounding box center [129, 426] width 209 height 18
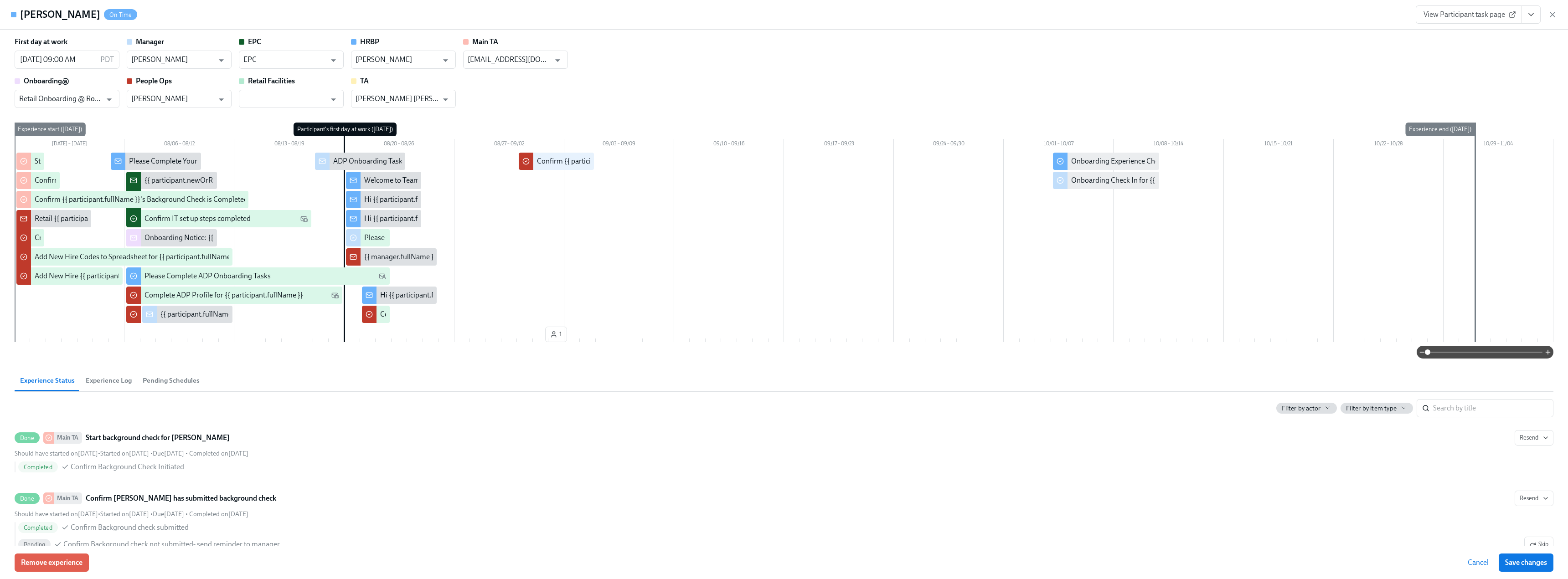
click at [1557, 6] on div "Tarrel Williams On Time View Participant task page" at bounding box center [784, 14] width 1568 height 29
click at [1554, 14] on icon "button" at bounding box center [1552, 14] width 4 height 4
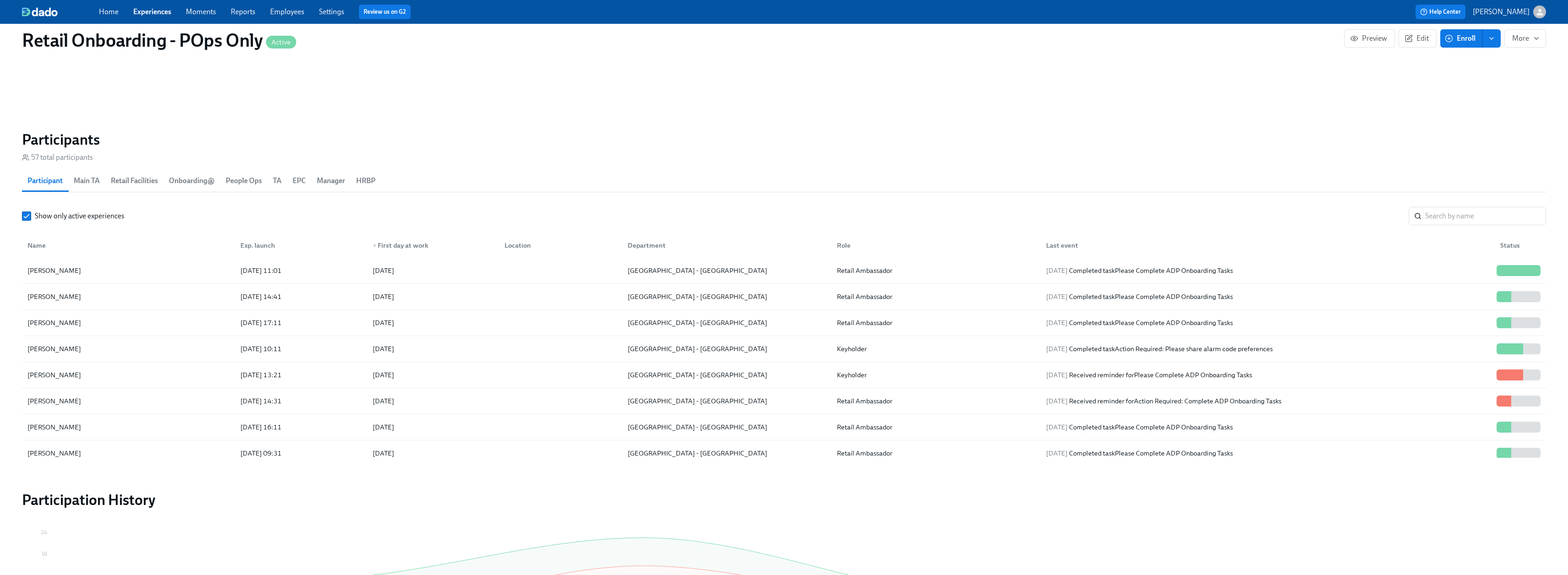
click at [147, 6] on div "Home Experiences Moments Reports Employees Settings Review us on G2" at bounding box center [461, 11] width 724 height 14
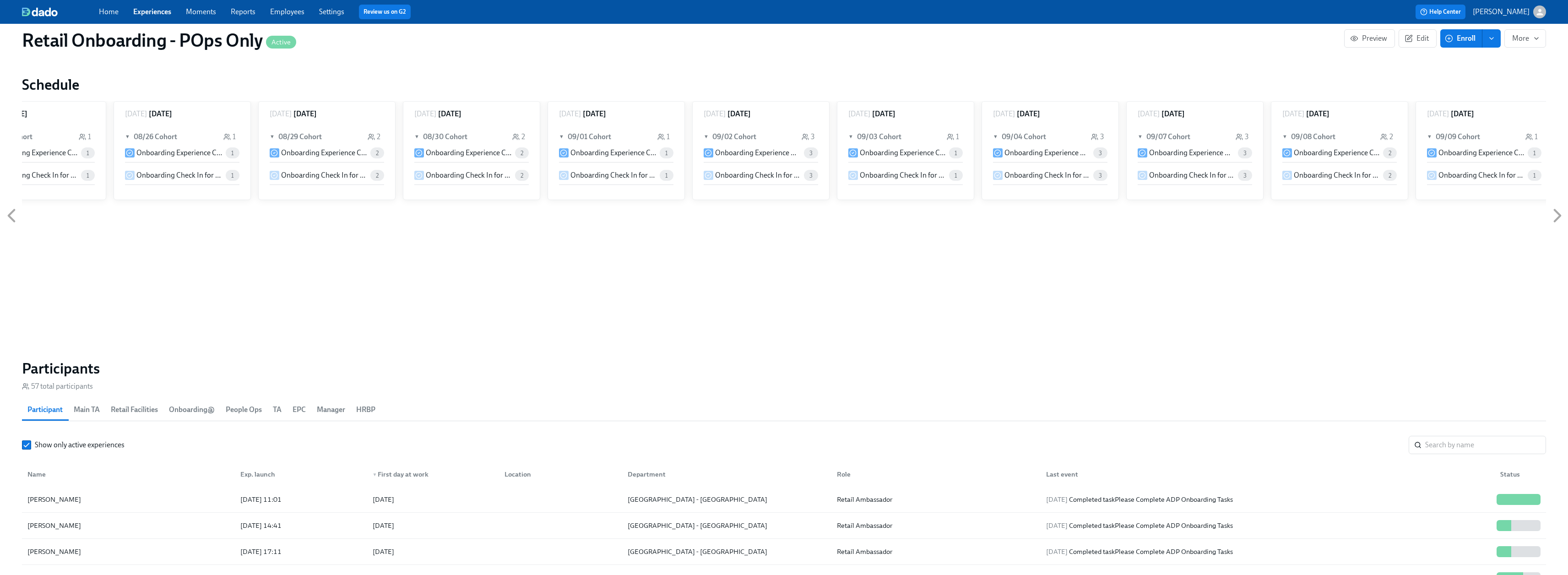
click at [144, 11] on link "Experiences" at bounding box center [152, 12] width 38 height 9
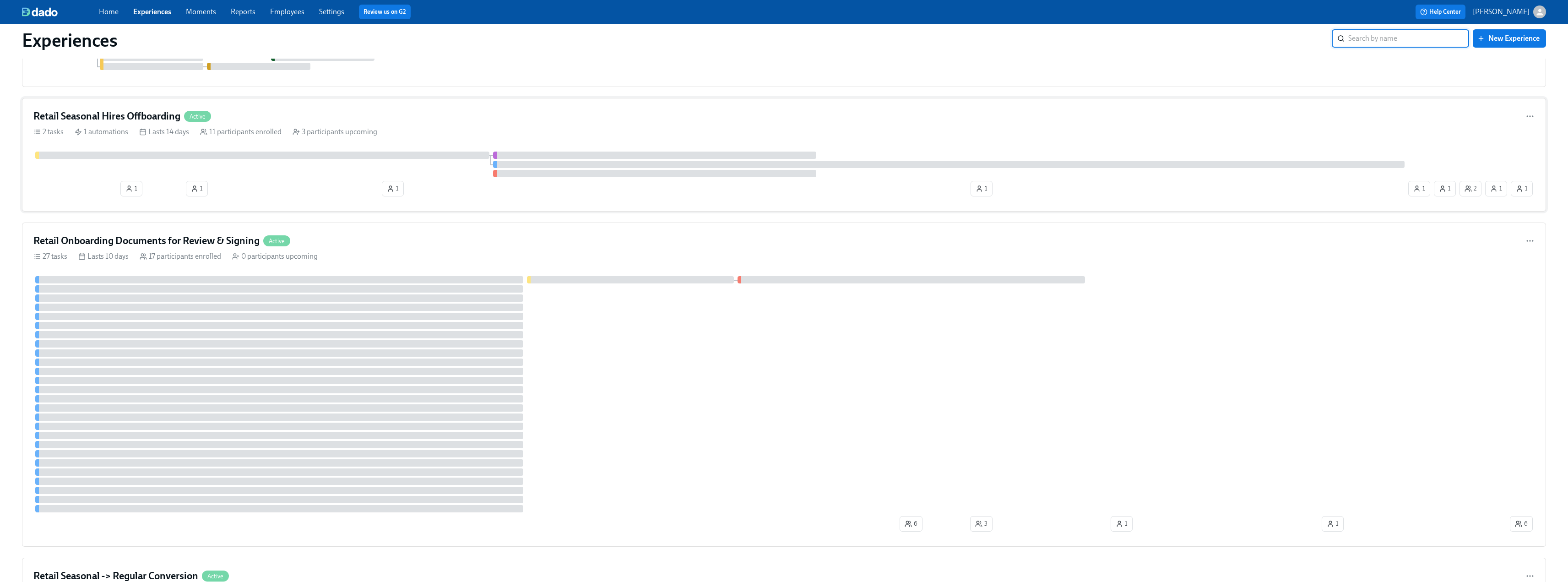
scroll to position [687, 0]
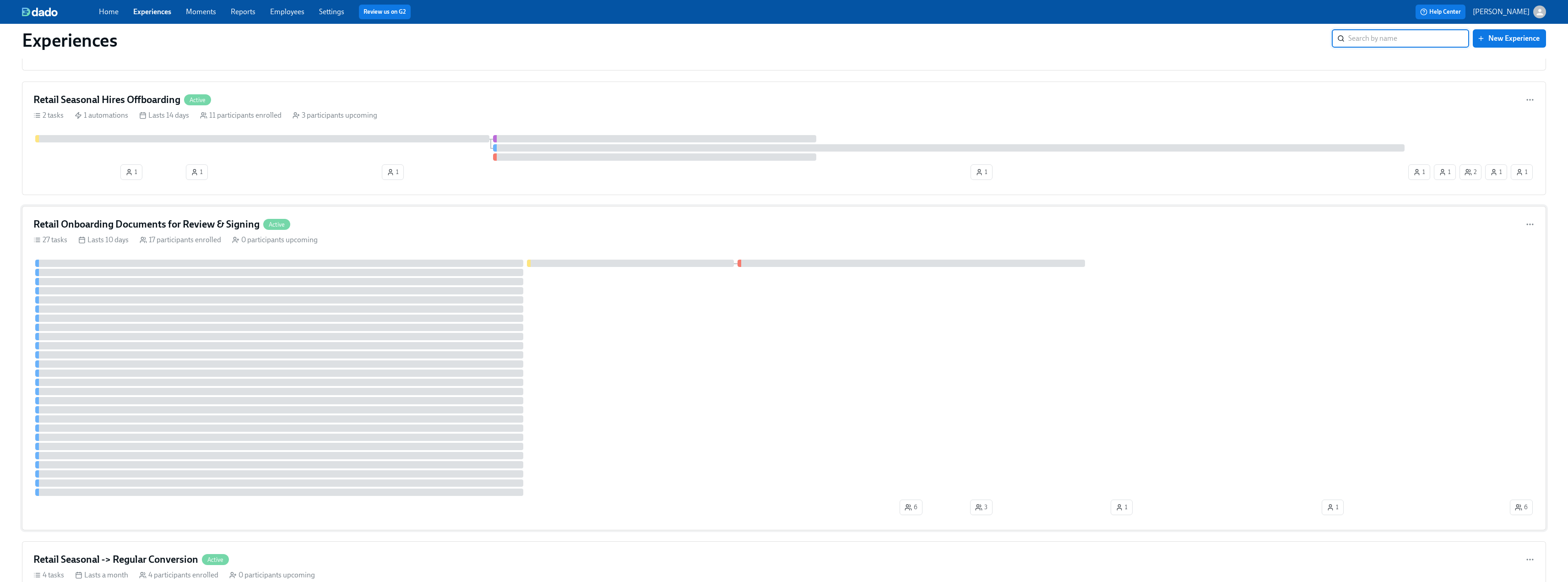
click at [344, 225] on div "Retail Onboarding Documents for Review & Signing Active" at bounding box center [784, 225] width 1502 height 14
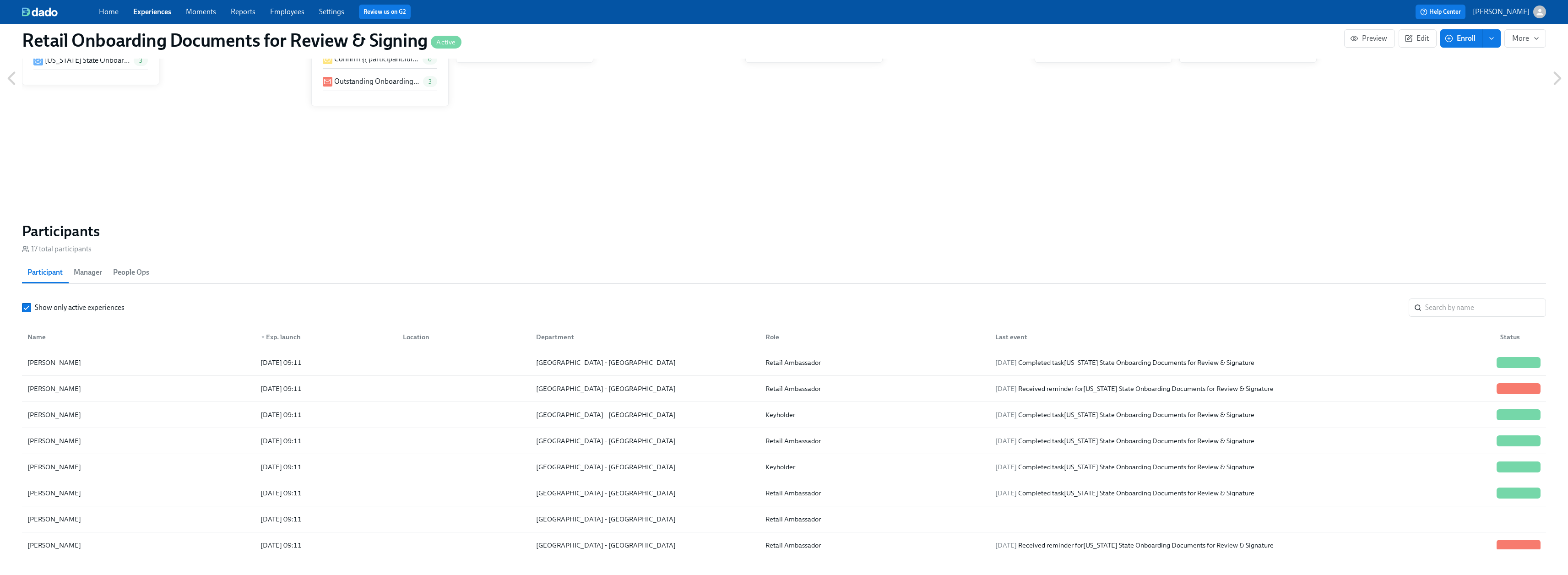
scroll to position [1282, 0]
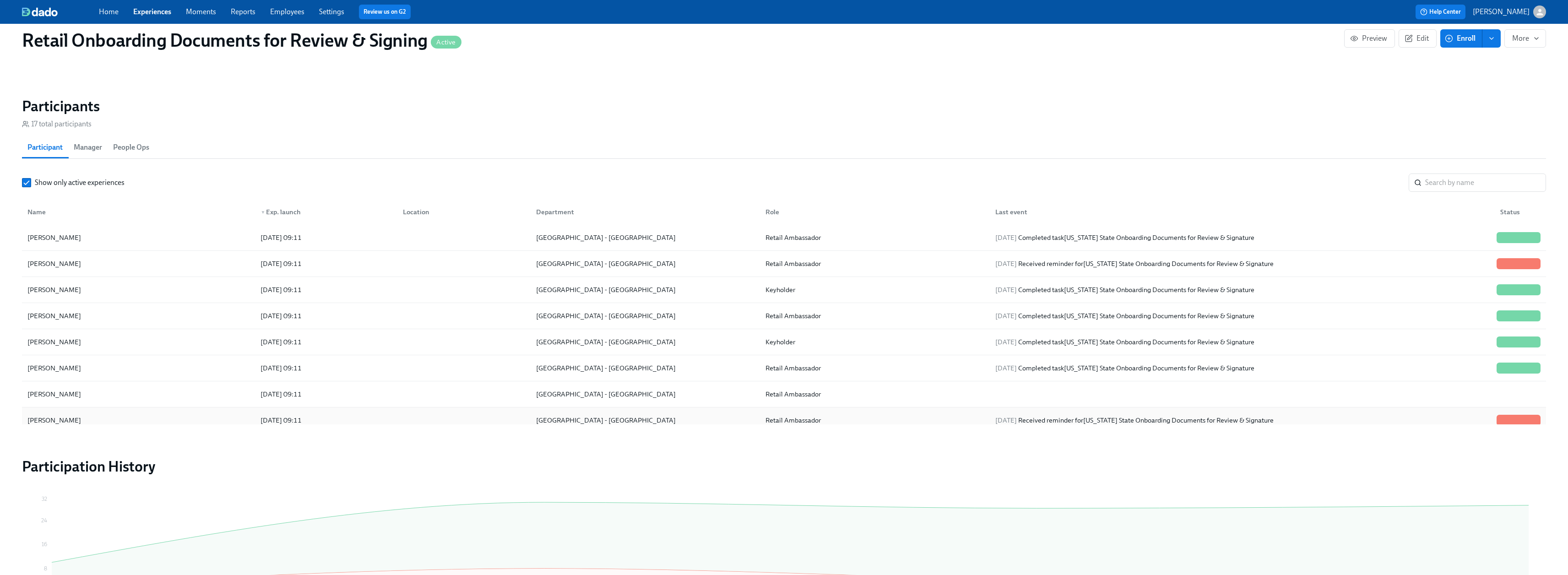
click at [100, 416] on div "Tarrel Williams" at bounding box center [139, 420] width 230 height 18
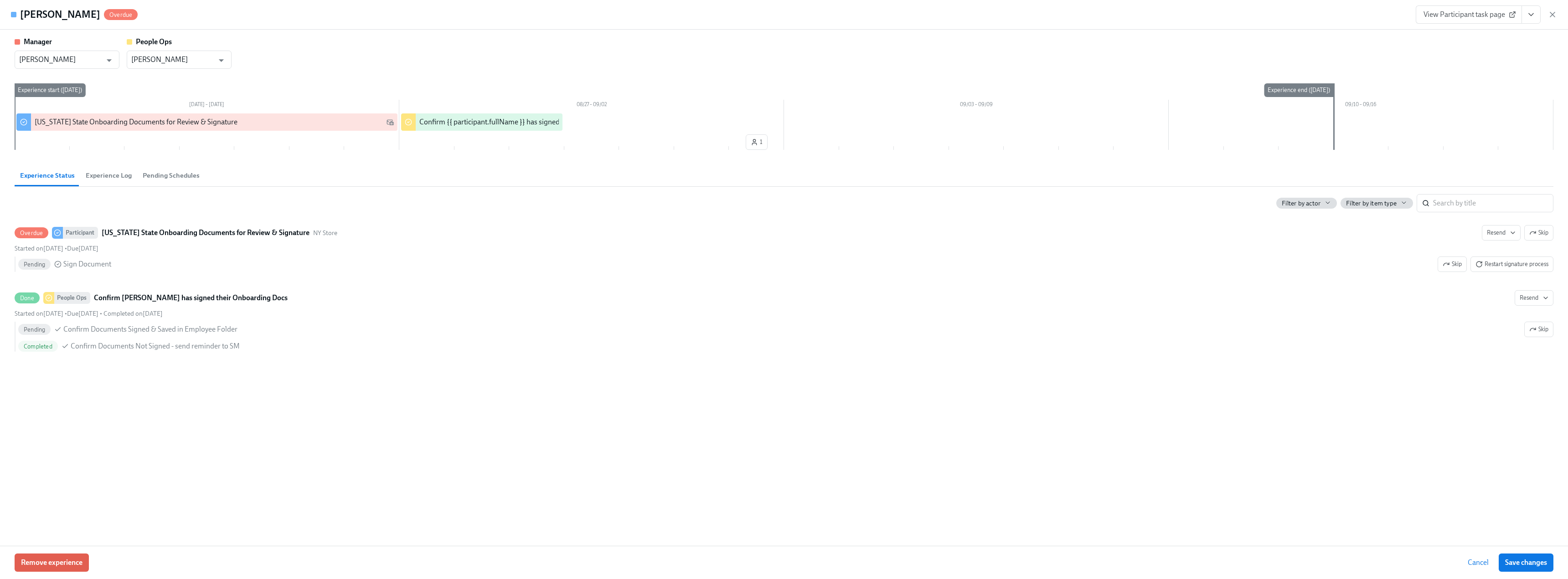
click at [1557, 14] on div "Tarrel Williams Overdue View Participant task page" at bounding box center [784, 14] width 1568 height 29
click at [1552, 12] on icon "button" at bounding box center [1552, 14] width 9 height 9
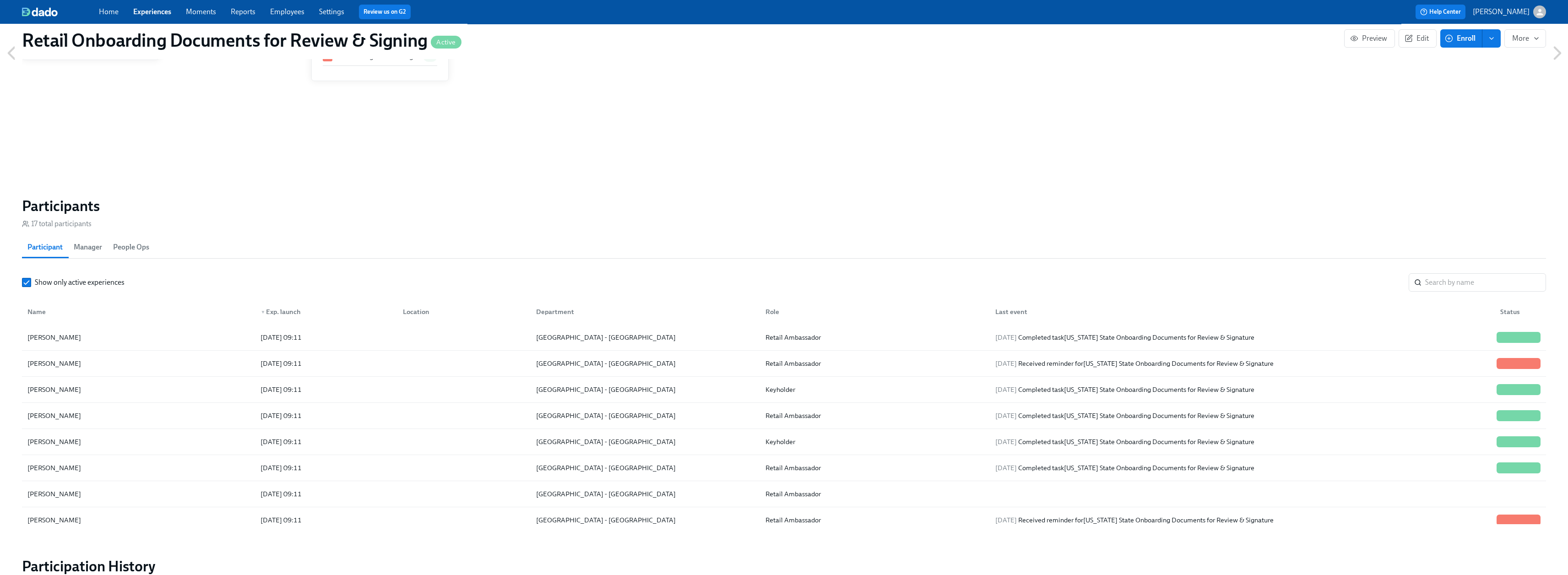
scroll to position [1144, 0]
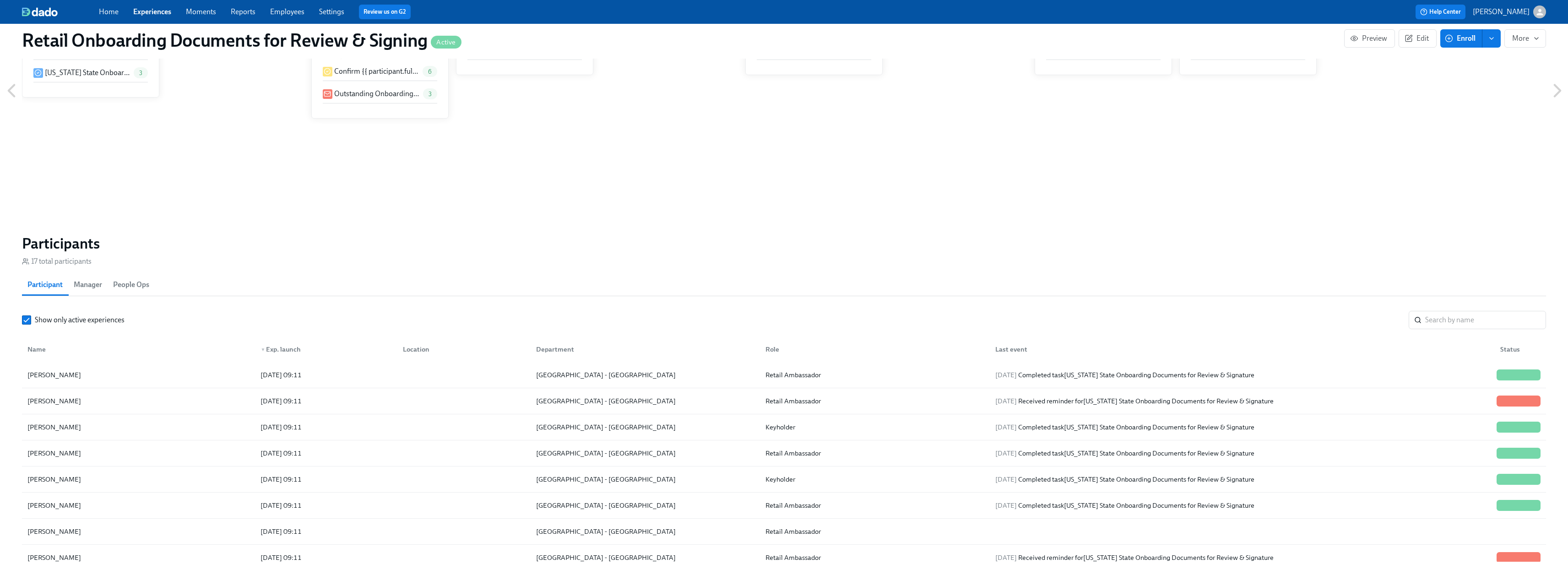
click at [155, 9] on link "Experiences" at bounding box center [152, 12] width 38 height 9
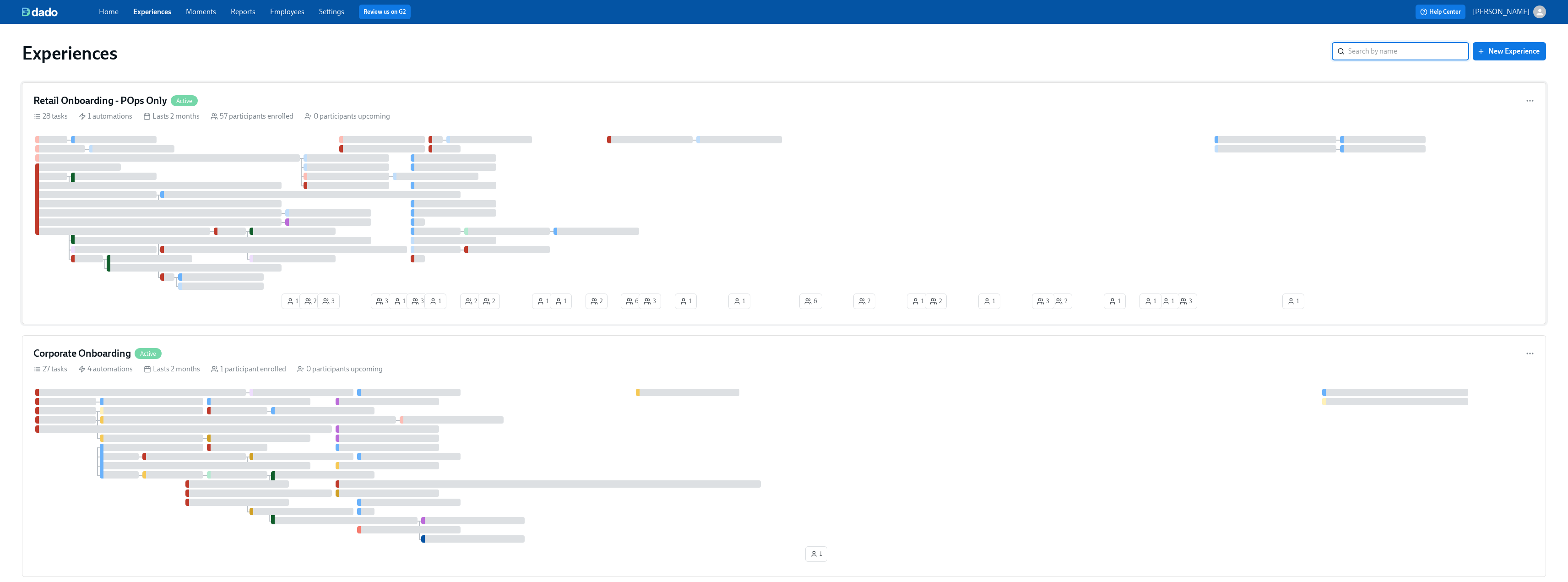
click at [144, 96] on h4 "Retail Onboarding - POps Only" at bounding box center [100, 101] width 134 height 14
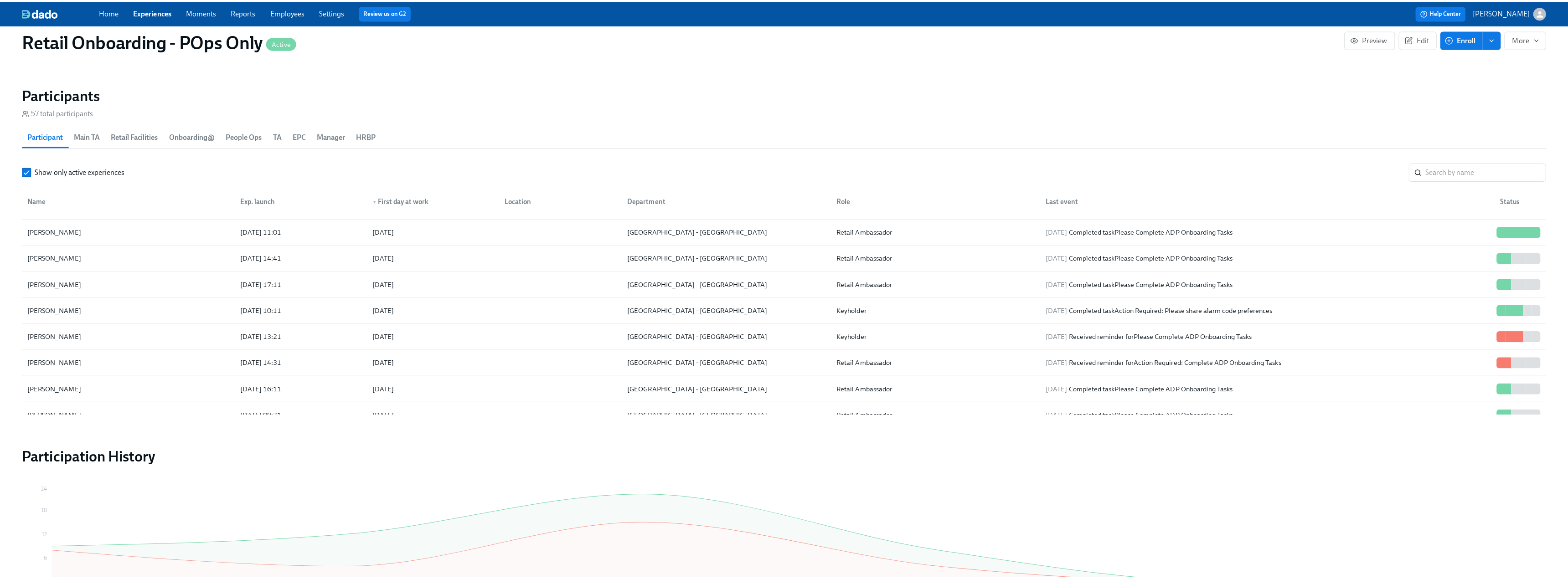
scroll to position [638, 0]
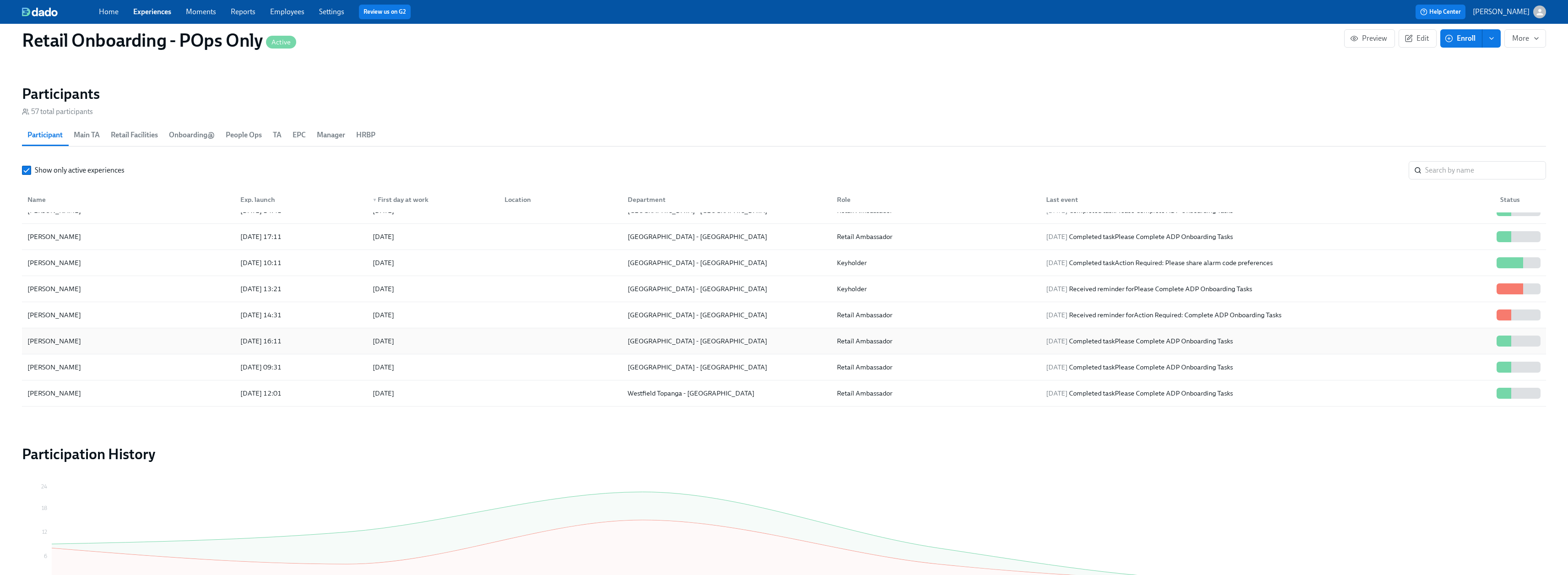
click at [152, 342] on div "Tarrel Williams" at bounding box center [129, 340] width 209 height 18
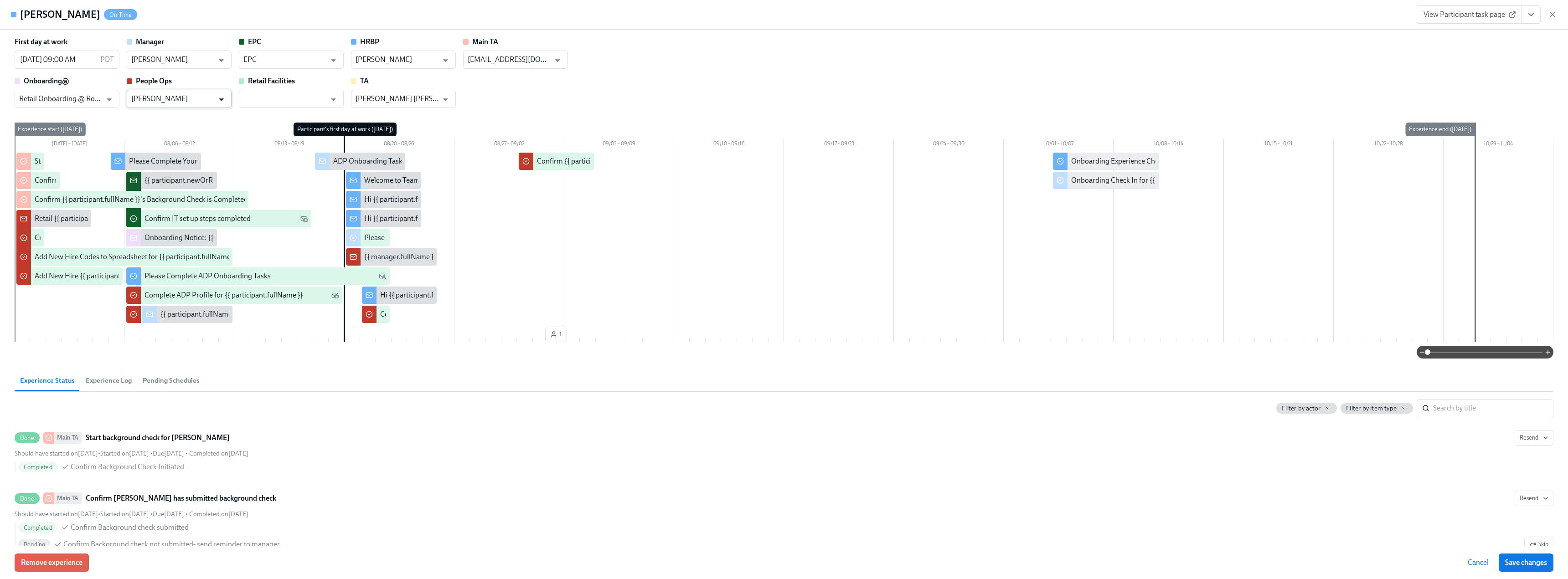
click at [224, 100] on icon "Open" at bounding box center [222, 100] width 12 height 12
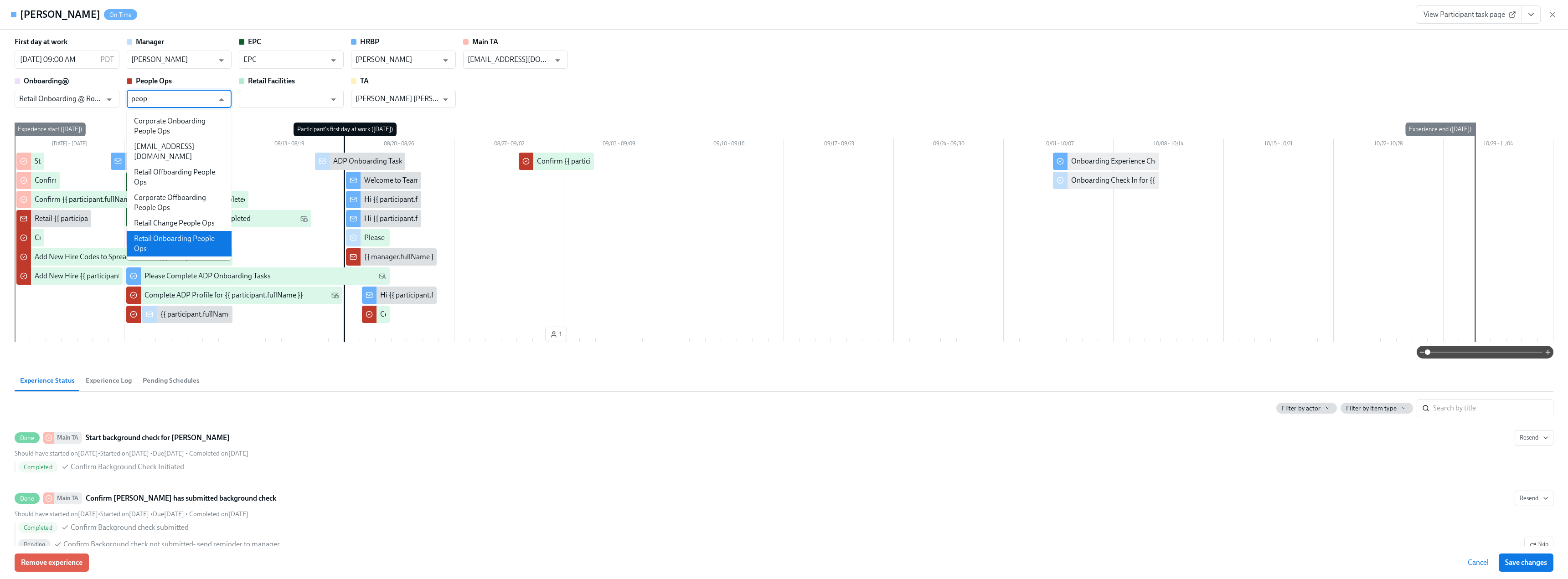
click at [204, 235] on li "Retail Onboarding People Ops" at bounding box center [179, 243] width 105 height 26
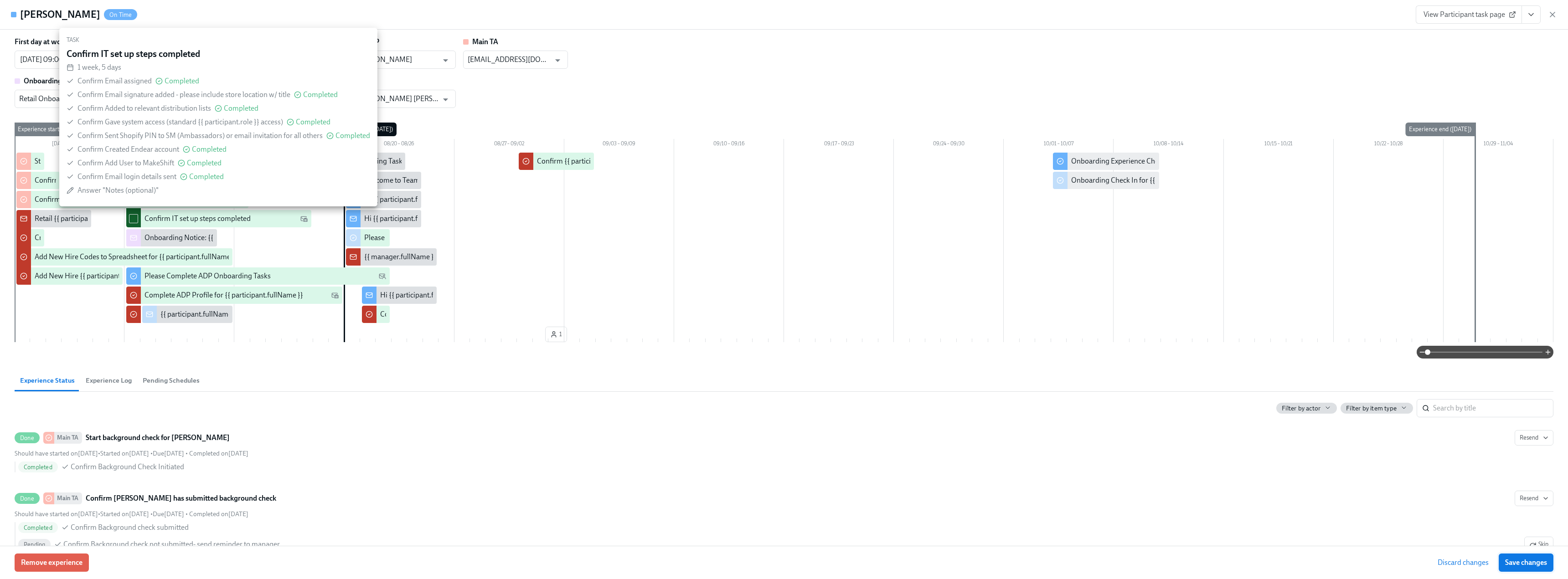
type input "Retail Onboarding People Ops"
click at [1517, 563] on span "Save changes" at bounding box center [1526, 562] width 42 height 9
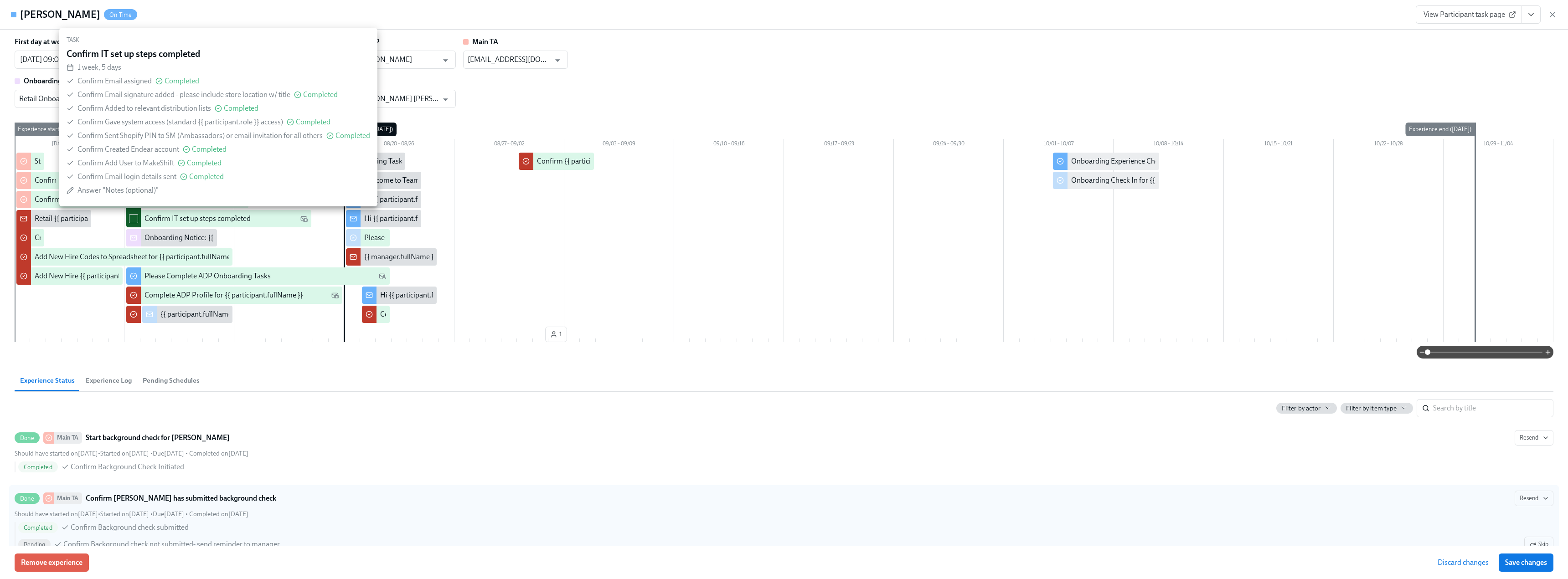
type input "Retail Onboarding People Ops"
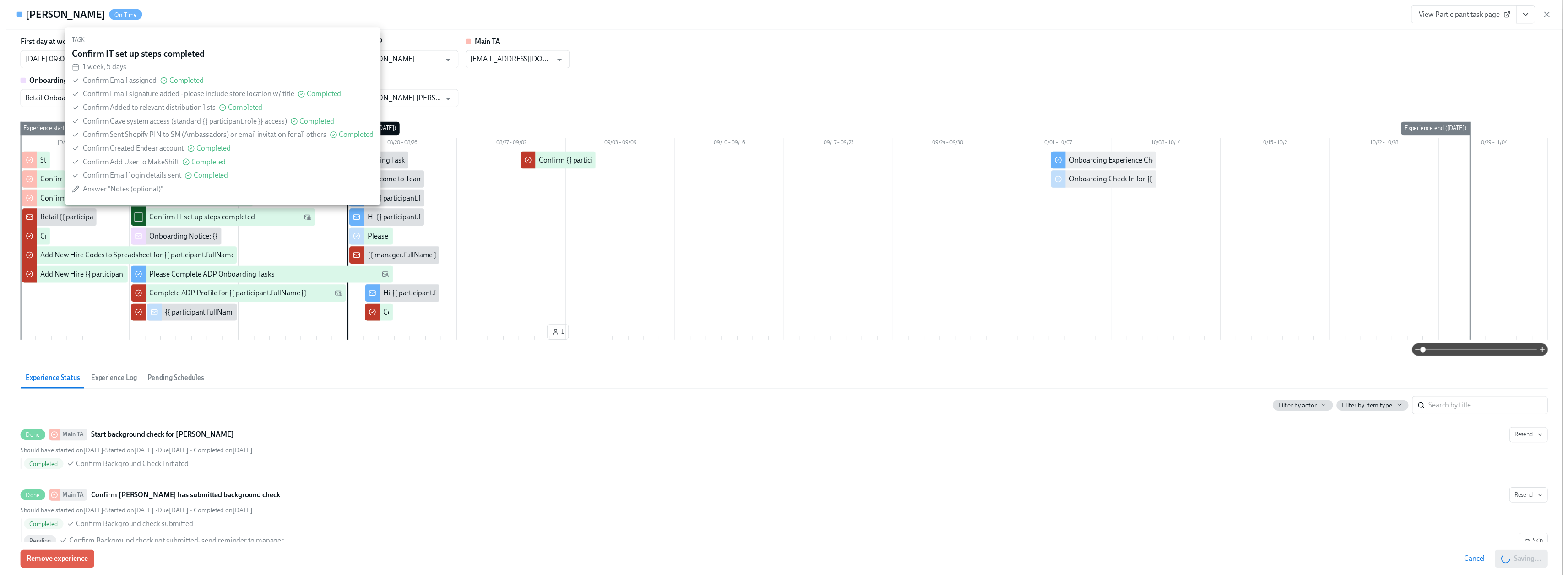
scroll to position [0, 12357]
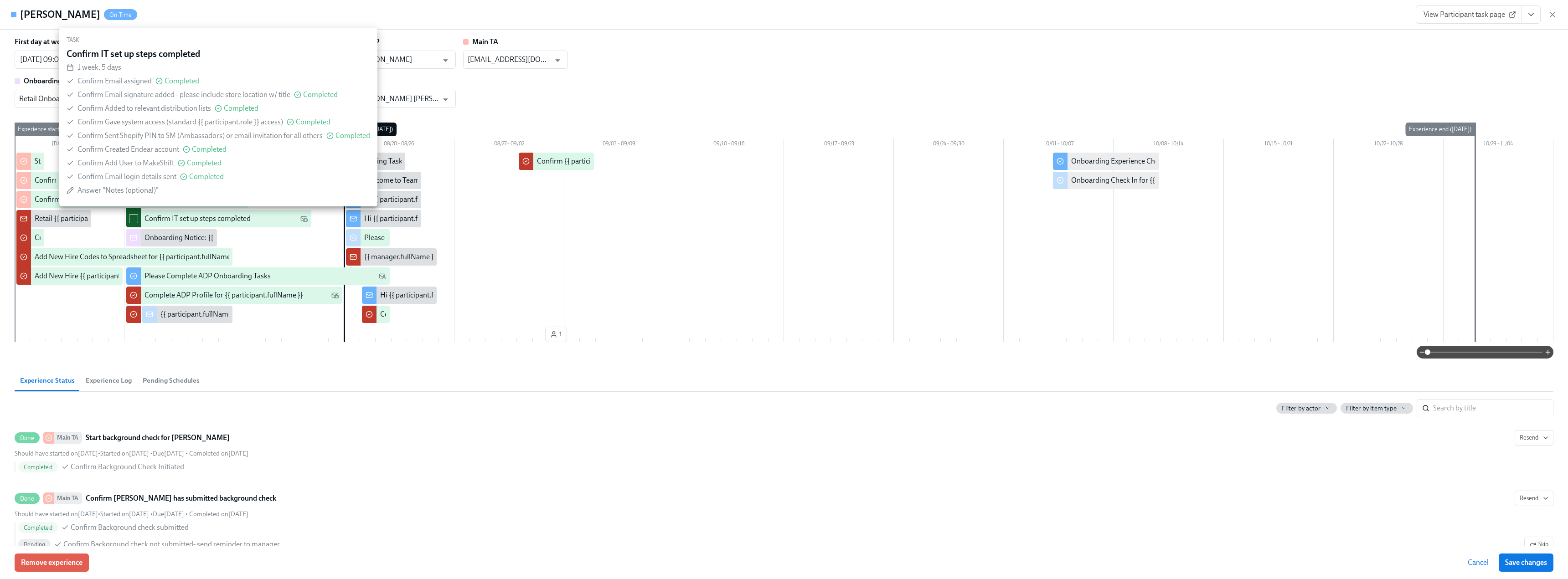
click at [712, 70] on div "First day at work 08/20/2025 09:00 AM PDT ​ Manager Meghan Anderson ​ EPC EPC ​…" at bounding box center [784, 72] width 1539 height 71
click at [239, 24] on div "Task Confirm IT set up steps completed 1 week, 5 days Confirm Email assigned Co…" at bounding box center [218, 117] width 325 height 186
click at [1554, 13] on icon "button" at bounding box center [1552, 14] width 4 height 4
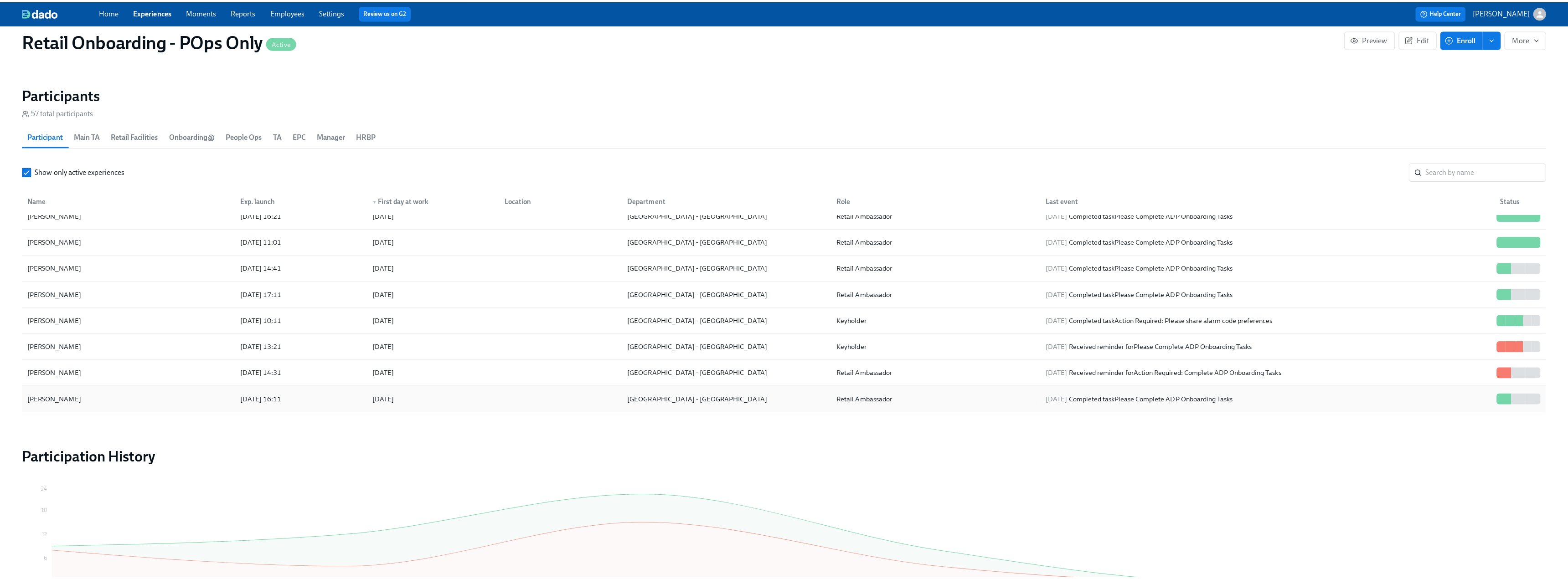
scroll to position [501, 0]
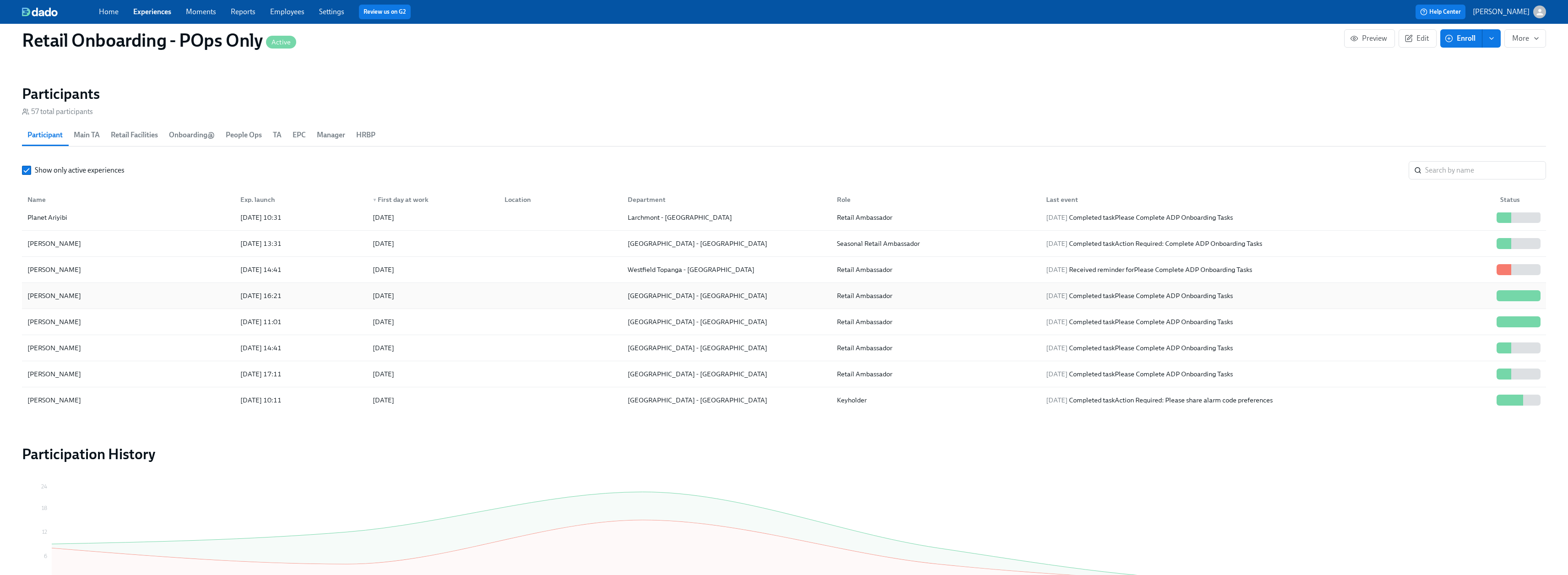
click at [101, 299] on div "Phoebe Barrios" at bounding box center [129, 295] width 209 height 18
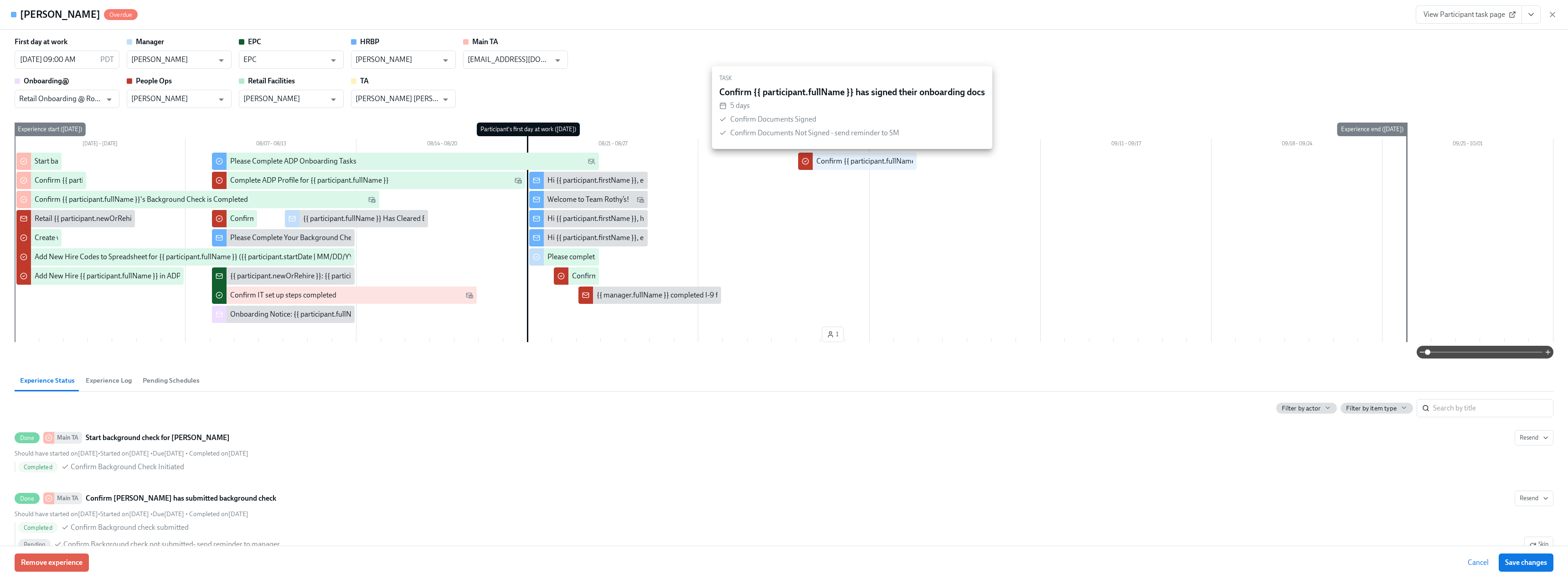
click at [848, 162] on div "Confirm {{ participant.fullName }} has signed their onboarding docs" at bounding box center [921, 161] width 210 height 10
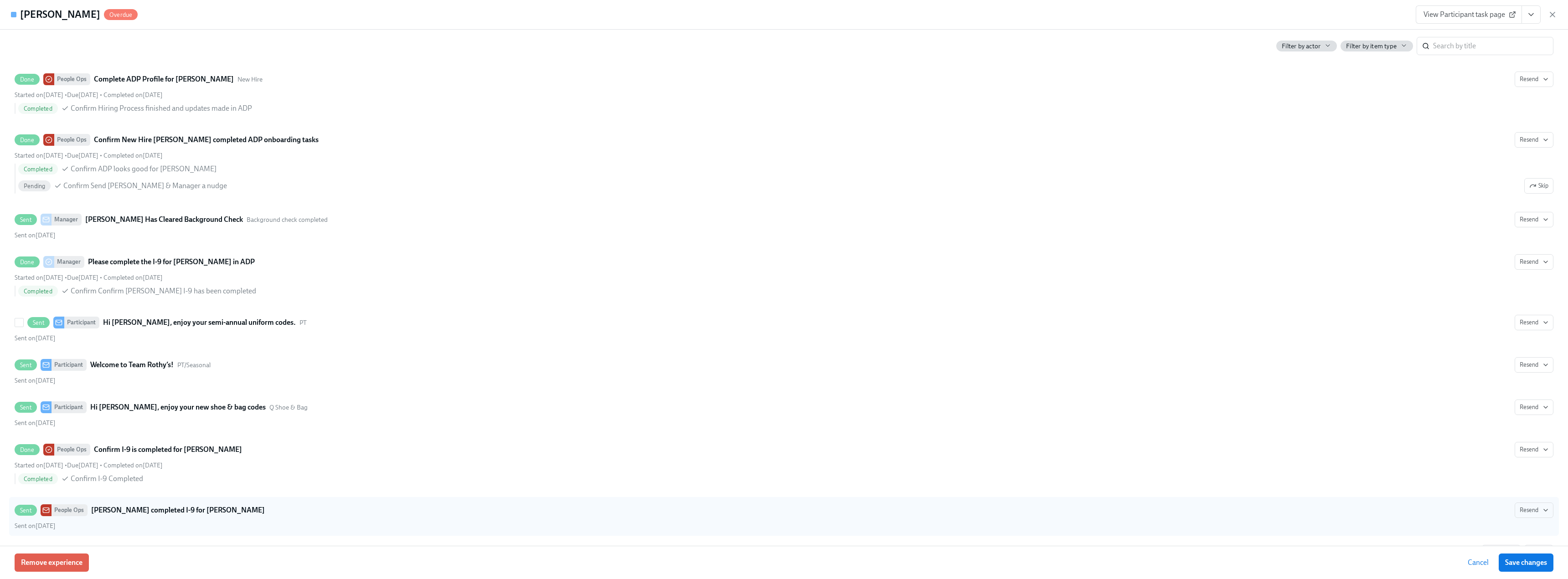
scroll to position [1276, 0]
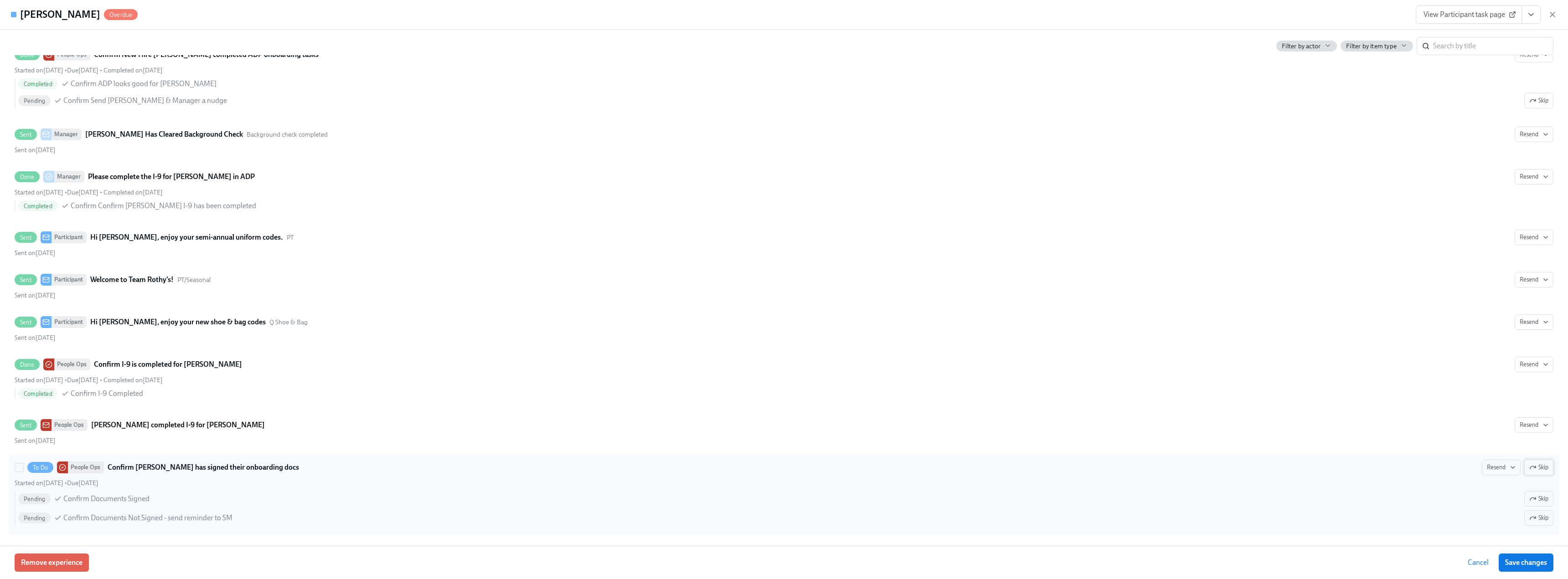
click at [1530, 472] on button "Skip" at bounding box center [1539, 467] width 29 height 16
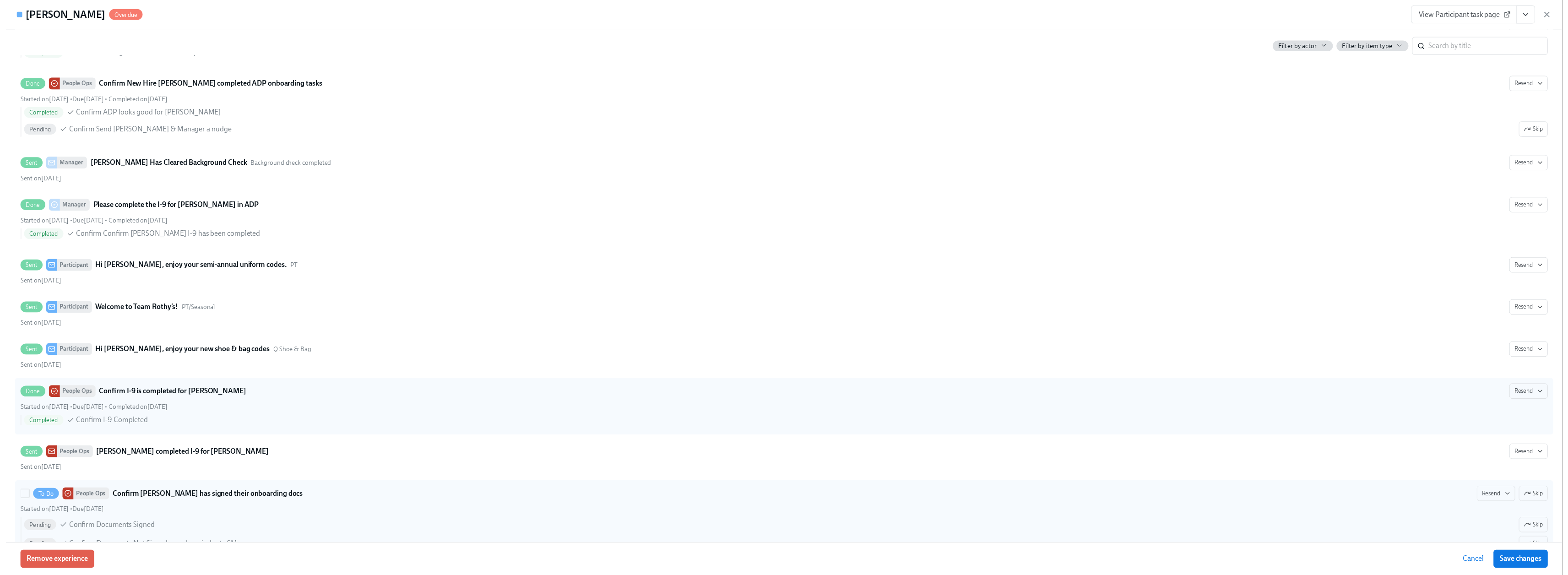
scroll to position [1237, 0]
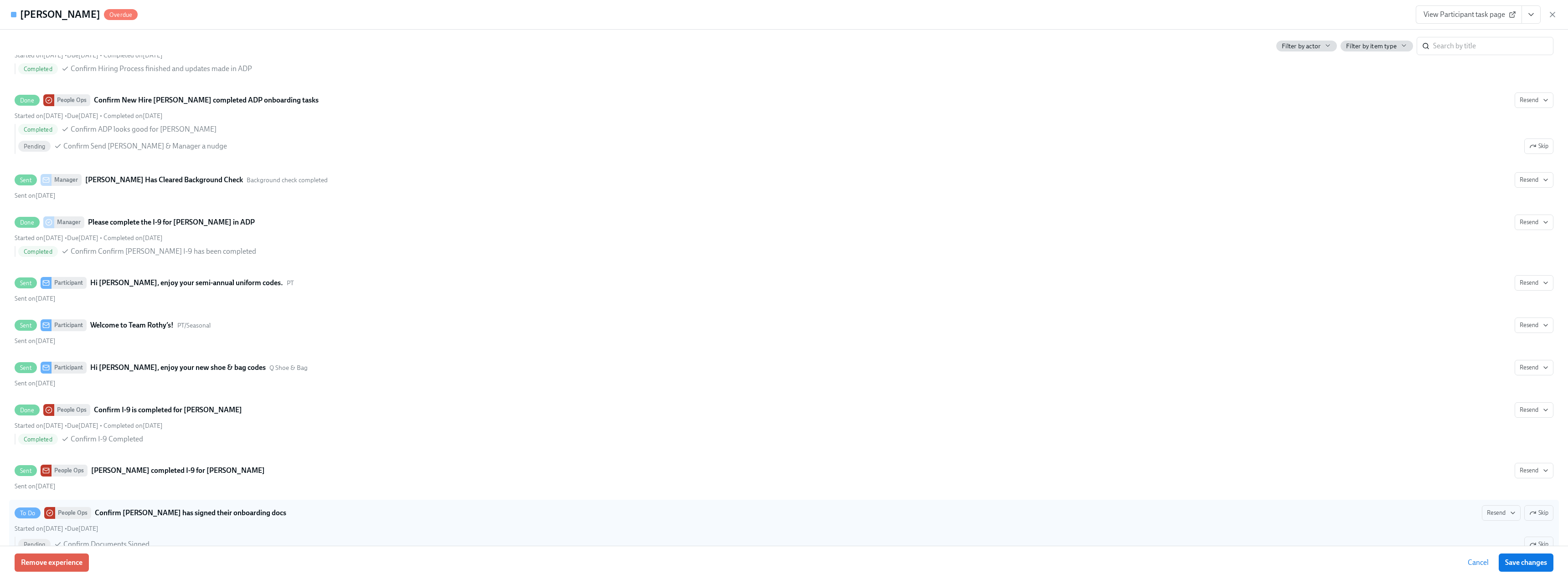
click at [1547, 16] on div "View Participant task page" at bounding box center [1486, 14] width 141 height 18
click at [1551, 17] on icon "button" at bounding box center [1552, 14] width 9 height 9
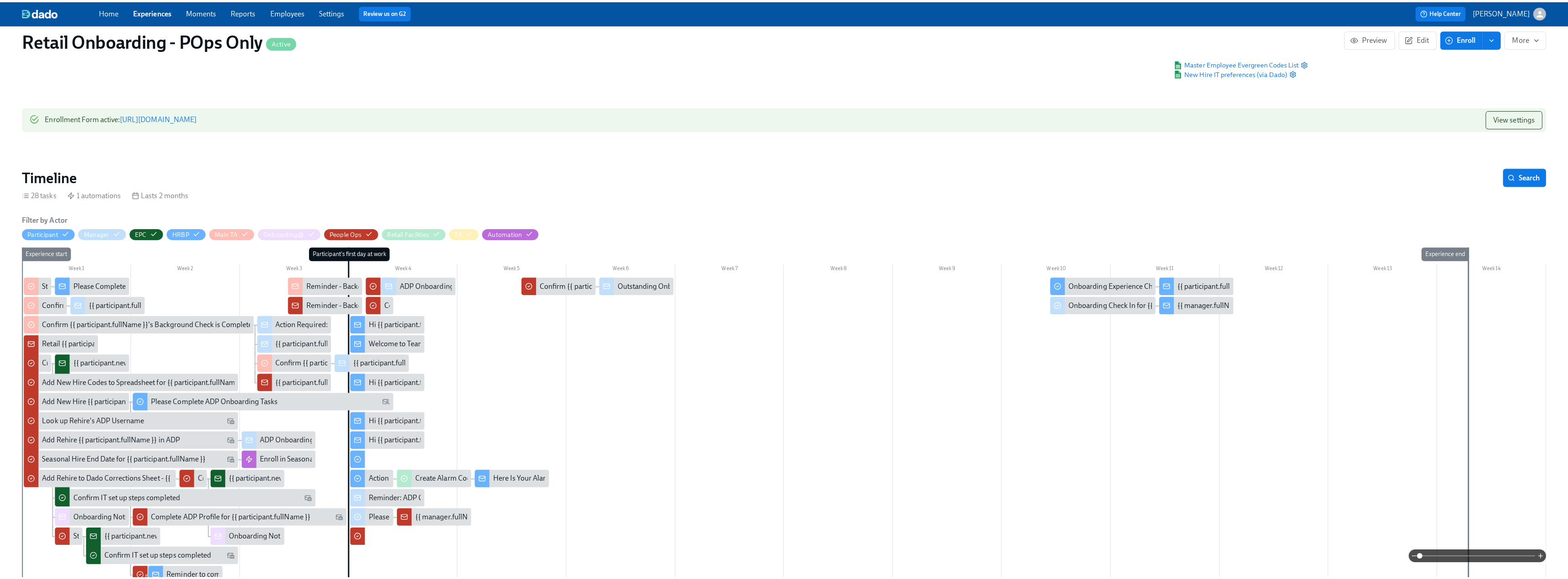
scroll to position [69, 0]
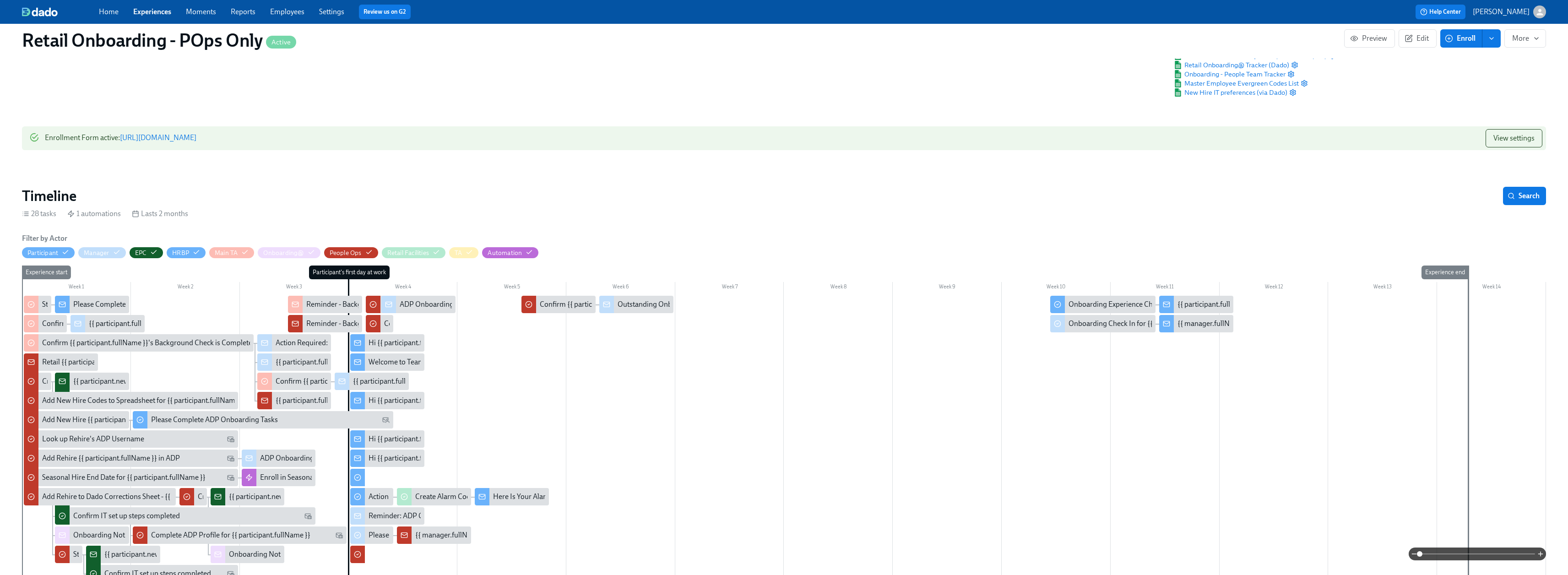
click at [631, 308] on div "Outstanding Onboarding Docs for {{ participant.fullName }}" at bounding box center [711, 304] width 187 height 10
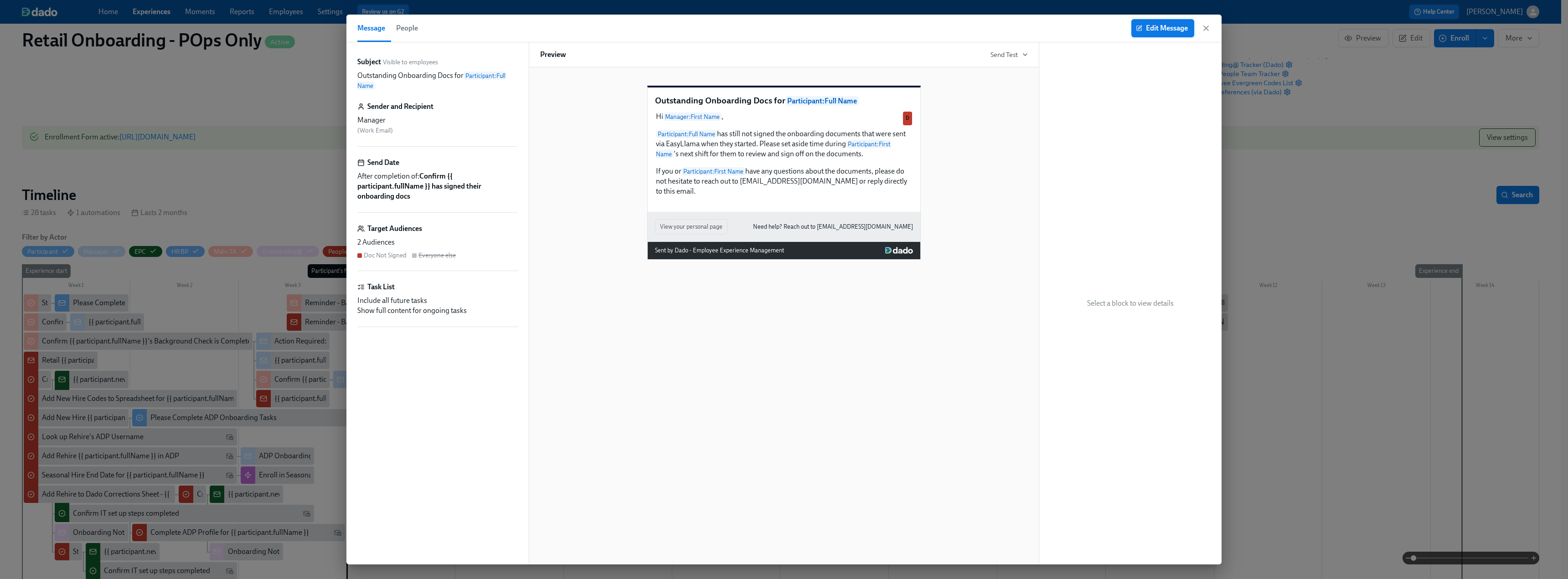
click at [1150, 33] on button "Edit Message" at bounding box center [1163, 28] width 63 height 18
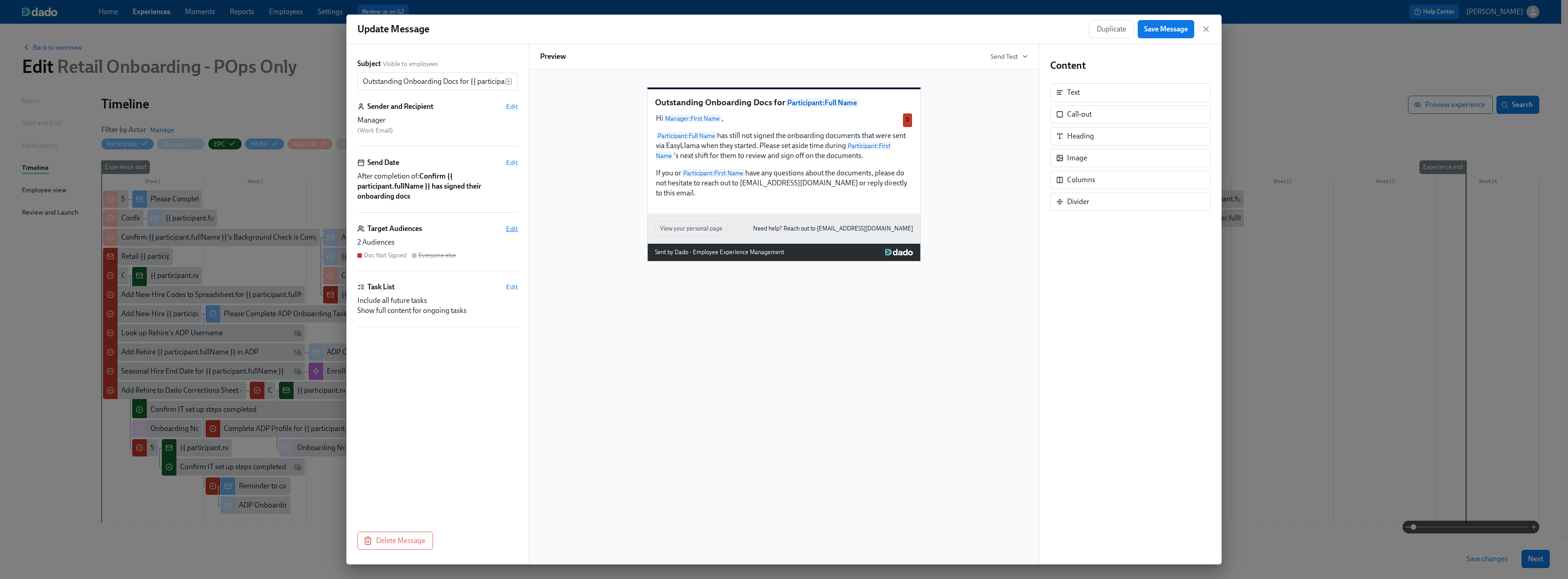
click at [516, 230] on span "Edit" at bounding box center [511, 228] width 12 height 9
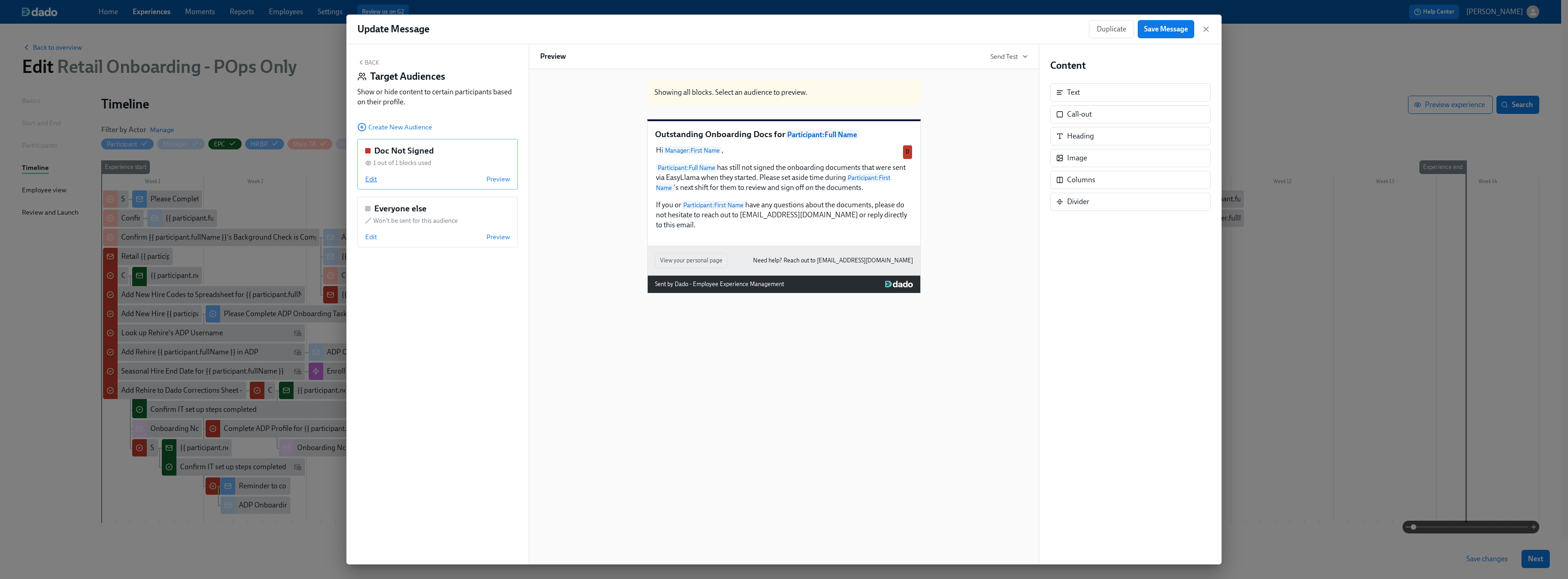
click at [370, 182] on span "Edit" at bounding box center [371, 179] width 12 height 9
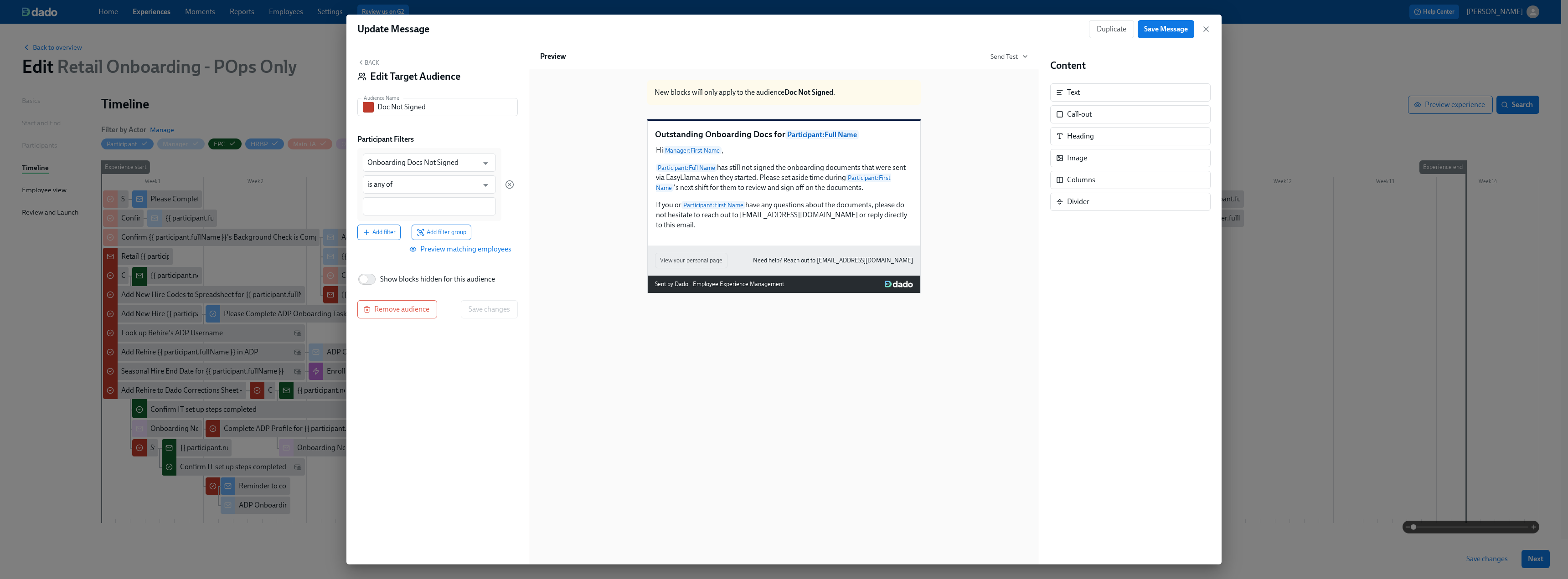
click at [422, 212] on div at bounding box center [429, 206] width 133 height 18
click at [422, 212] on input at bounding box center [429, 206] width 124 height 9
click at [425, 207] on input at bounding box center [429, 206] width 124 height 9
click at [1208, 31] on icon "button" at bounding box center [1206, 29] width 4 height 4
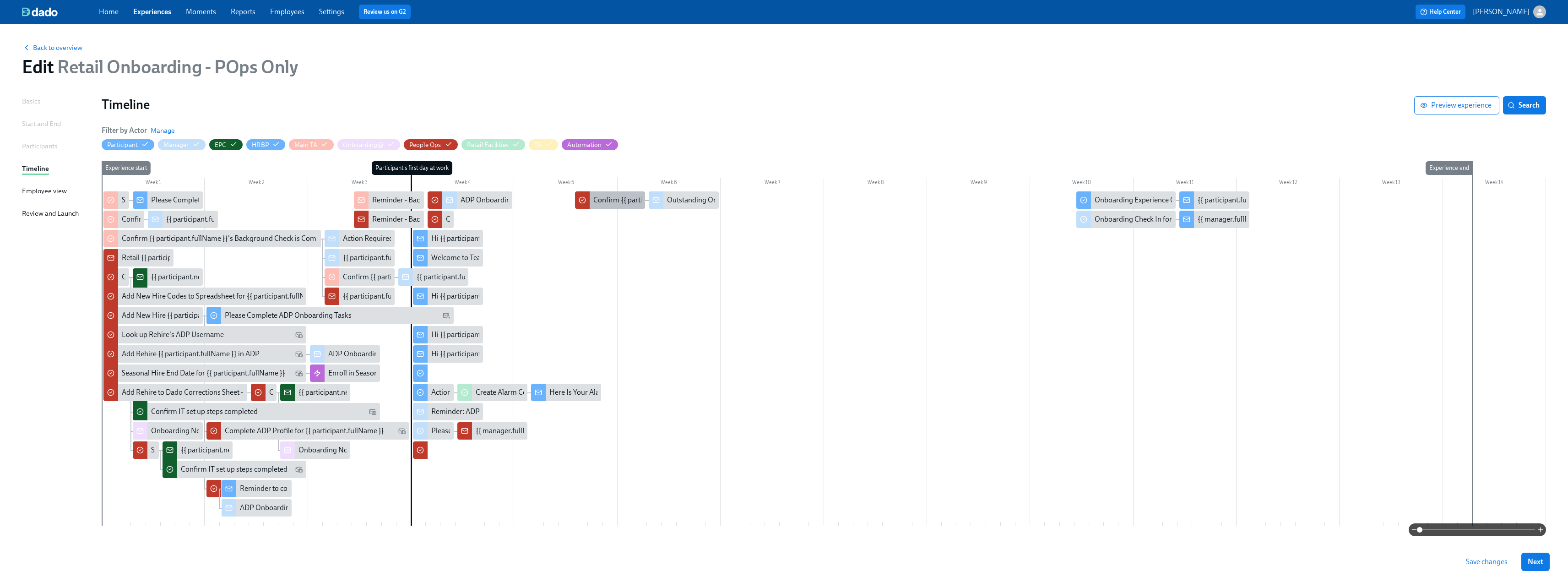
click at [618, 203] on div "Confirm {{ participant.fullName }} has signed their onboarding docs" at bounding box center [699, 200] width 211 height 10
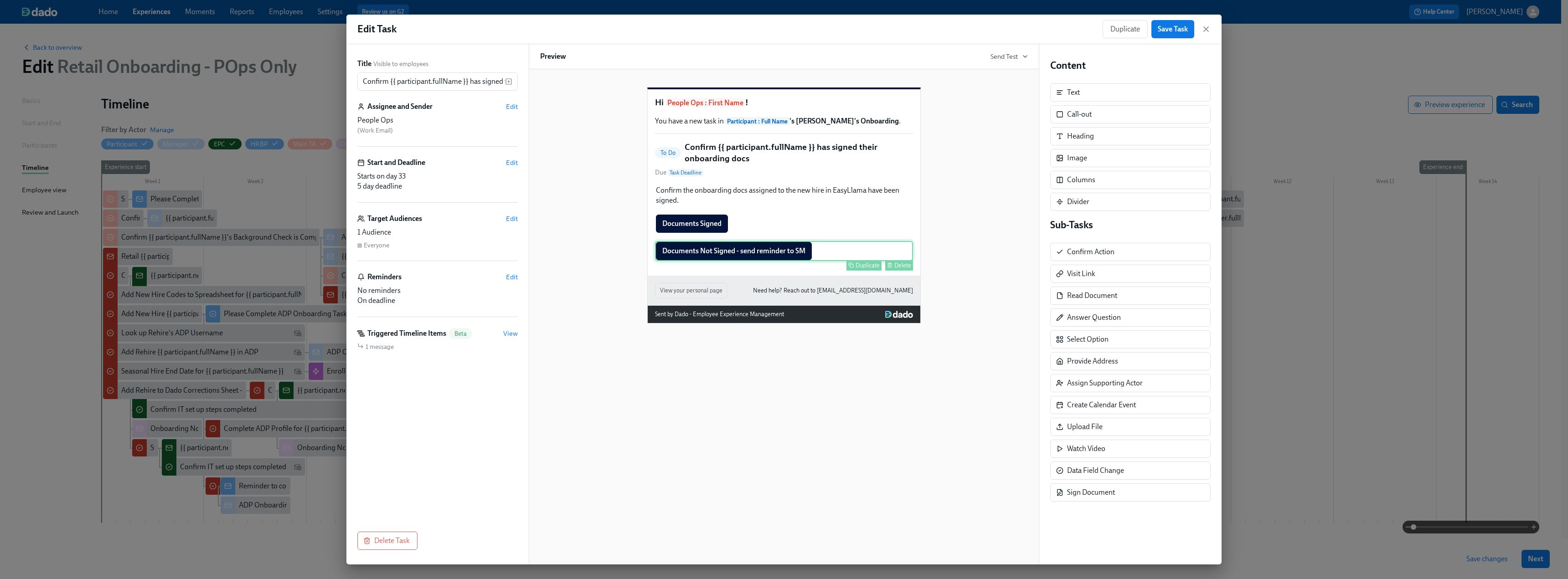
click at [762, 271] on div "Duplicate Delete" at bounding box center [785, 265] width 256 height 11
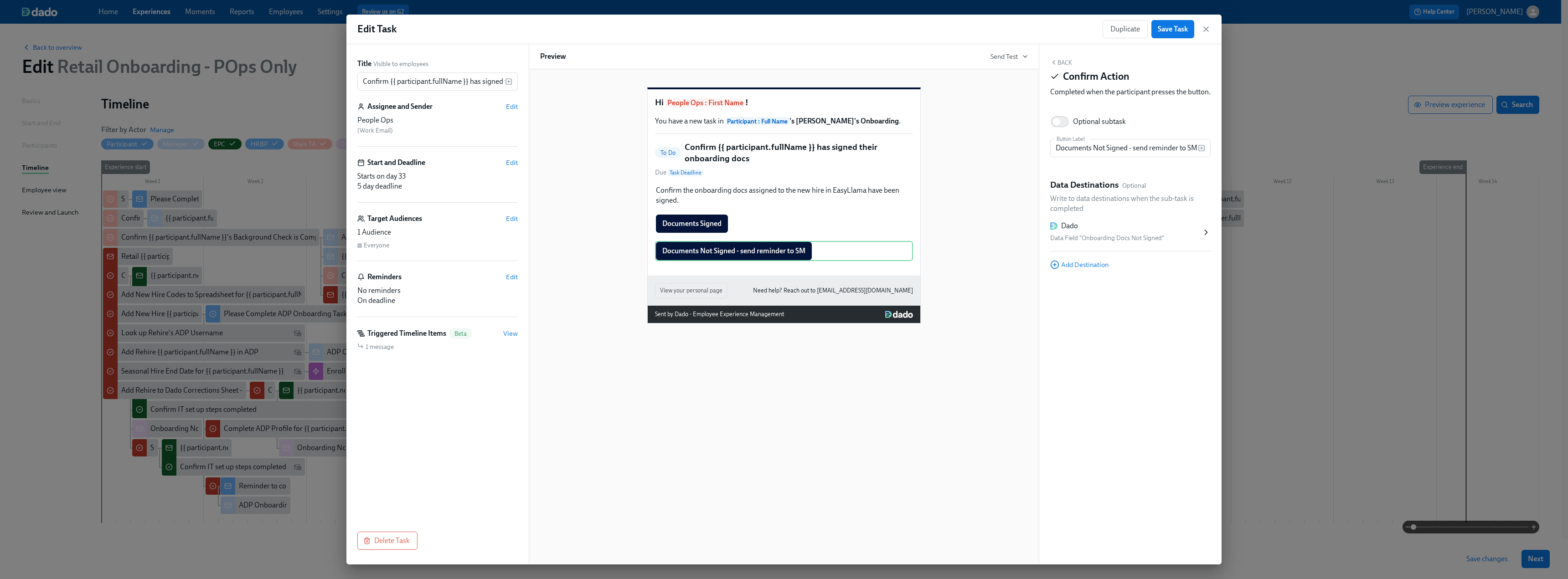
click at [1208, 237] on icon at bounding box center [1206, 232] width 9 height 9
click at [1203, 29] on icon "button" at bounding box center [1206, 29] width 9 height 9
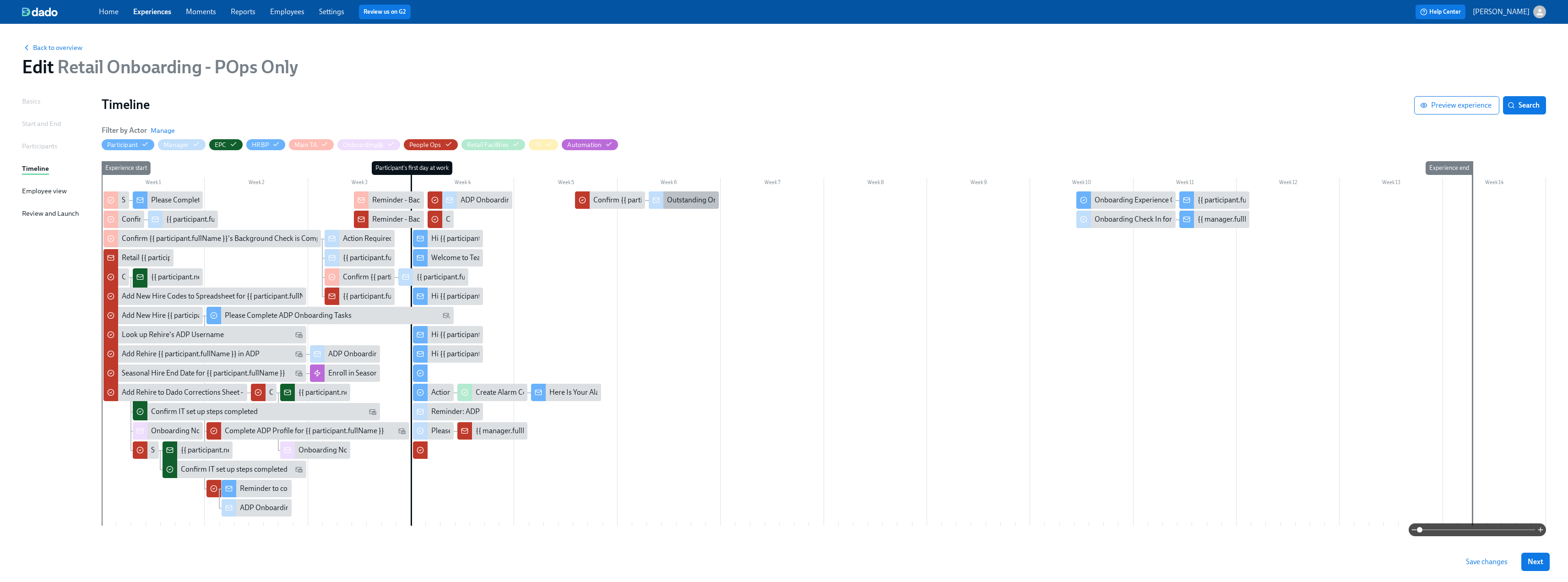
click at [679, 199] on div "Outstanding Onboarding Docs for {{ participant.fullName }}" at bounding box center [761, 200] width 187 height 10
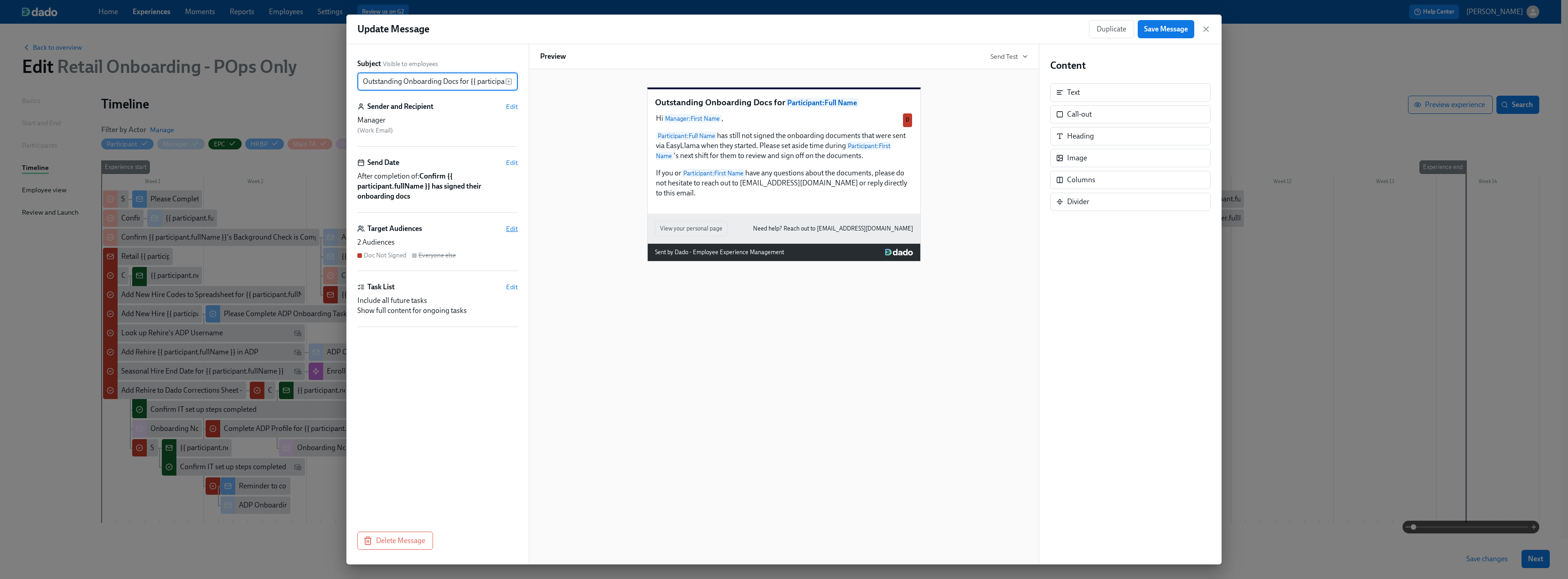
click at [514, 227] on span "Edit" at bounding box center [511, 228] width 12 height 9
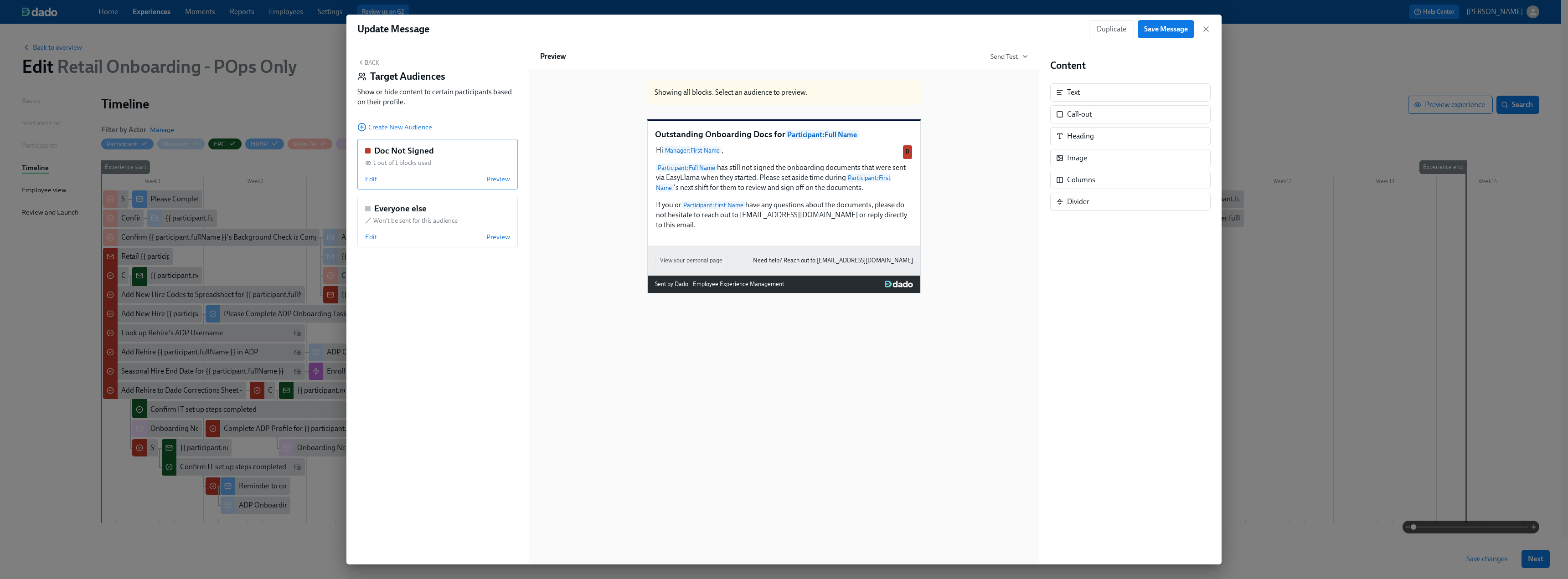
click at [372, 176] on span "Edit" at bounding box center [371, 179] width 12 height 9
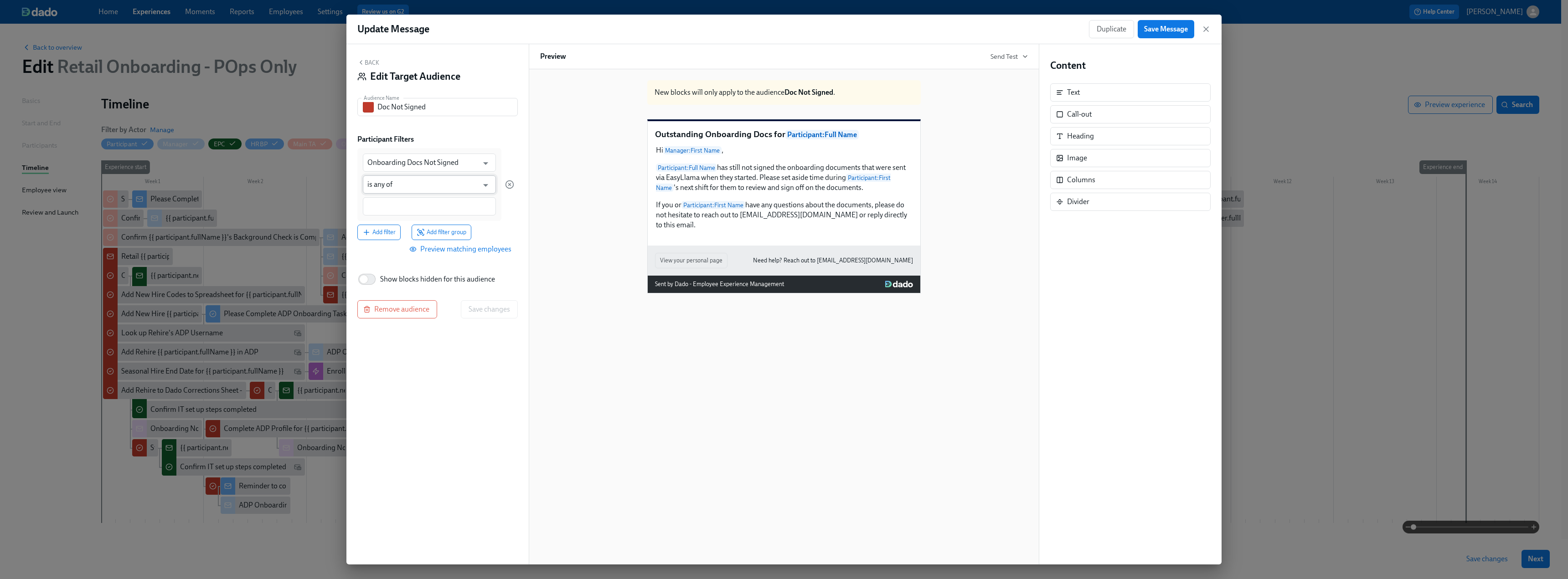
click at [416, 186] on input "is any of" at bounding box center [422, 184] width 111 height 18
click at [522, 213] on div "Back Edit Target Audience Audience Name Doc Not Signed Audience Name Participan…" at bounding box center [438, 304] width 182 height 520
click at [442, 207] on input at bounding box center [429, 206] width 124 height 9
type input "No"
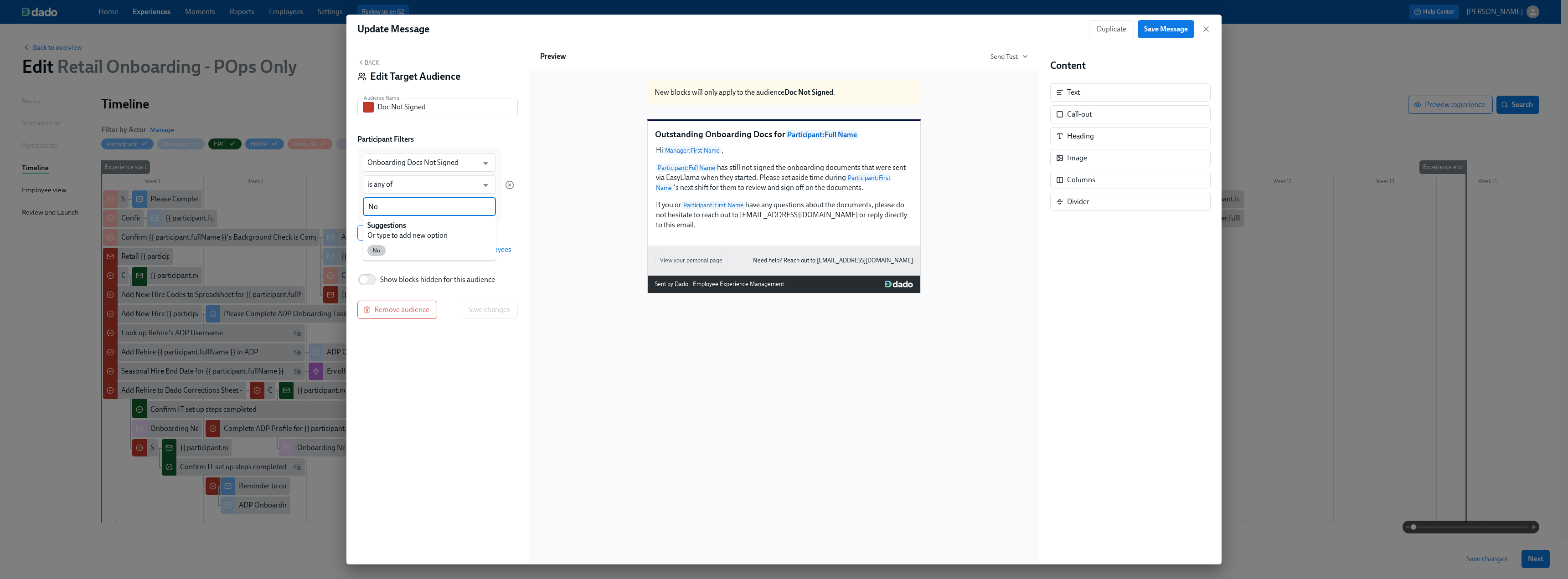
click at [378, 251] on span "No" at bounding box center [376, 250] width 18 height 7
click at [482, 313] on span "Save changes" at bounding box center [489, 310] width 41 height 9
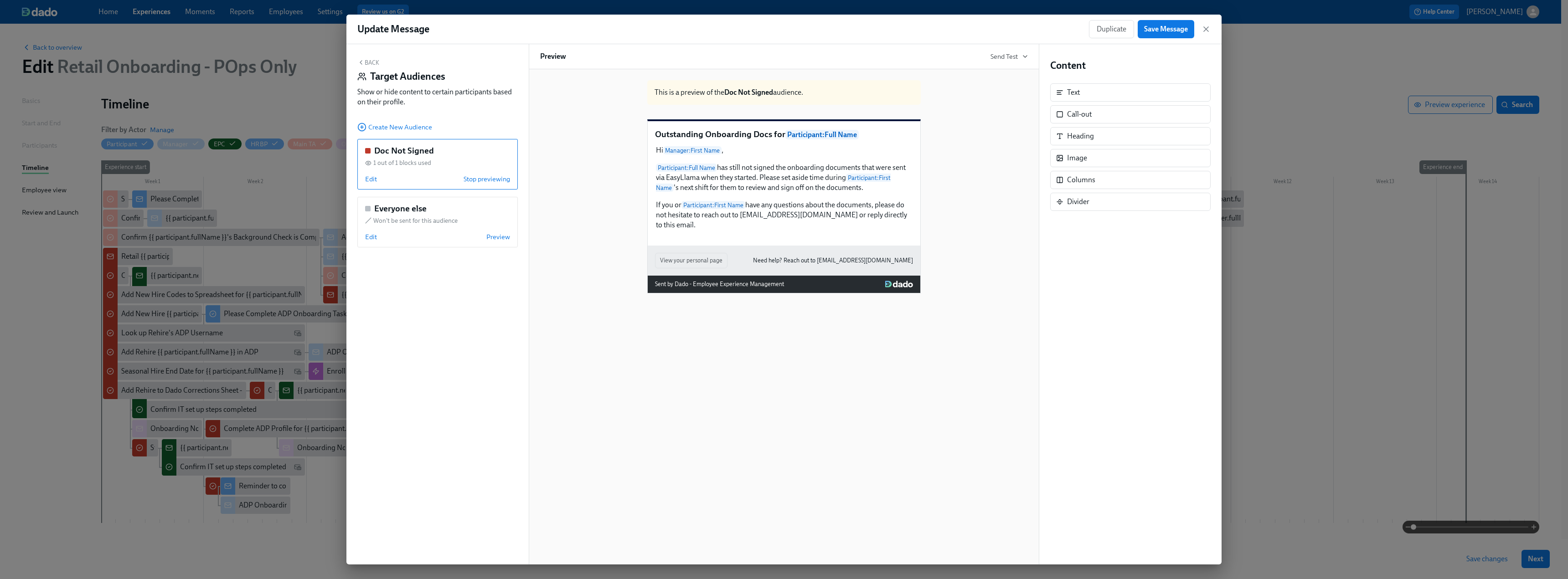
click at [370, 59] on button "Back" at bounding box center [368, 62] width 22 height 7
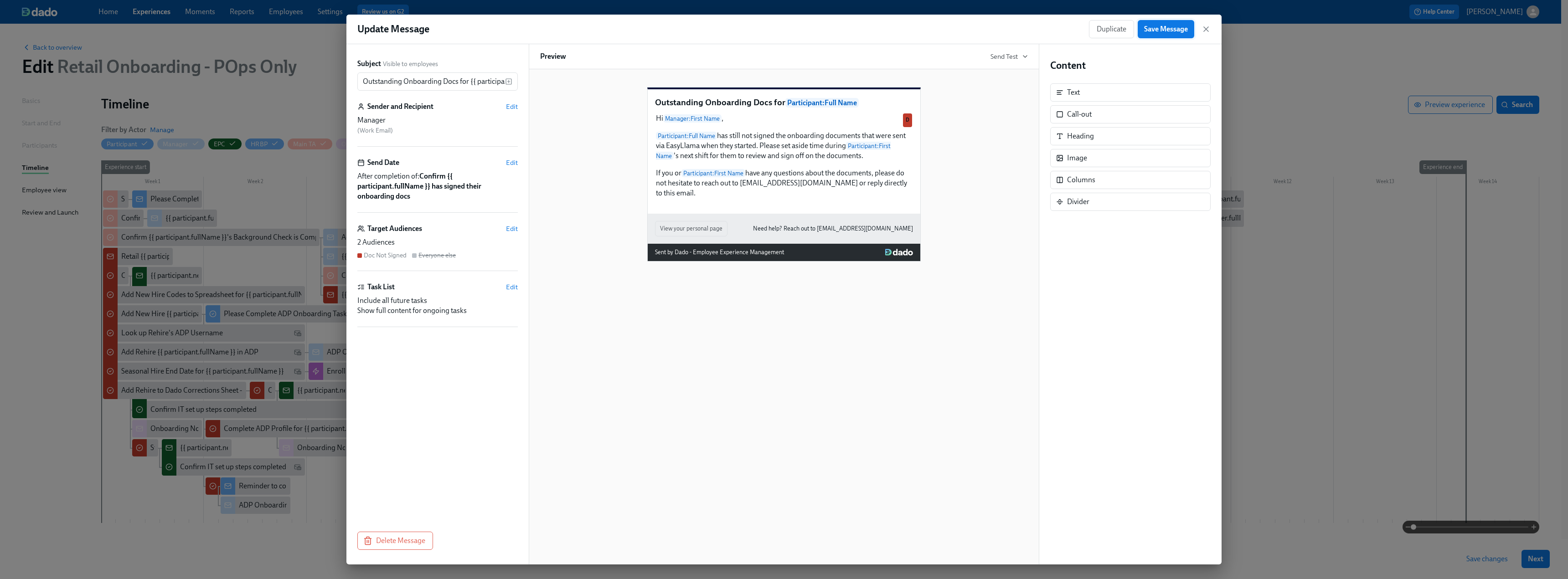
click at [1171, 30] on span "Save Message" at bounding box center [1166, 29] width 44 height 9
click at [1206, 30] on icon "button" at bounding box center [1206, 29] width 9 height 9
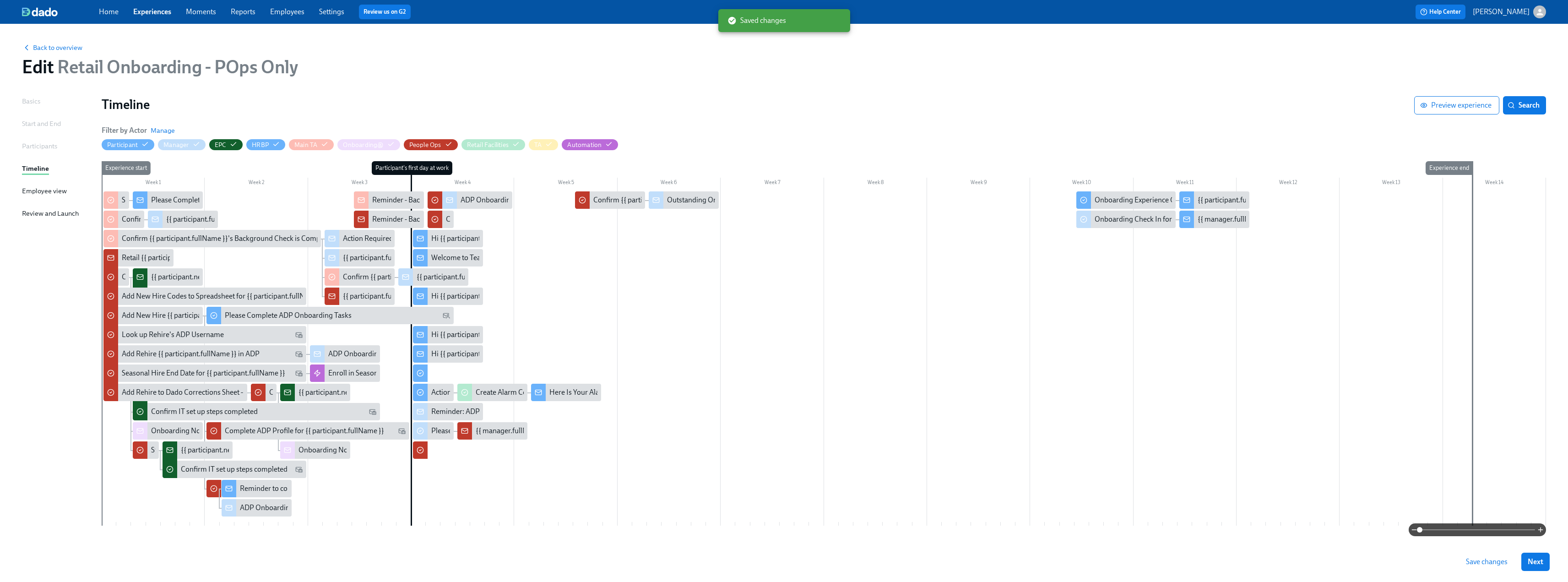
click at [1483, 563] on span "Save changes" at bounding box center [1486, 561] width 41 height 9
click at [46, 45] on span "Back to overview" at bounding box center [52, 48] width 60 height 9
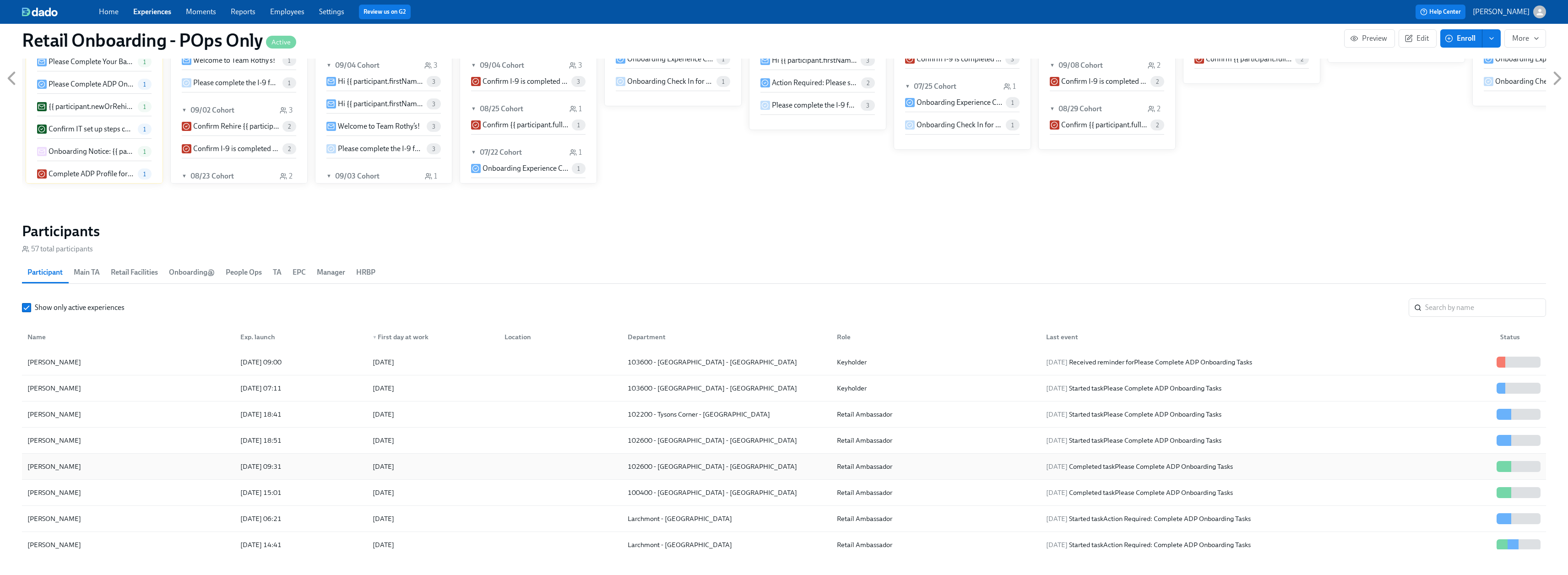
scroll to position [137, 0]
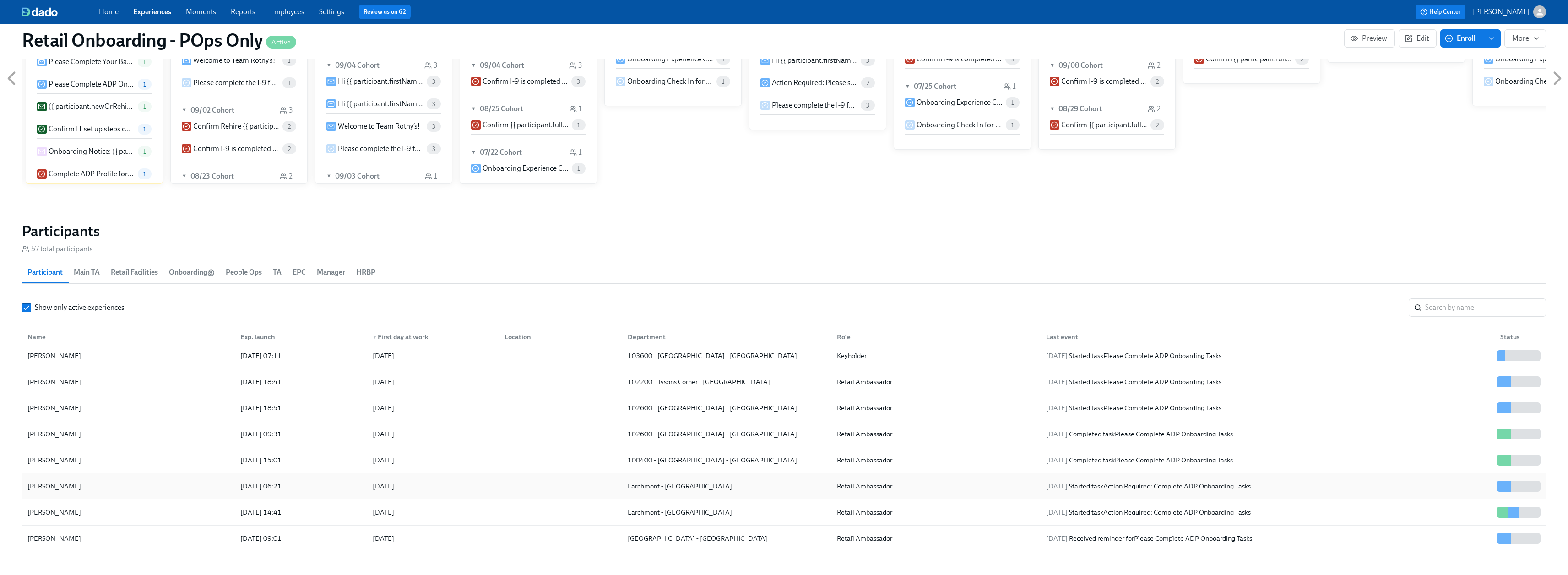
click at [61, 483] on div "Natalie Dionisio" at bounding box center [54, 486] width 61 height 11
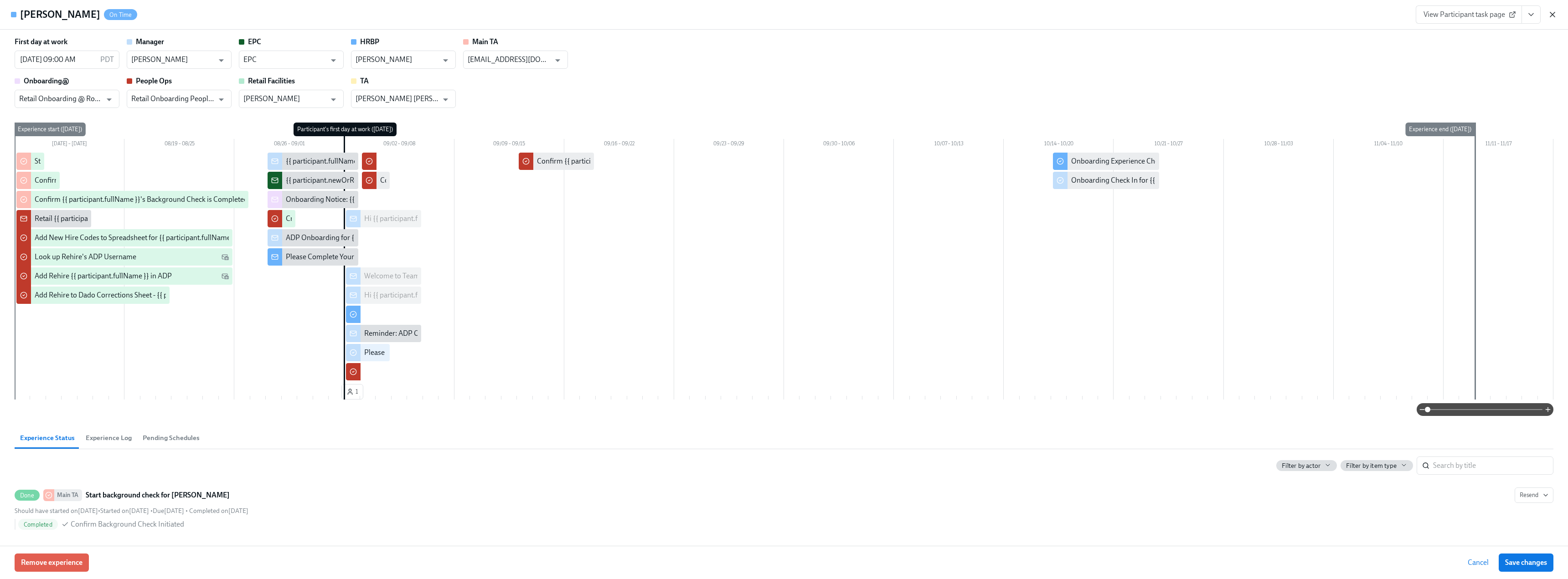
click at [1554, 13] on icon "button" at bounding box center [1552, 14] width 4 height 4
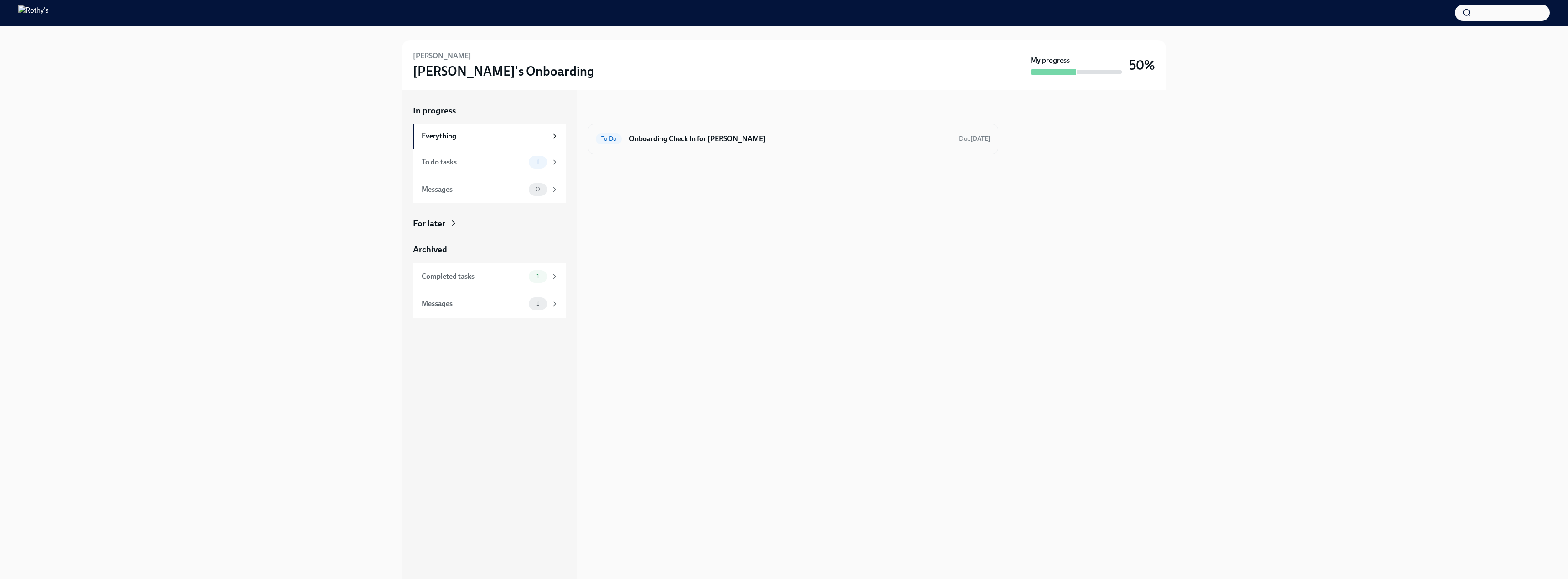
click at [760, 137] on h6 "Onboarding Check In for [PERSON_NAME]" at bounding box center [790, 139] width 323 height 10
click at [453, 164] on div "To do tasks" at bounding box center [473, 162] width 104 height 10
click at [701, 130] on div "To Do Onboarding Check In for Alex Hernandez Due in 2 days" at bounding box center [793, 139] width 410 height 30
click at [694, 140] on h6 "Onboarding Check In for Alex Hernandez" at bounding box center [790, 139] width 323 height 10
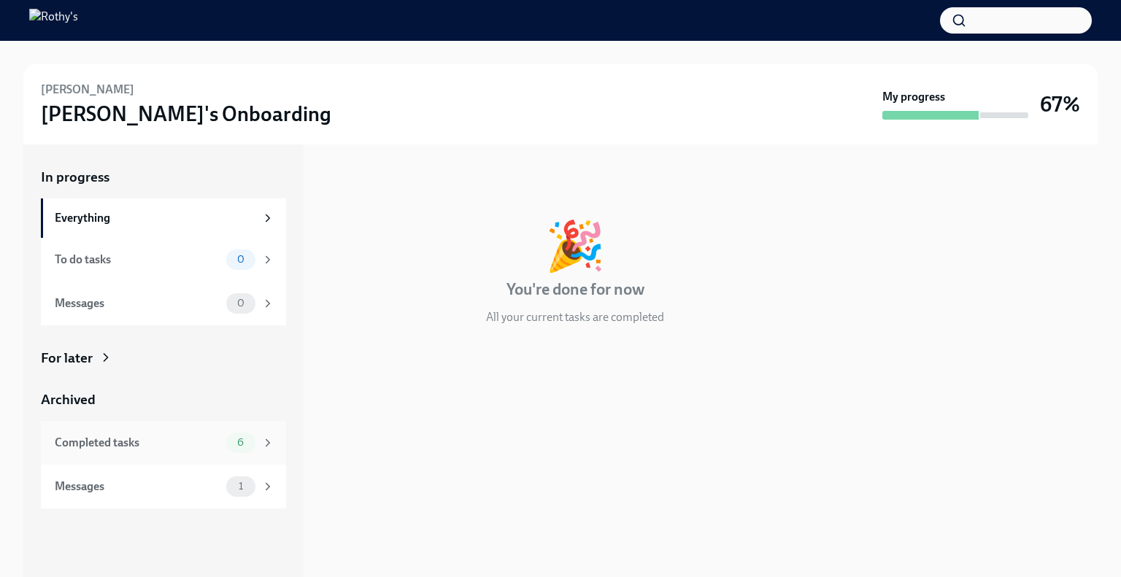
click at [204, 442] on div "Completed tasks" at bounding box center [138, 443] width 166 height 16
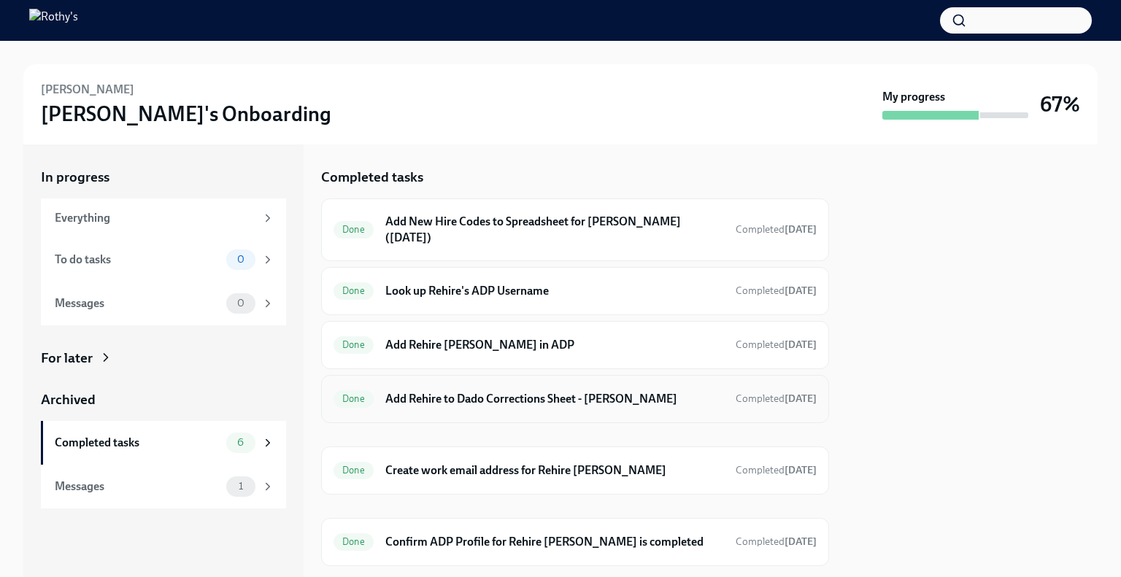
click at [599, 405] on h6 "Add Rehire to Dado Corrections Sheet - Natalie Dionisio" at bounding box center [554, 399] width 339 height 16
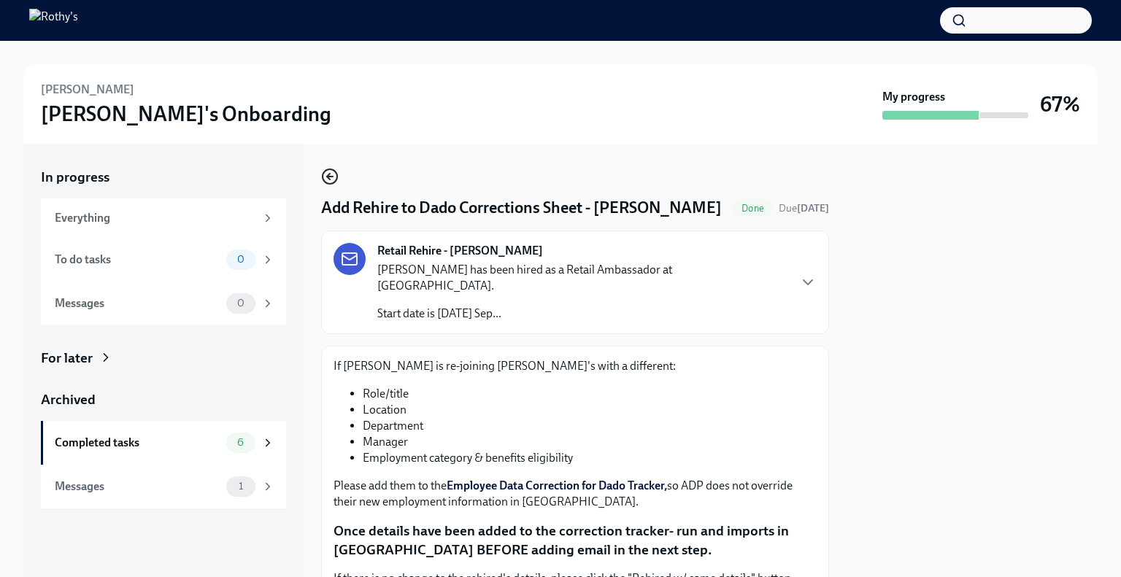
click at [328, 174] on icon "button" at bounding box center [330, 177] width 18 height 18
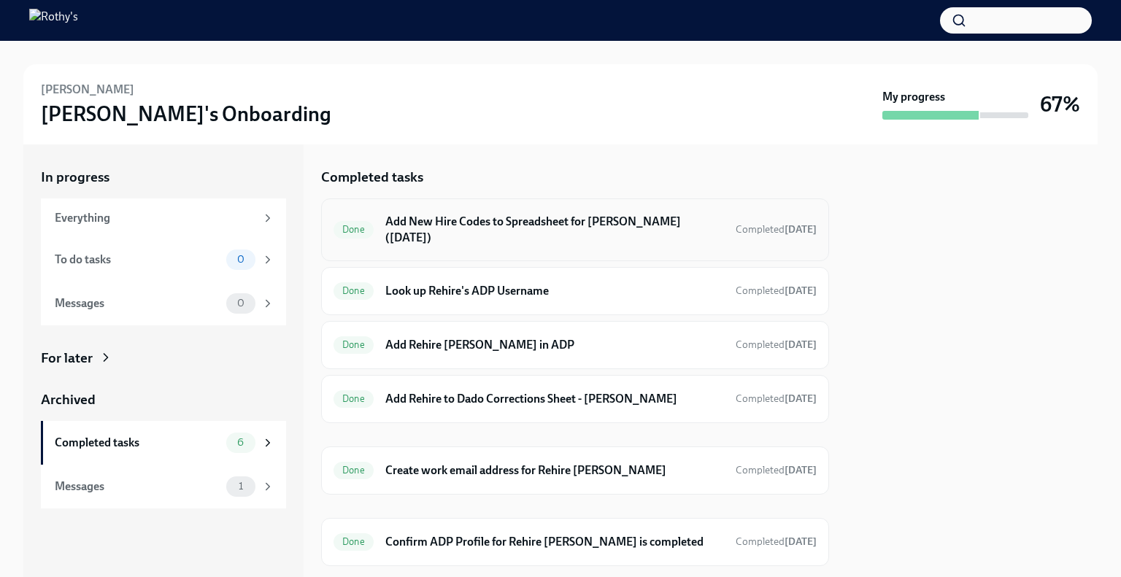
click at [572, 228] on h6 "Add New Hire Codes to Spreadsheet for Natalie Dionisio (09/02/2025)" at bounding box center [554, 230] width 339 height 32
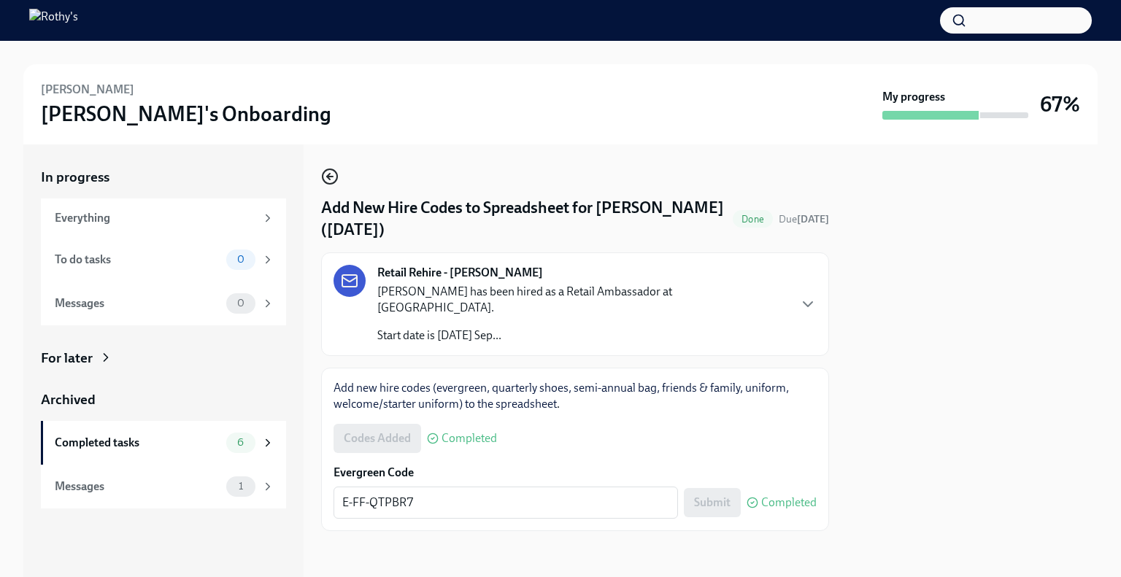
click at [321, 175] on icon "button" at bounding box center [330, 177] width 18 height 18
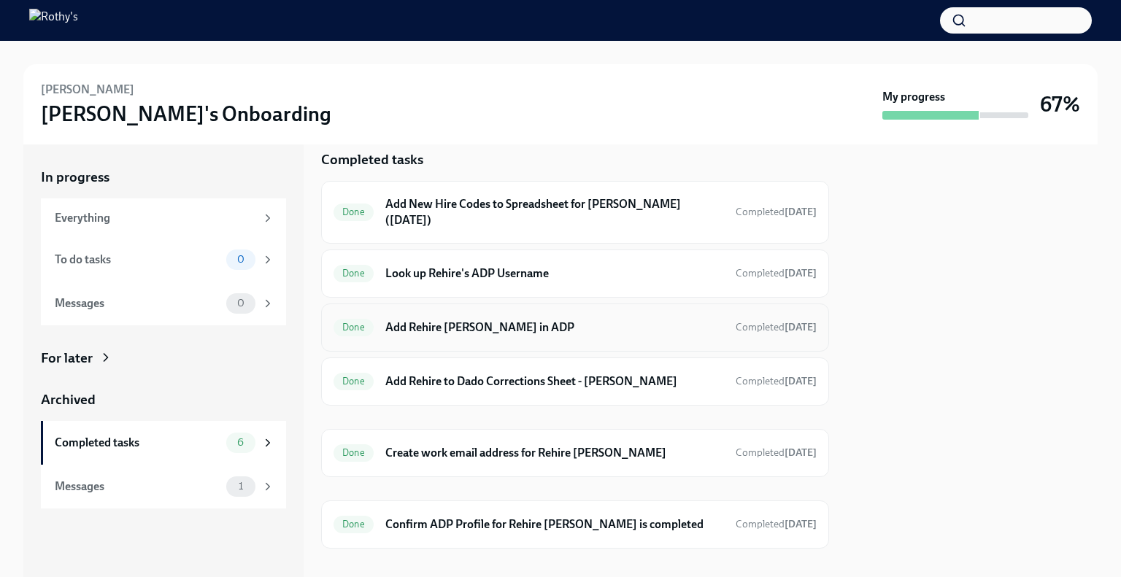
scroll to position [33, 0]
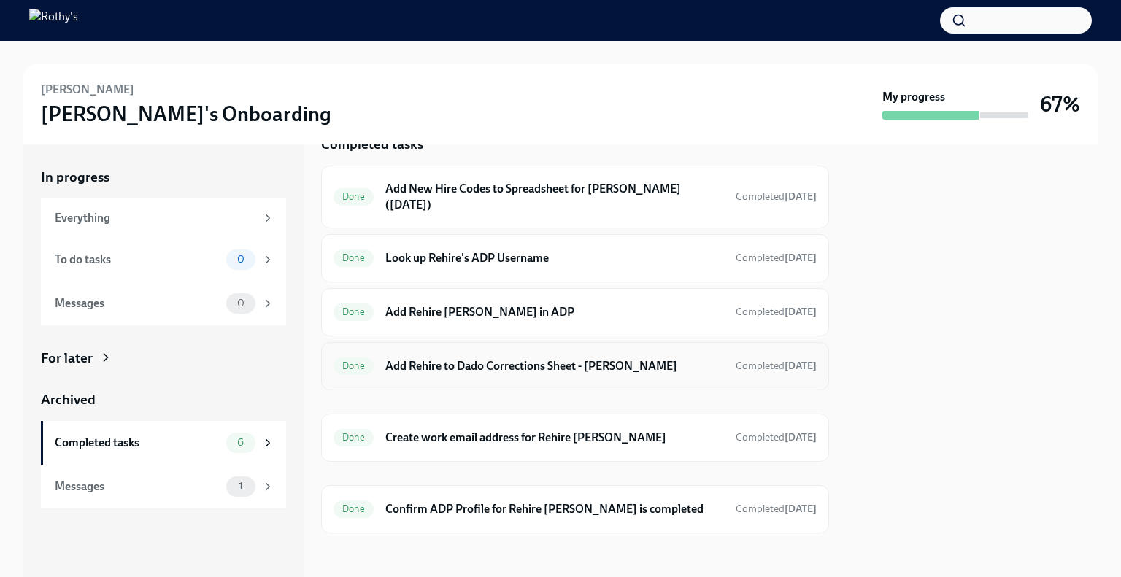
click at [516, 378] on div "Done Add Rehire to Dado Corrections Sheet - Natalie Dionisio Completed 4 days a…" at bounding box center [575, 366] width 508 height 48
click at [585, 513] on h6 "Confirm ADP Profile for Rehire Natalie Dionisio is completed" at bounding box center [554, 509] width 339 height 16
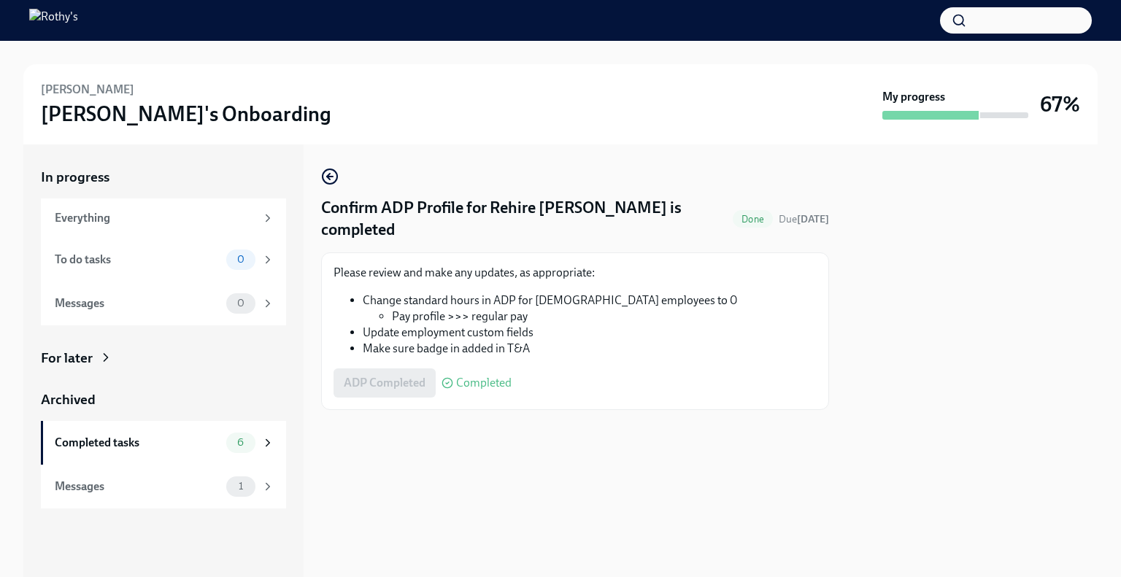
click at [339, 175] on div "Confirm ADP Profile for Rehire Natalie Dionisio is completed Done Due tomorrow …" at bounding box center [575, 289] width 508 height 242
click at [330, 174] on icon "button" at bounding box center [328, 177] width 3 height 6
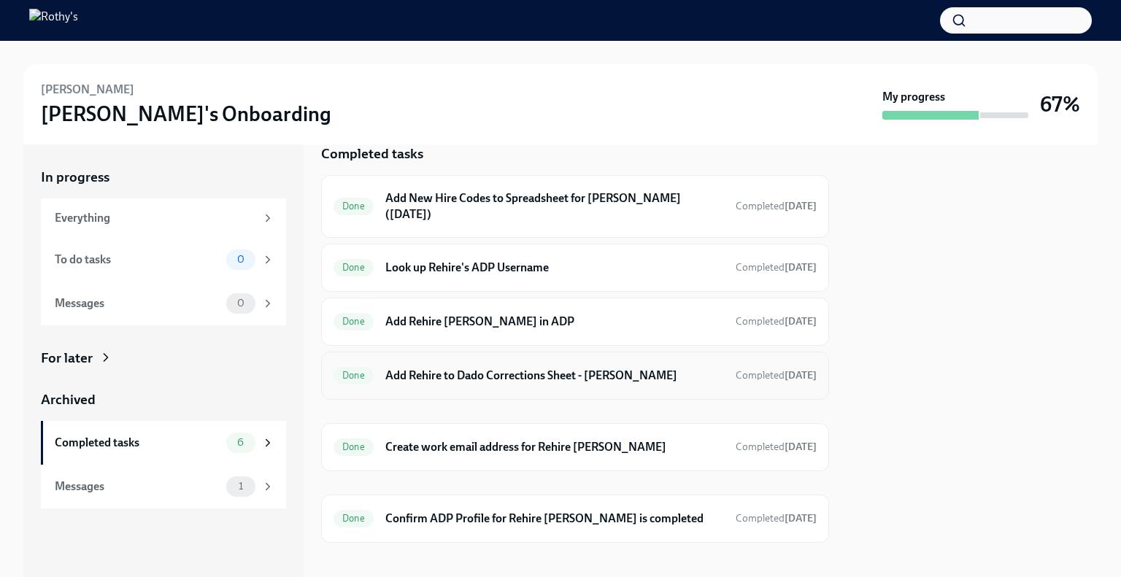
scroll to position [33, 0]
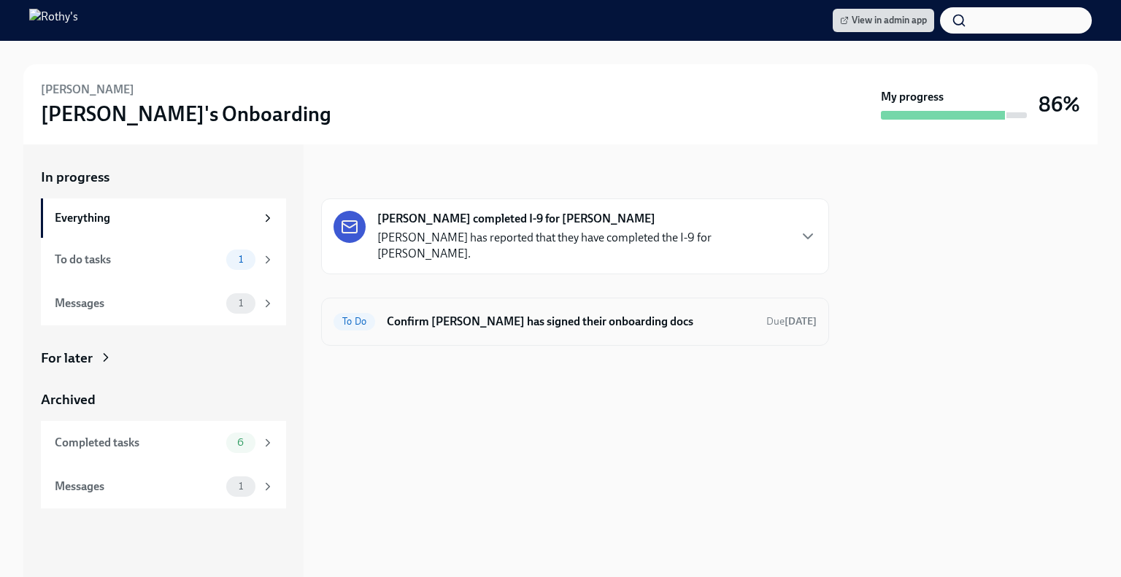
click at [493, 317] on h6 "Confirm Tarrel Williams has signed their onboarding docs" at bounding box center [571, 322] width 368 height 16
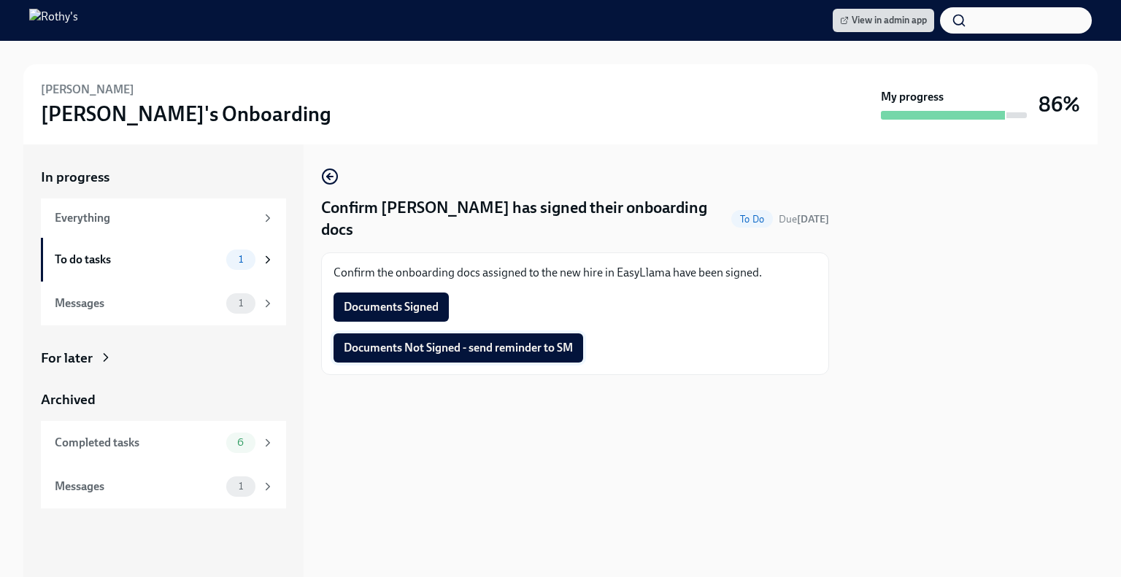
click at [470, 344] on span "Documents Not Signed - send reminder to SM" at bounding box center [458, 348] width 229 height 15
